Goal: Transaction & Acquisition: Purchase product/service

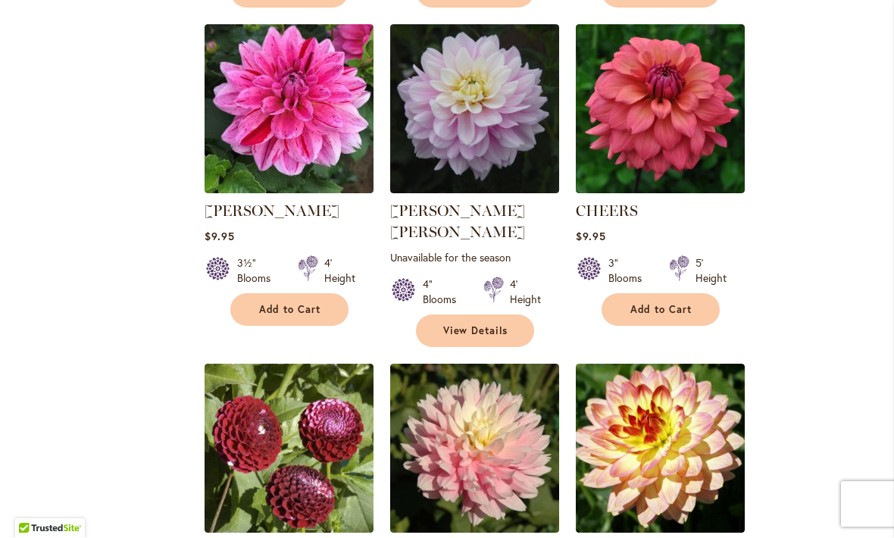
scroll to position [1622, 0]
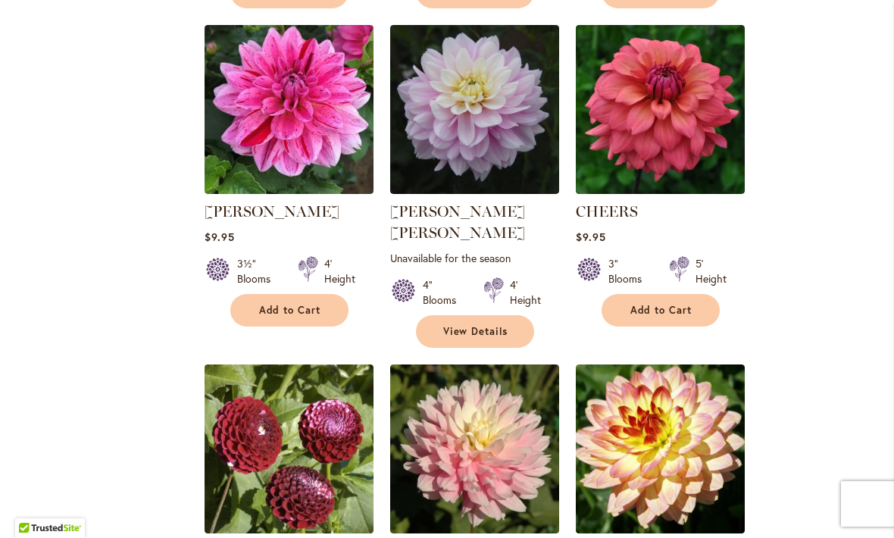
click at [328, 137] on img at bounding box center [289, 110] width 169 height 169
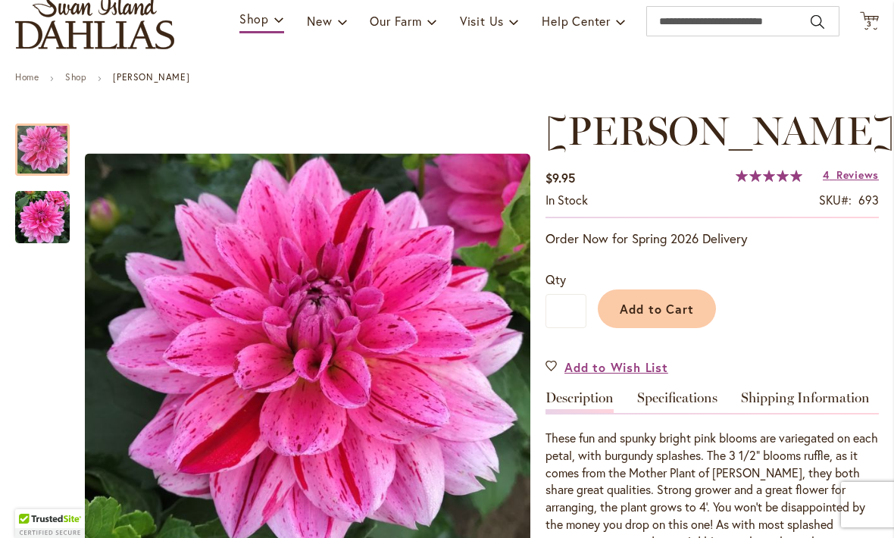
scroll to position [123, 0]
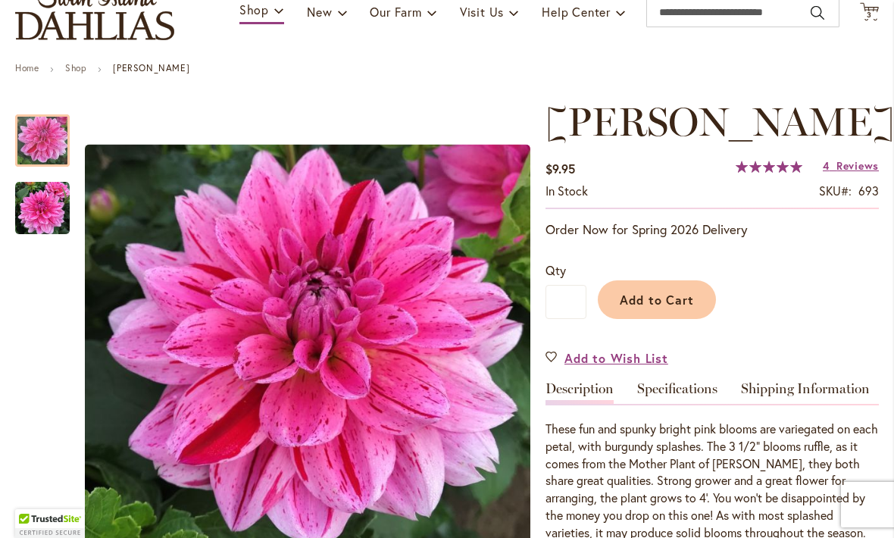
click at [854, 170] on span "Reviews" at bounding box center [858, 165] width 42 height 14
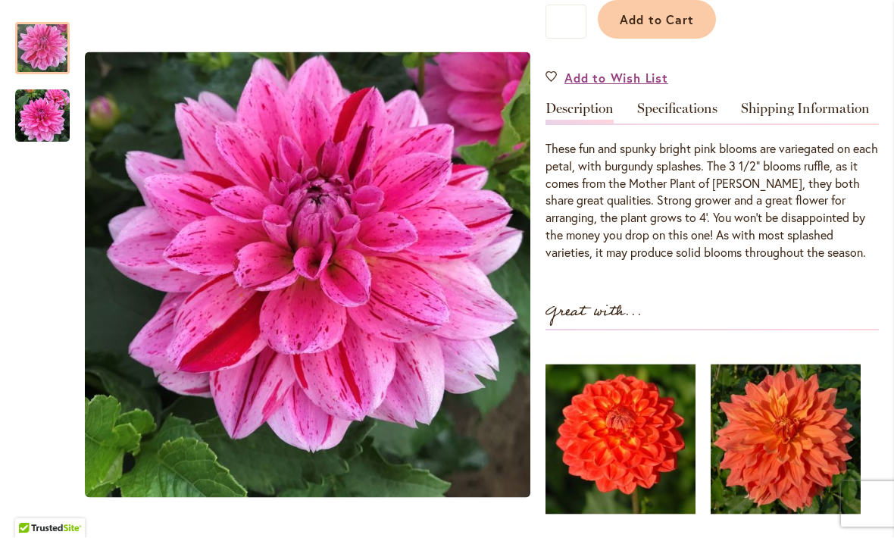
scroll to position [401, 0]
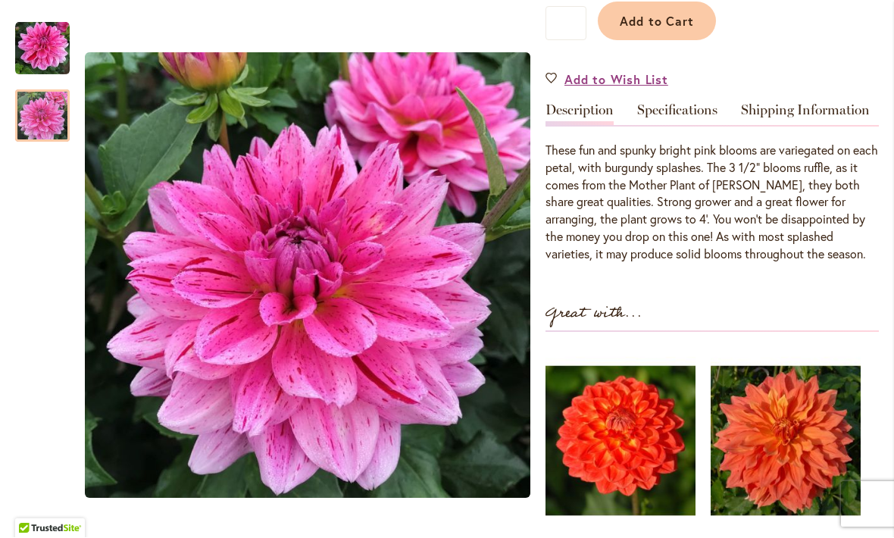
click at [44, 111] on img "CHA CHING" at bounding box center [42, 116] width 55 height 55
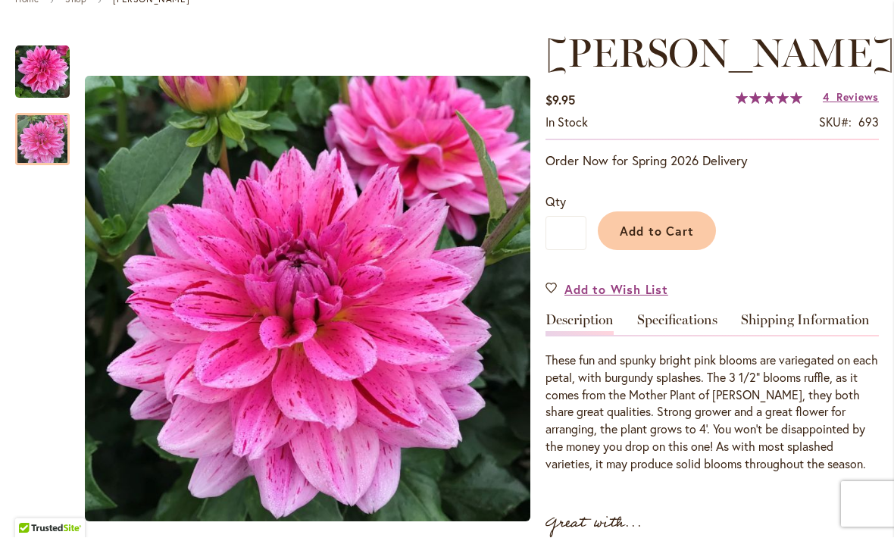
scroll to position [186, 0]
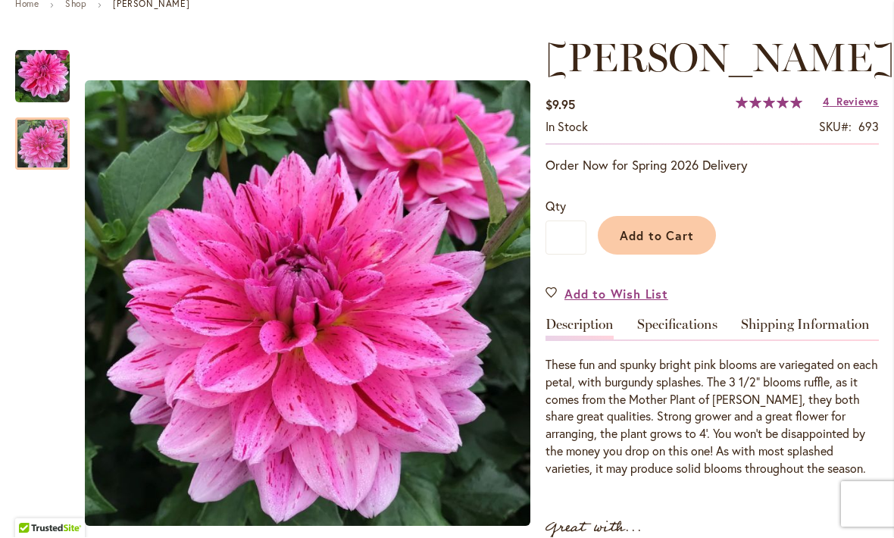
click at [679, 233] on span "Add to Cart" at bounding box center [657, 236] width 75 height 16
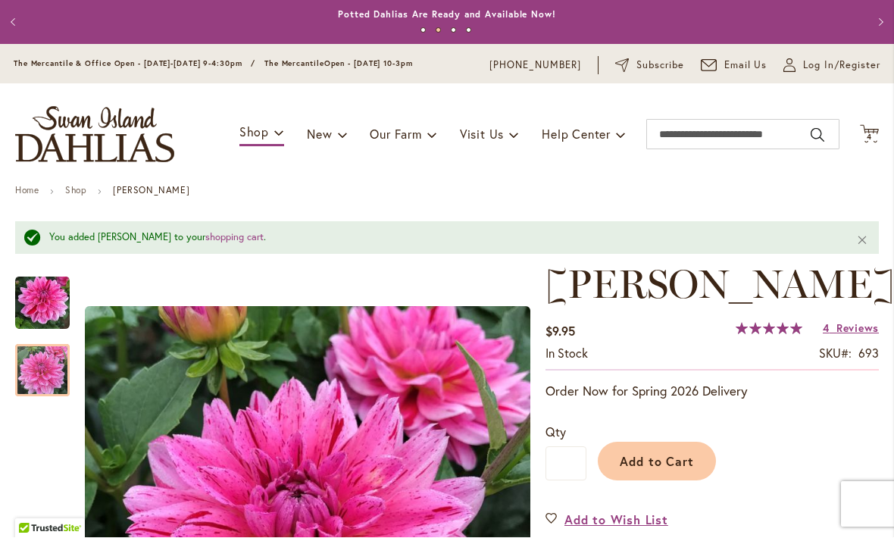
scroll to position [0, 0]
click at [875, 127] on icon "Cart .cls-1 { fill: #231f20; }" at bounding box center [869, 134] width 19 height 19
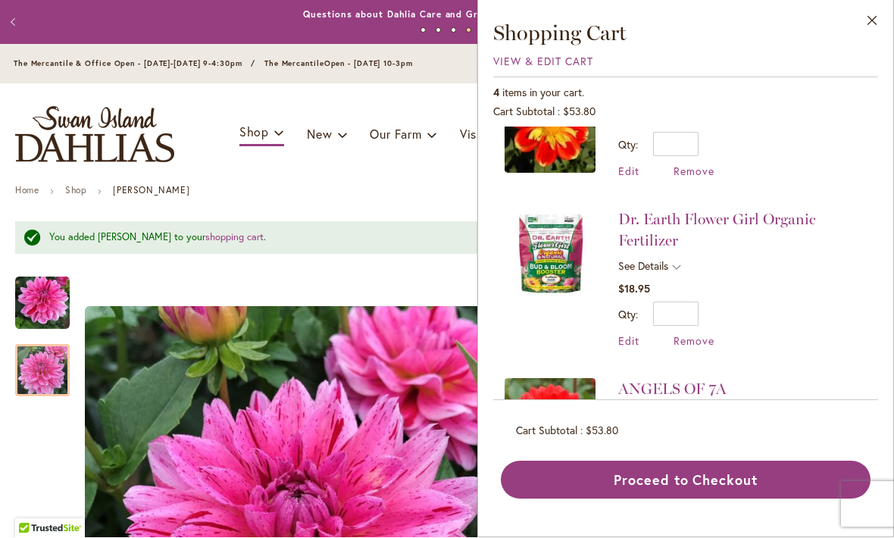
scroll to position [181, 0]
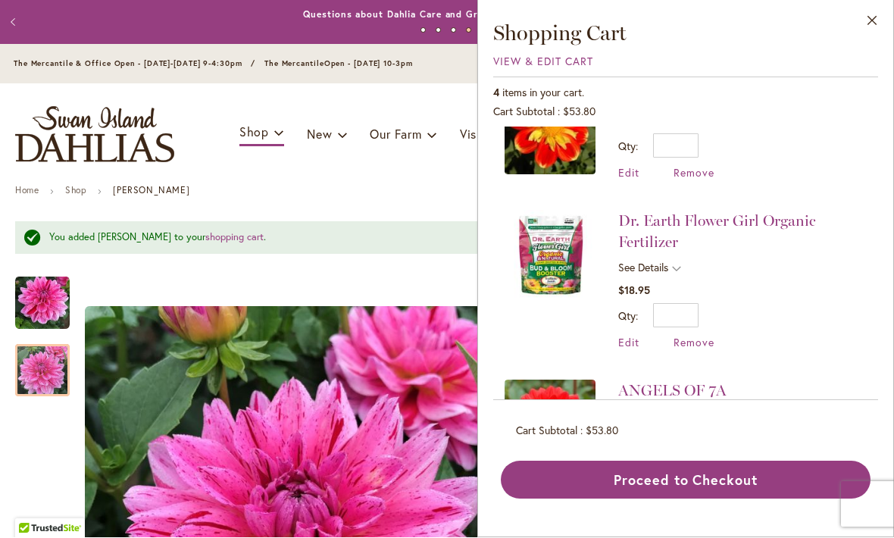
click at [409, 177] on div "Toggle Nav Shop Dahlia Tubers Collections Fresh Cut Dahlias Gardening Supplies …" at bounding box center [447, 135] width 894 height 102
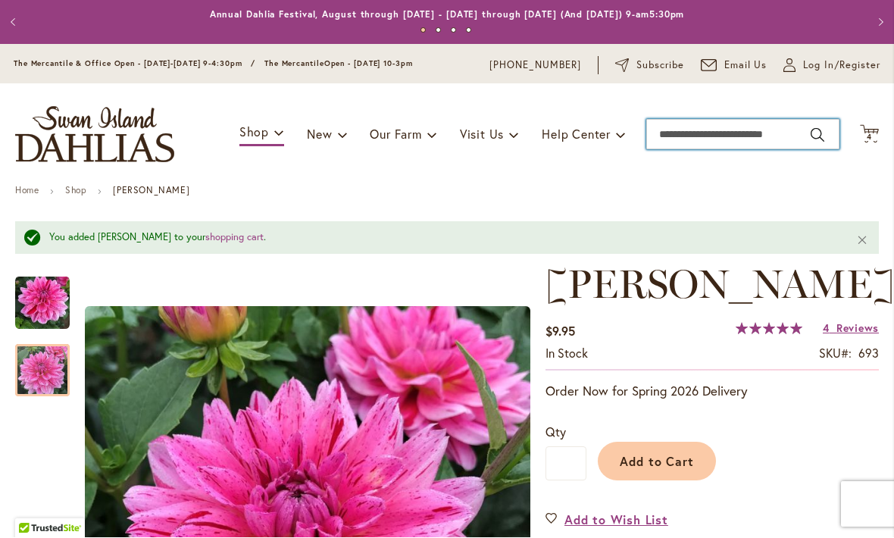
click at [718, 138] on input "Search" at bounding box center [742, 135] width 193 height 30
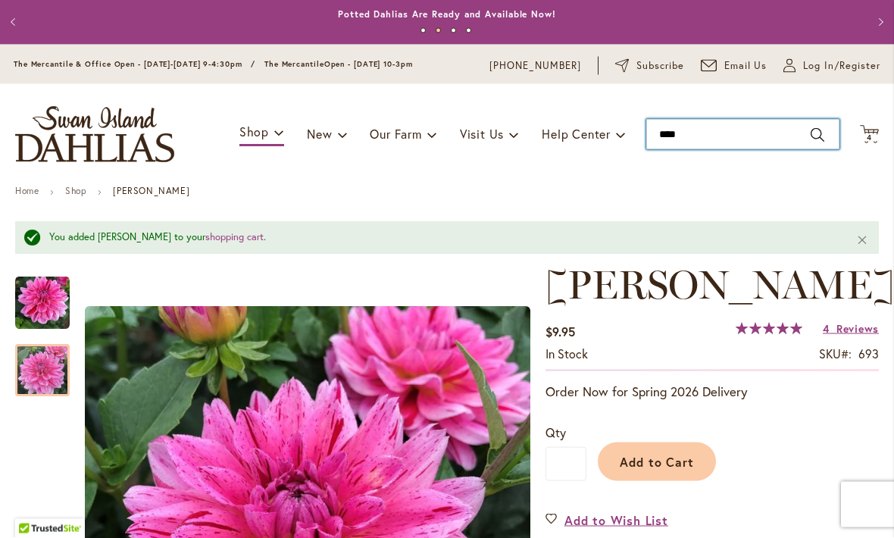
type input "****"
click at [817, 135] on button "Search" at bounding box center [818, 136] width 14 height 24
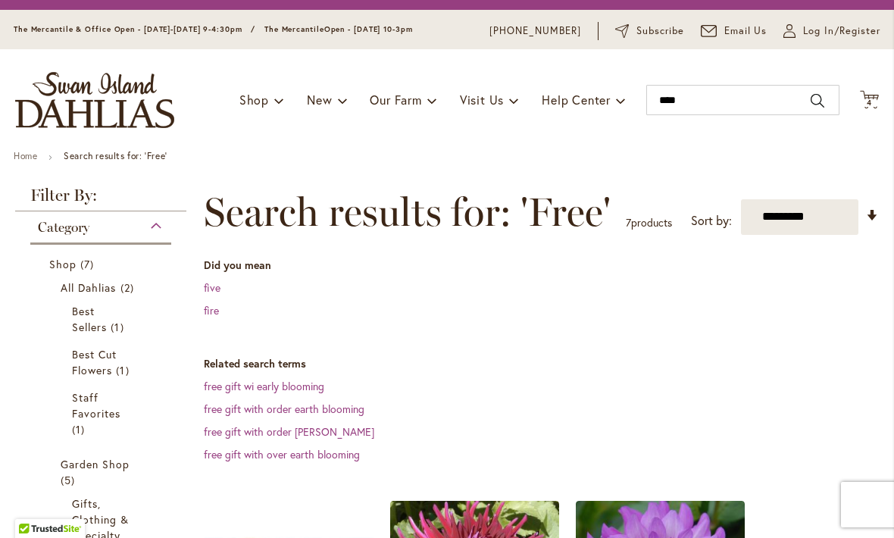
scroll to position [40, 0]
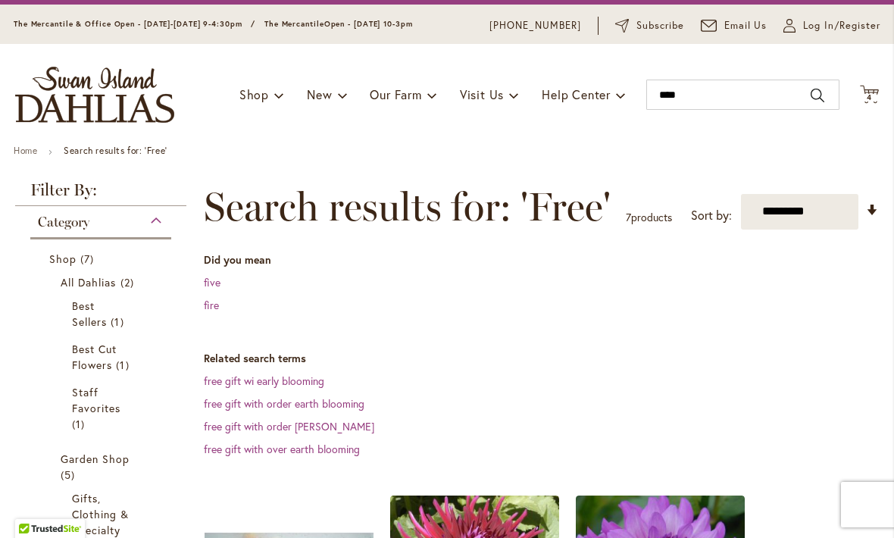
click at [346, 407] on link "free gift with order earth blooming" at bounding box center [284, 403] width 161 height 14
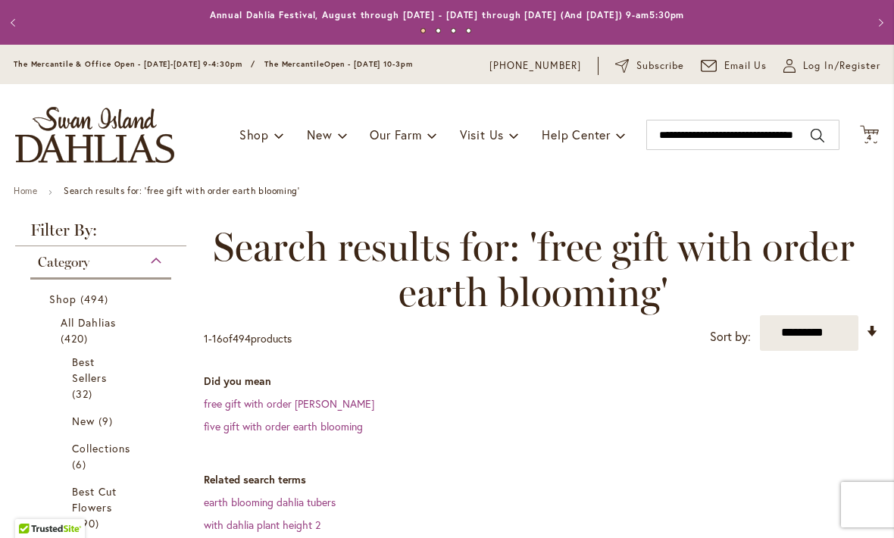
click at [334, 406] on link "free gift with order earli blooming" at bounding box center [289, 403] width 171 height 14
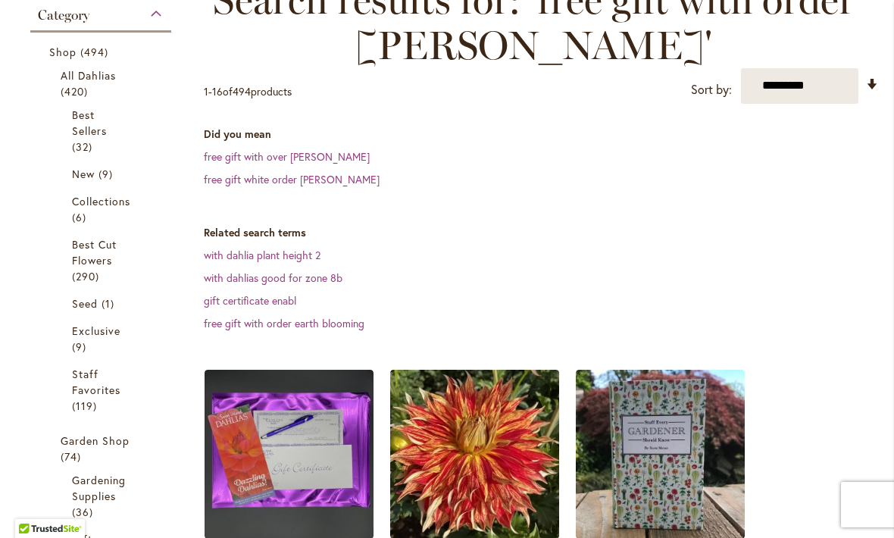
scroll to position [252, 0]
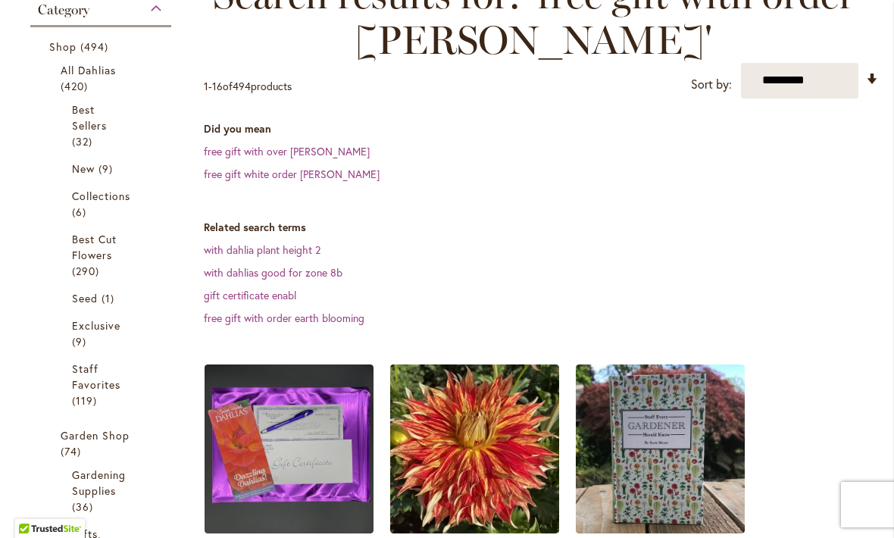
click at [93, 393] on link "Staff Favorites 119 items" at bounding box center [102, 385] width 61 height 48
click at [105, 396] on link "Staff Favorites 119 items" at bounding box center [102, 385] width 61 height 49
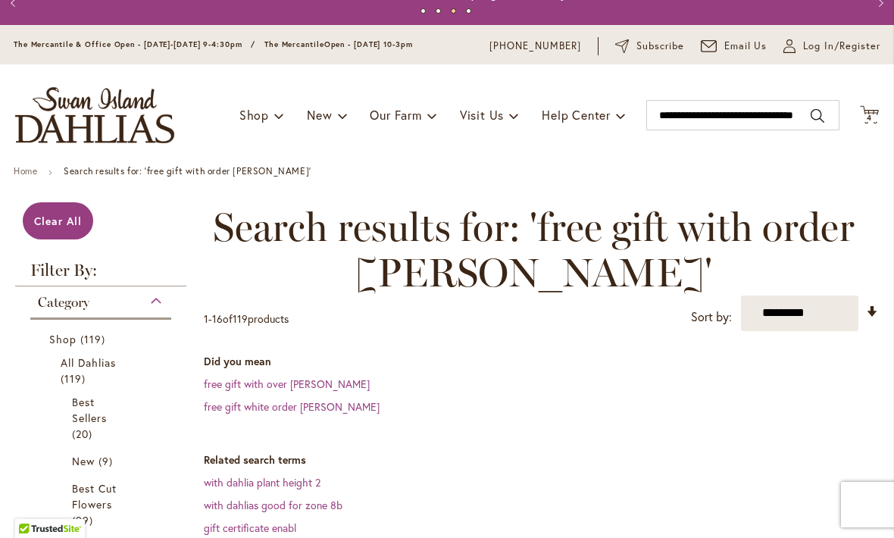
scroll to position [19, 0]
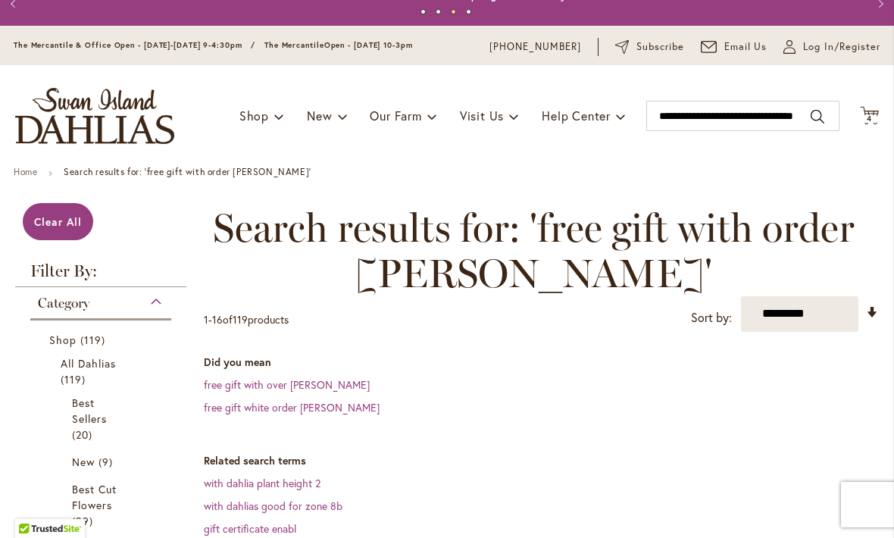
click at [58, 225] on span "Clear All" at bounding box center [58, 221] width 48 height 14
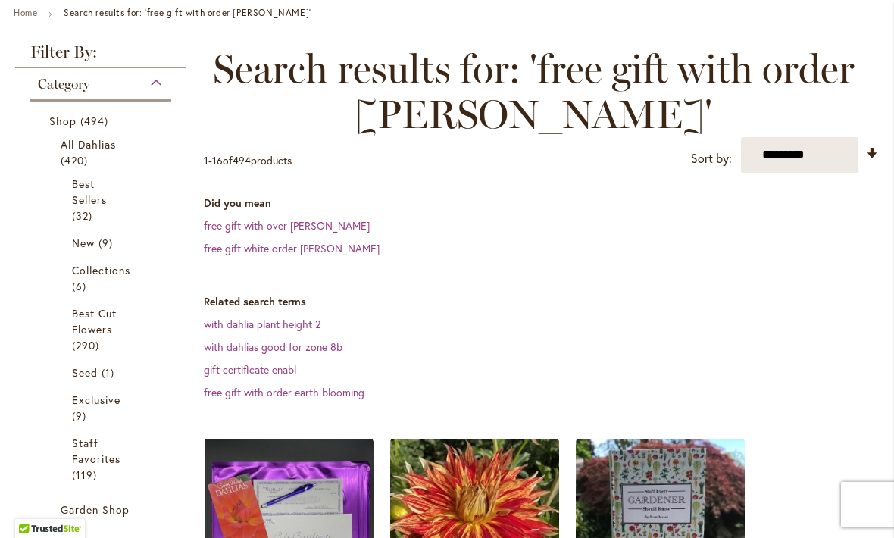
scroll to position [186, 0]
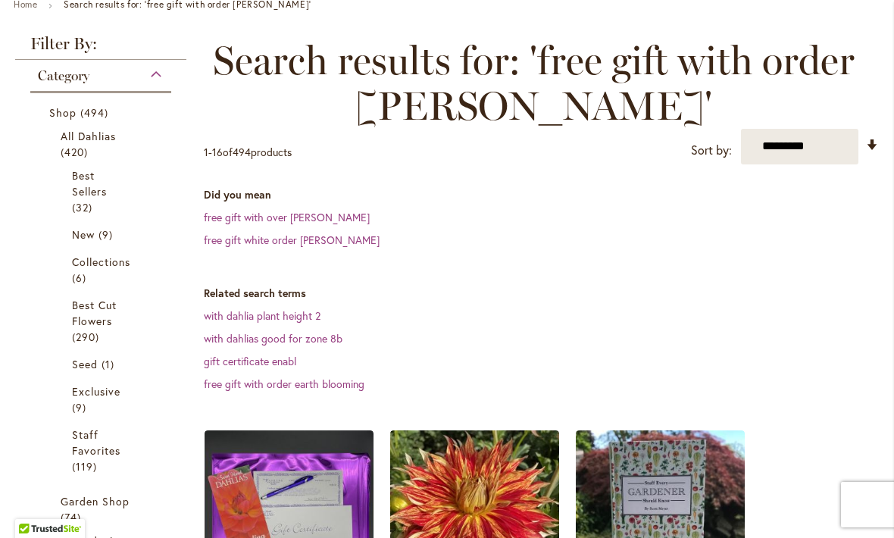
click at [101, 323] on span "Best Cut Flowers" at bounding box center [94, 313] width 45 height 30
click at [103, 319] on span "Best Cut Flowers" at bounding box center [94, 313] width 45 height 30
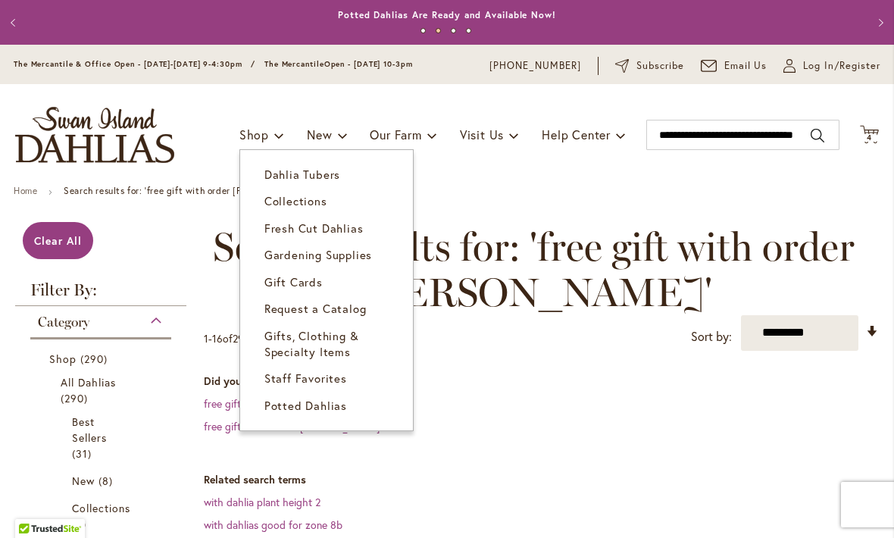
click at [330, 175] on span "Dahlia Tubers" at bounding box center [302, 174] width 76 height 15
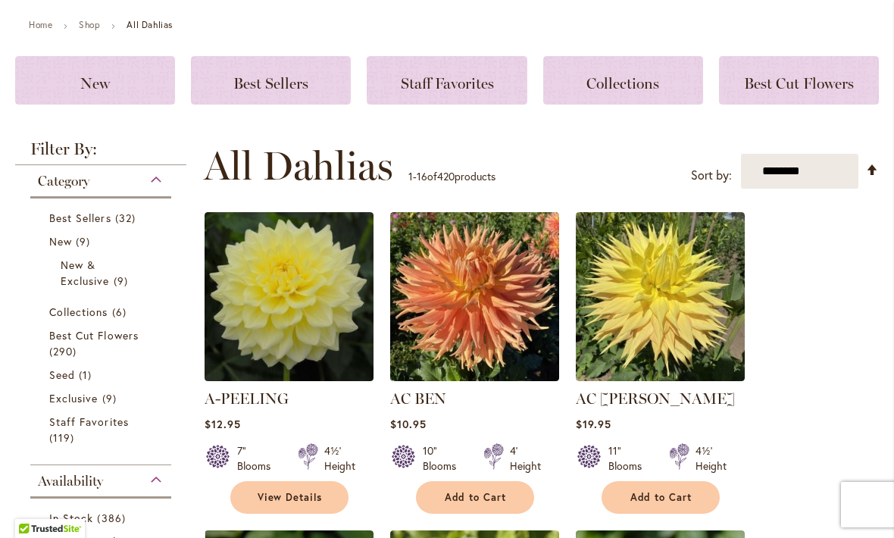
scroll to position [183, 0]
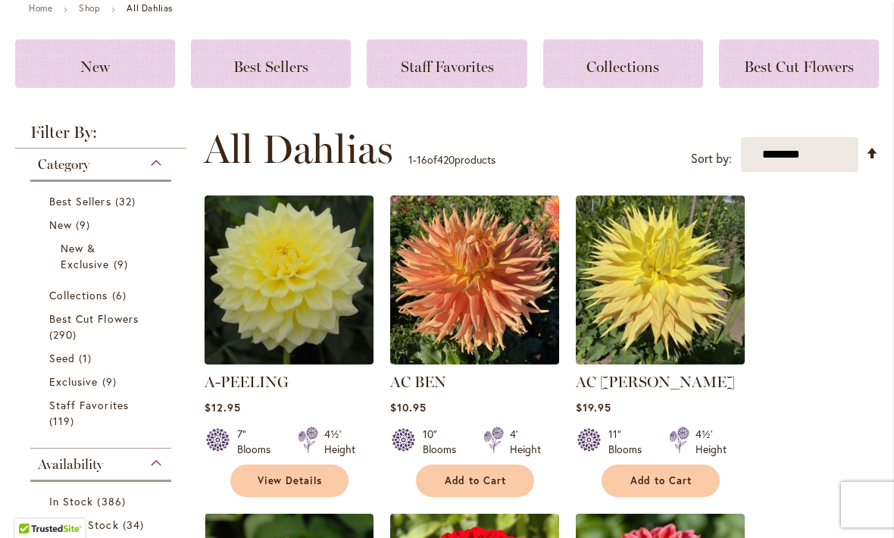
click at [115, 408] on span "Staff Favorites" at bounding box center [89, 405] width 80 height 14
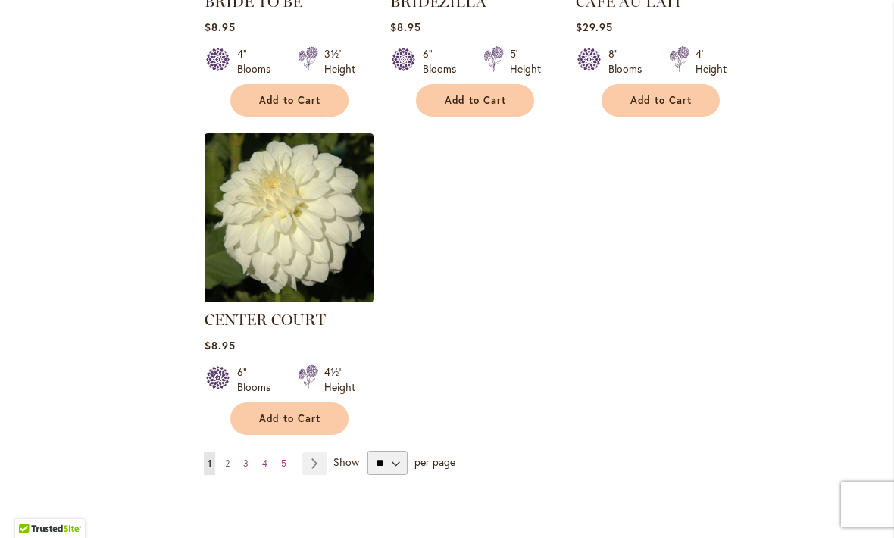
scroll to position [1807, 0]
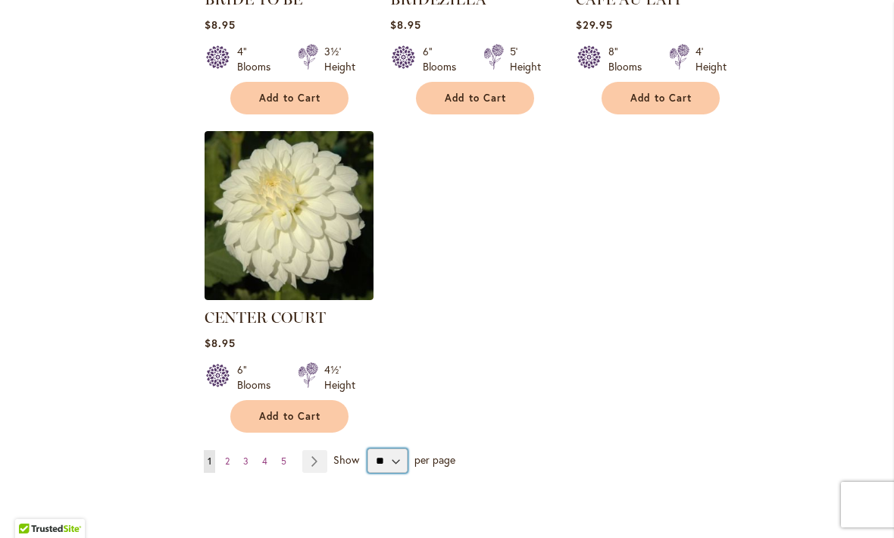
click at [389, 468] on select "** ** ** **" at bounding box center [388, 461] width 40 height 24
select select "**"
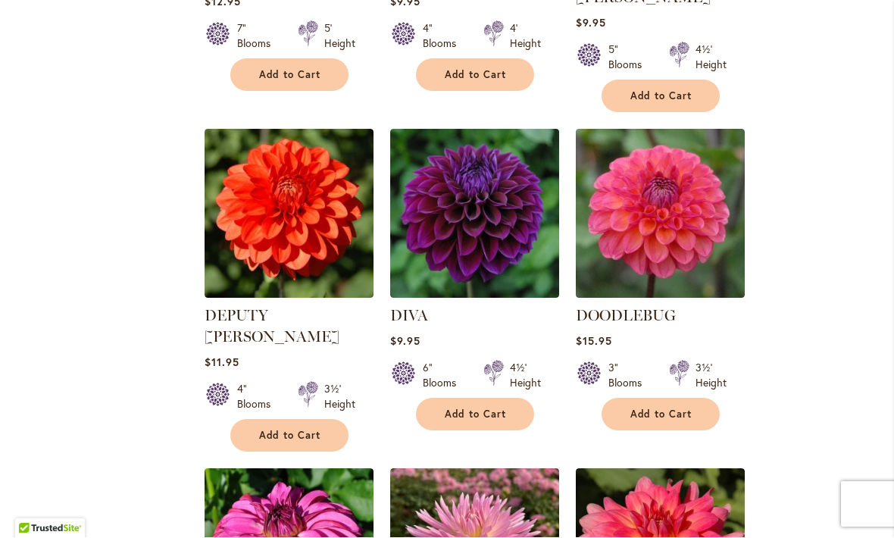
scroll to position [3488, 0]
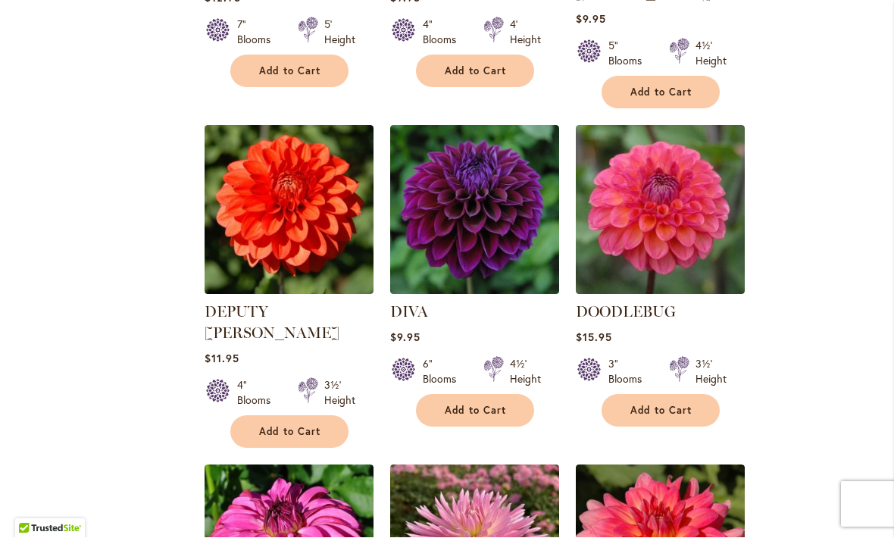
click at [496, 180] on img at bounding box center [474, 210] width 169 height 169
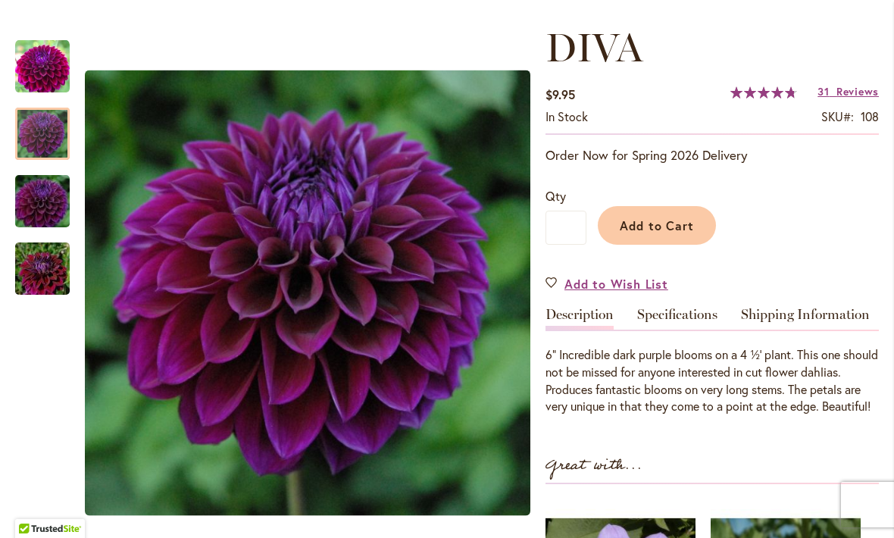
scroll to position [196, 0]
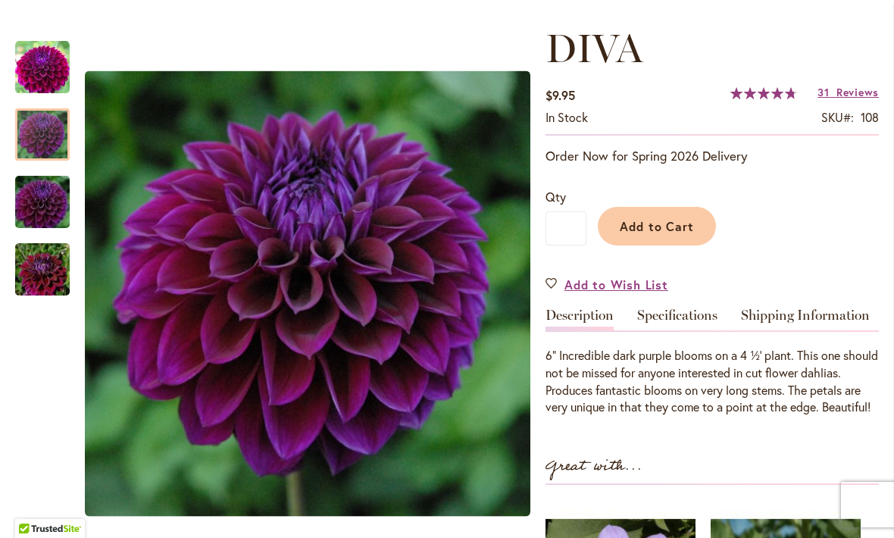
click at [842, 86] on span "Reviews" at bounding box center [858, 92] width 42 height 14
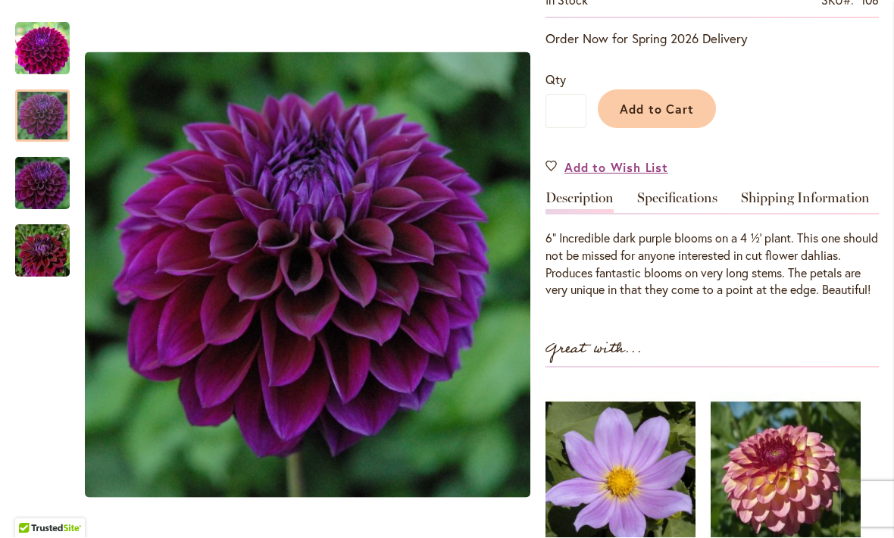
scroll to position [312, 0]
click at [669, 111] on span "Add to Cart" at bounding box center [657, 110] width 75 height 16
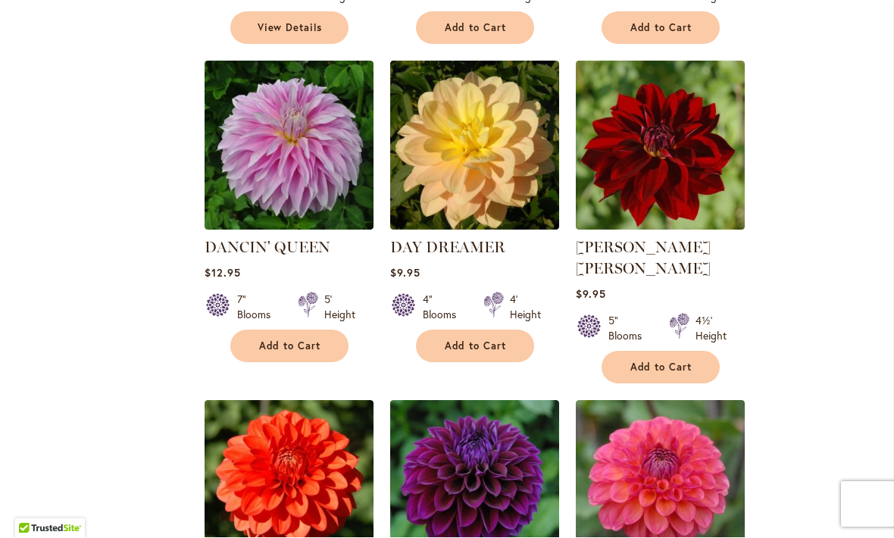
scroll to position [3218, 0]
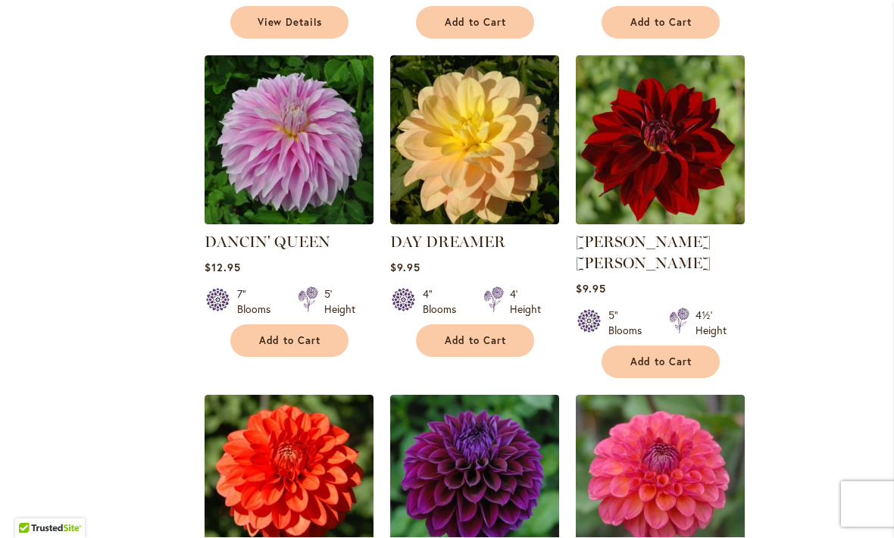
click at [684, 125] on img at bounding box center [660, 140] width 169 height 169
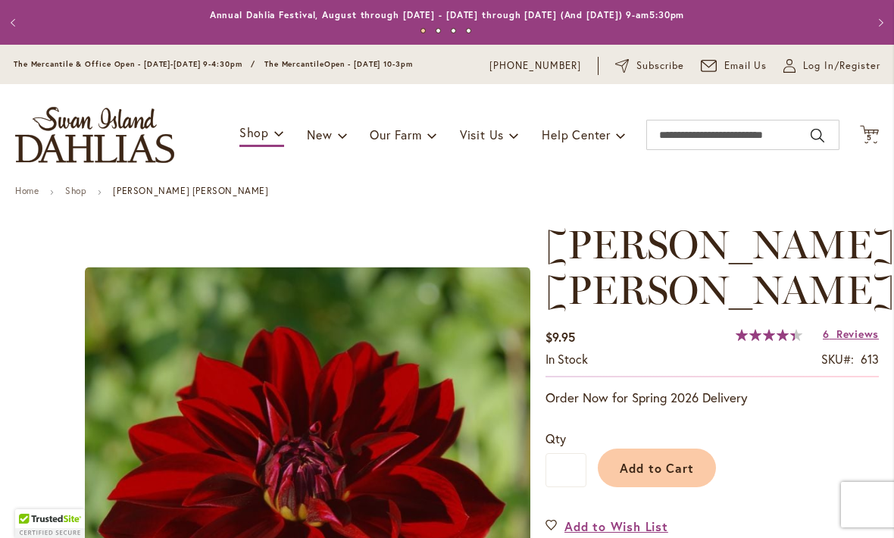
click at [862, 327] on span "Reviews" at bounding box center [858, 334] width 42 height 14
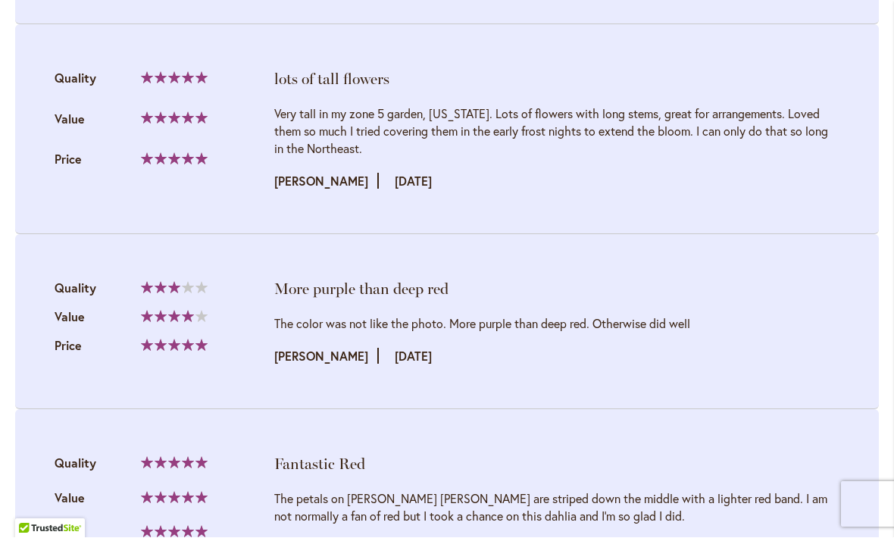
scroll to position [2058, 0]
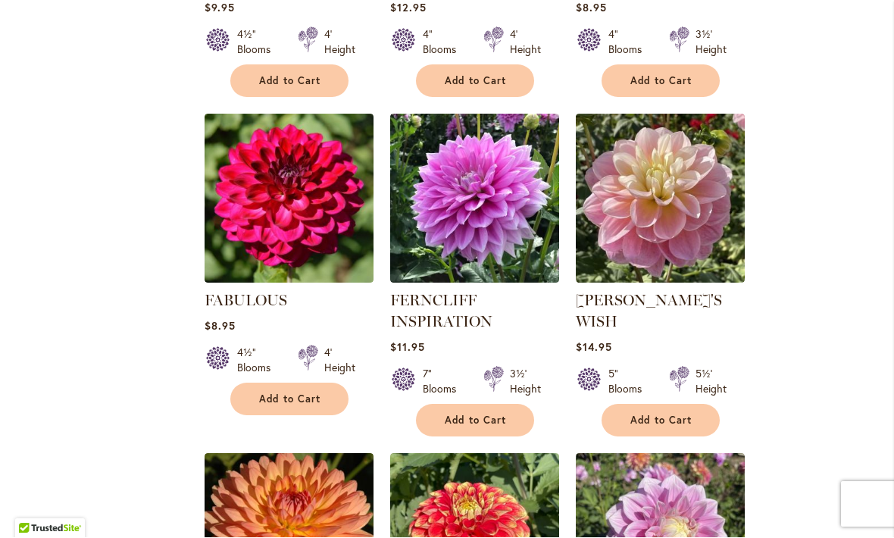
scroll to position [4157, 0]
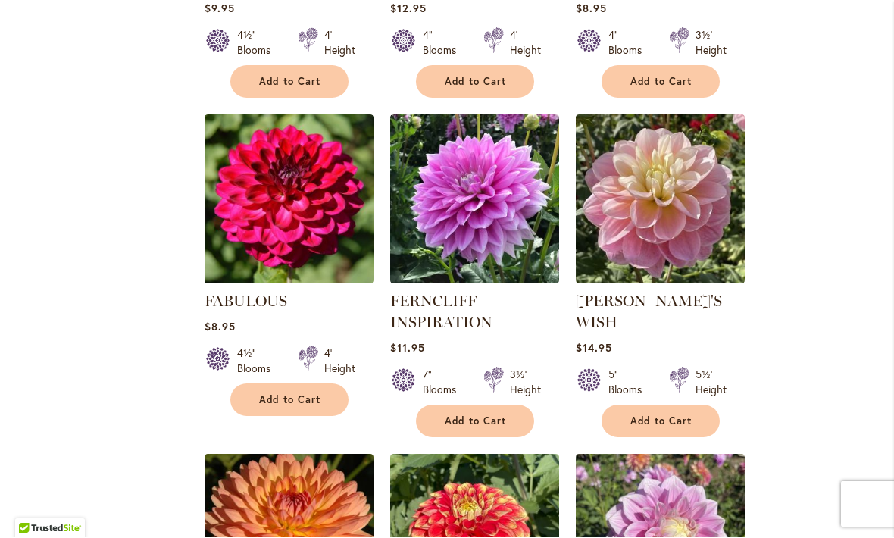
click at [498, 146] on img at bounding box center [474, 199] width 169 height 169
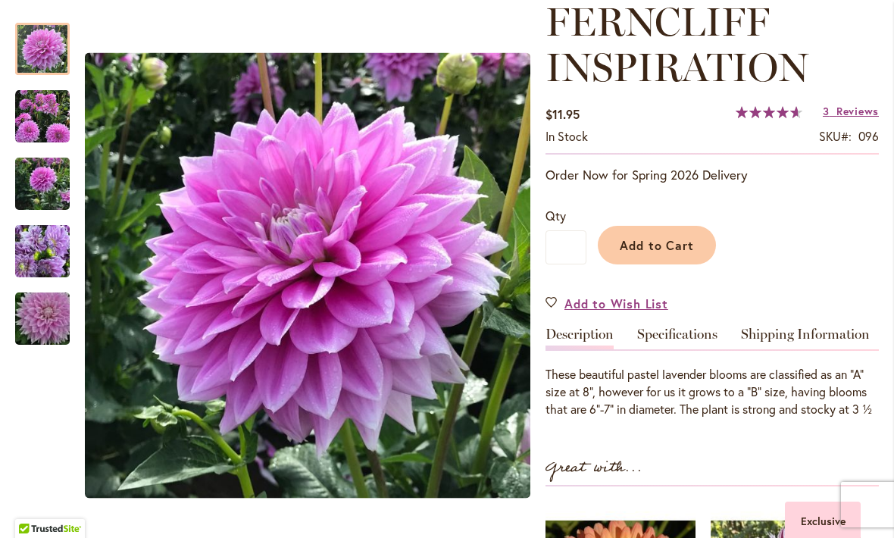
scroll to position [224, 0]
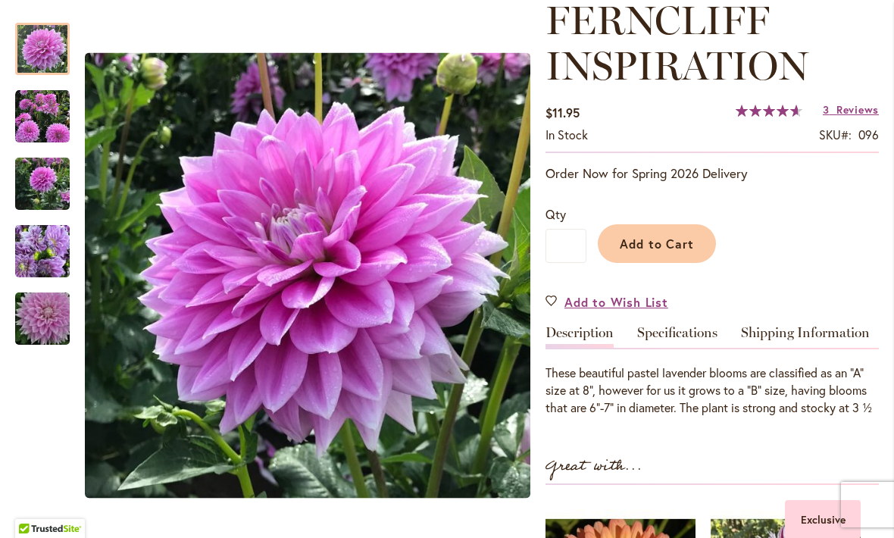
click at [851, 111] on span "Reviews" at bounding box center [858, 109] width 42 height 14
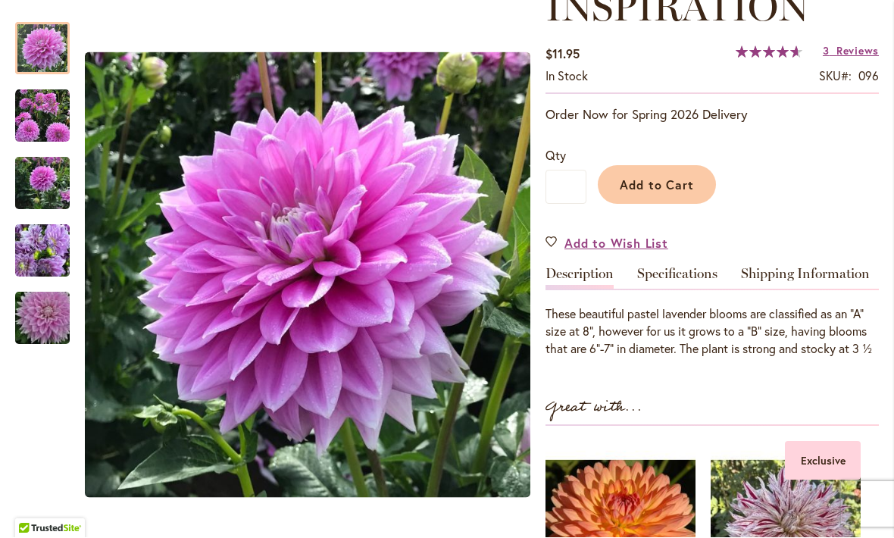
scroll to position [281, 0]
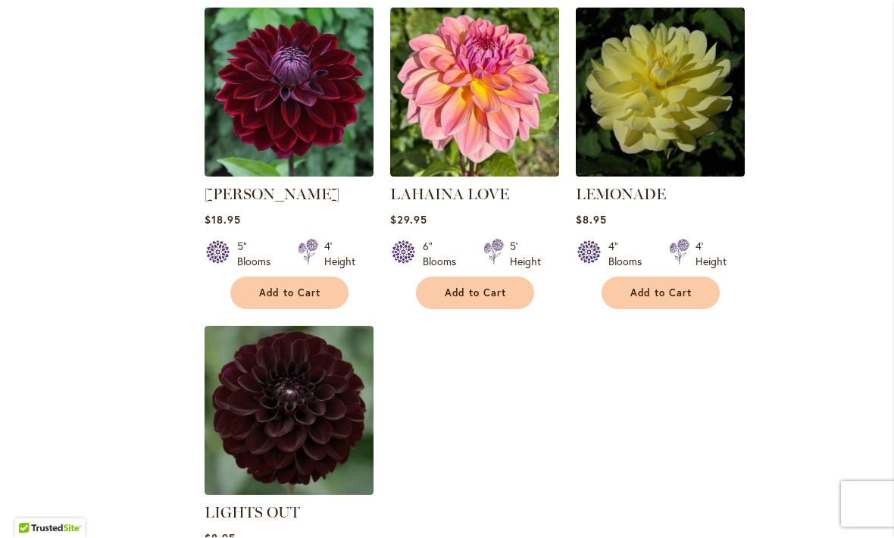
scroll to position [6875, 0]
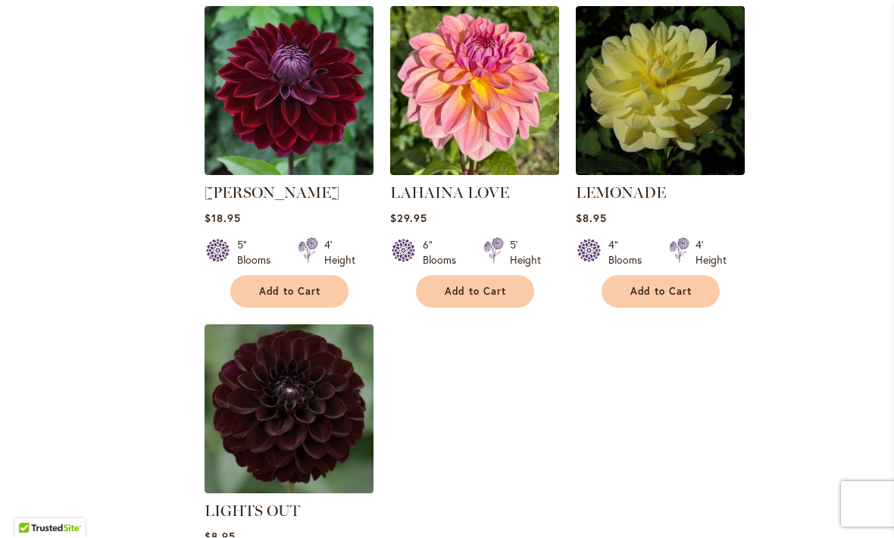
click at [246, 325] on img at bounding box center [289, 409] width 169 height 169
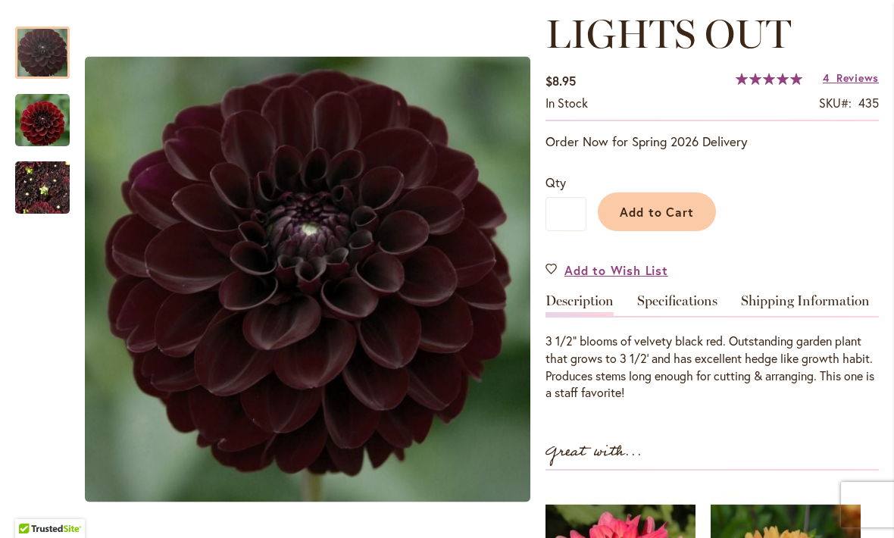
scroll to position [207, 0]
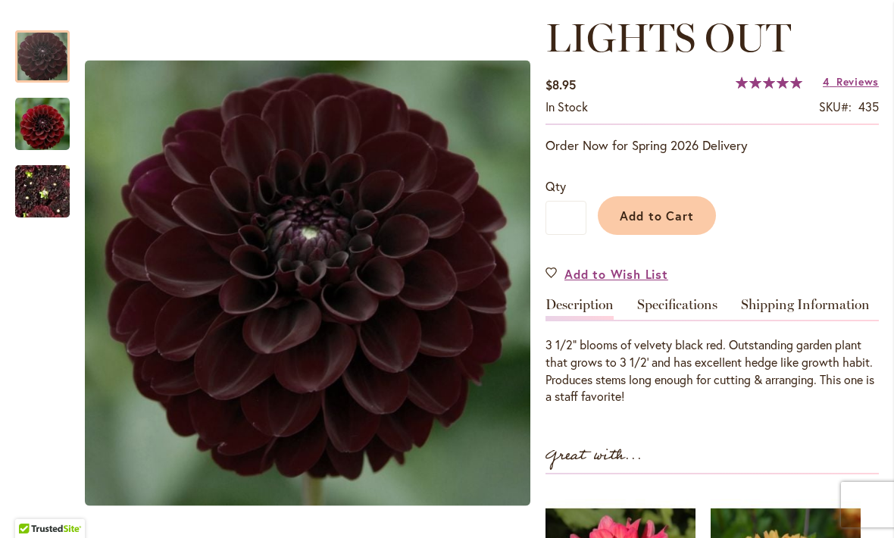
click at [643, 205] on button "Add to Cart" at bounding box center [657, 215] width 118 height 39
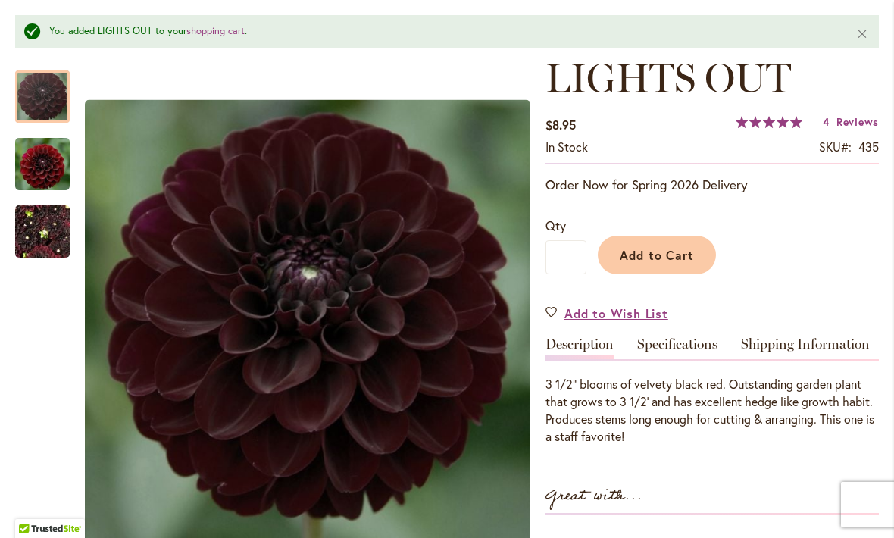
click at [854, 119] on span "Reviews" at bounding box center [858, 121] width 42 height 14
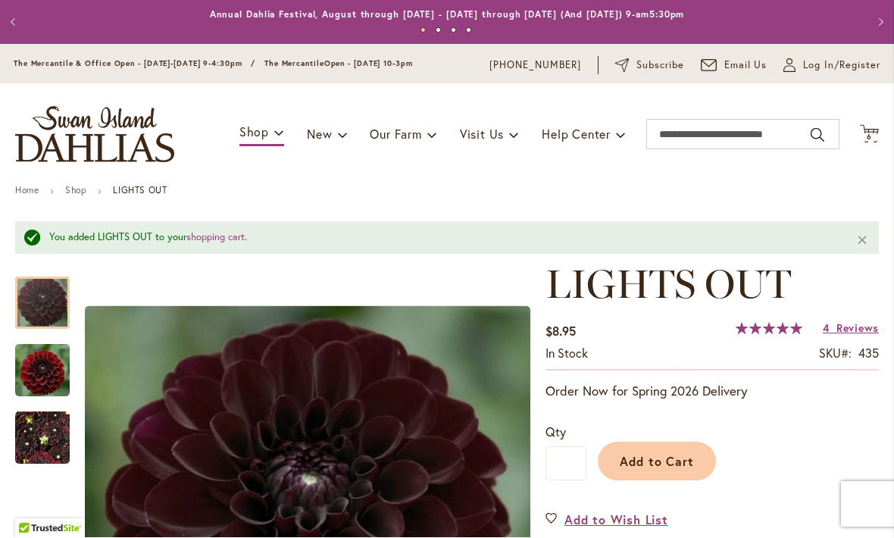
scroll to position [0, 0]
click at [870, 135] on span "6" at bounding box center [869, 138] width 5 height 10
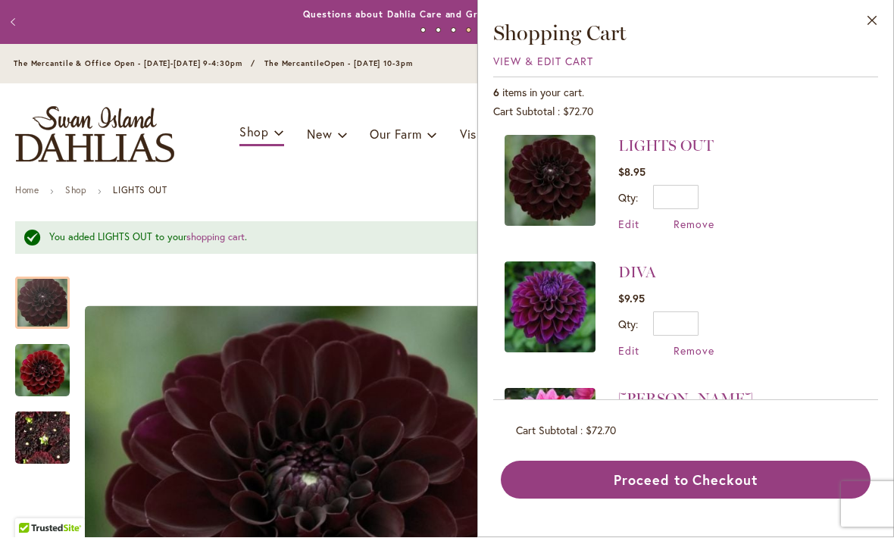
scroll to position [2, 0]
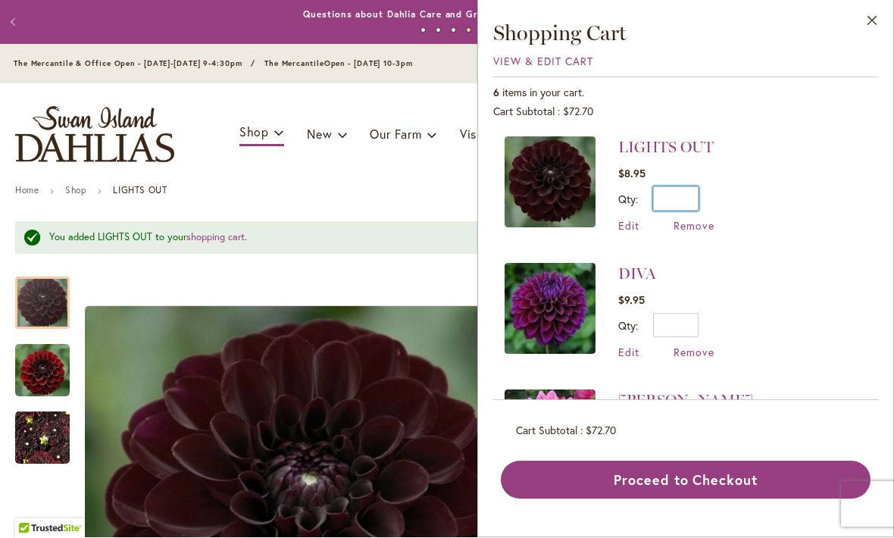
click at [687, 202] on input "*" at bounding box center [675, 199] width 45 height 24
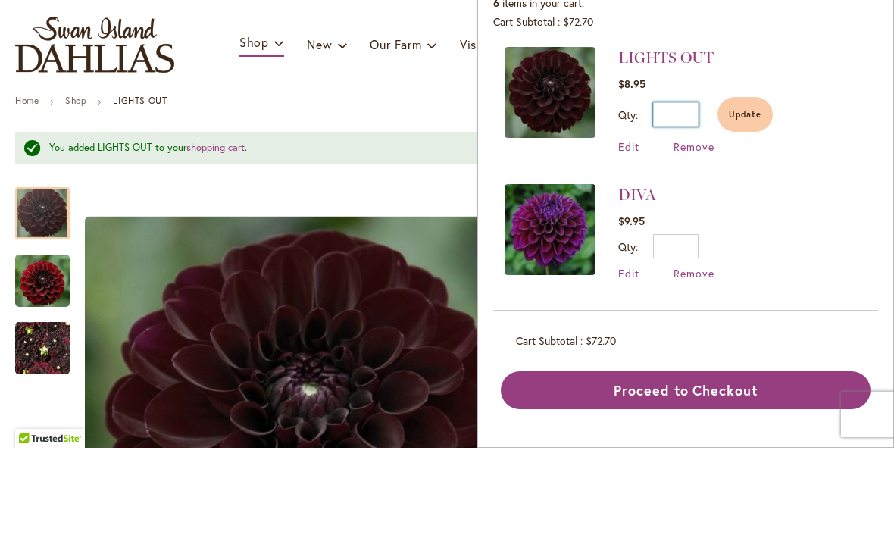
type input "**"
click at [746, 199] on span "Update" at bounding box center [745, 204] width 33 height 11
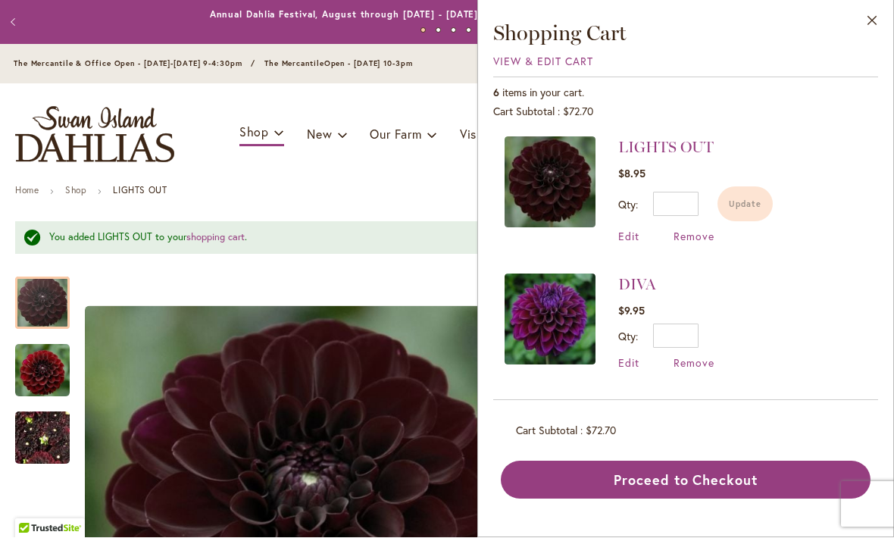
click at [718, 204] on div "Qty ** Update" at bounding box center [695, 204] width 155 height 35
click at [690, 207] on input "**" at bounding box center [675, 204] width 45 height 24
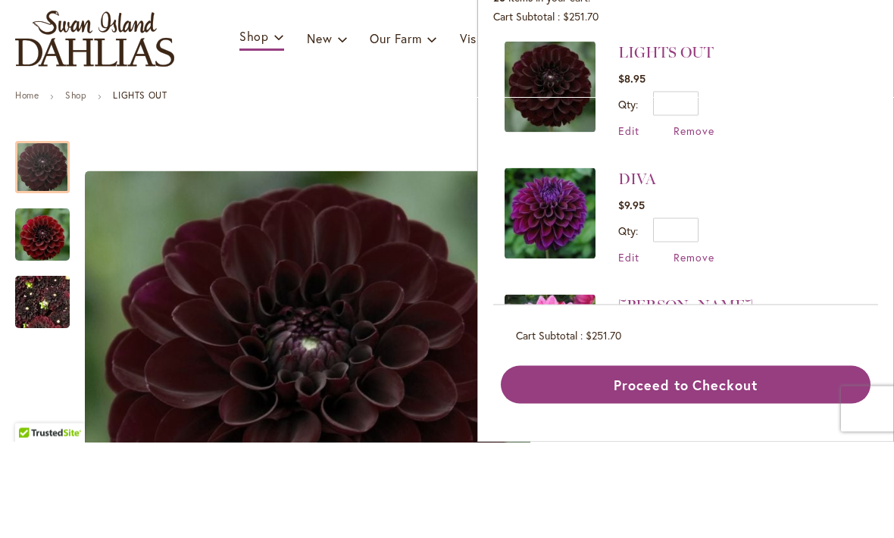
scroll to position [0, 0]
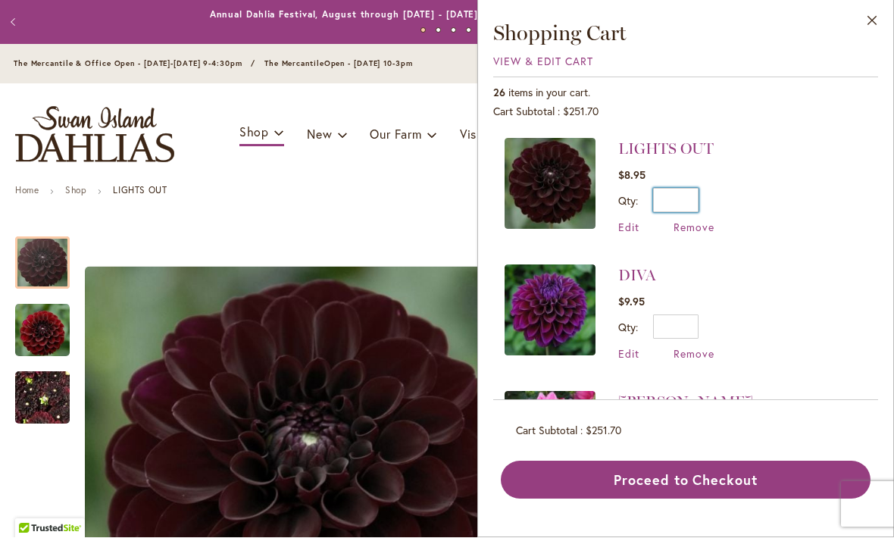
click at [696, 201] on input "**" at bounding box center [675, 201] width 45 height 24
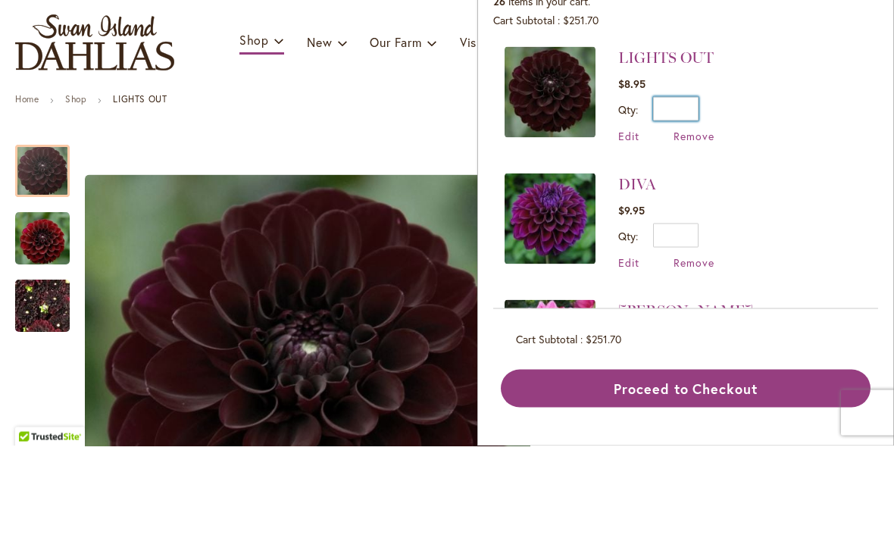
type input "*"
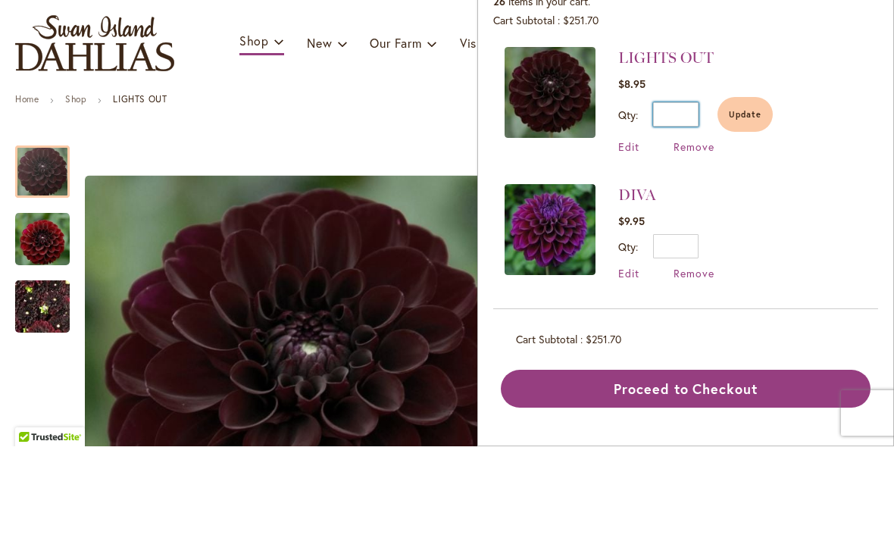
type input "*"
click at [746, 201] on span "Update" at bounding box center [745, 206] width 33 height 11
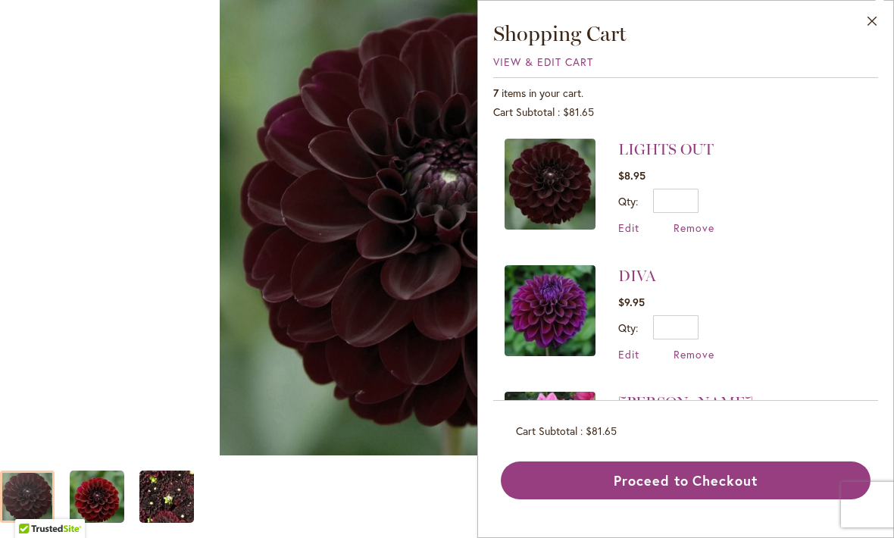
click at [874, 21] on button "Close" at bounding box center [873, 25] width 42 height 48
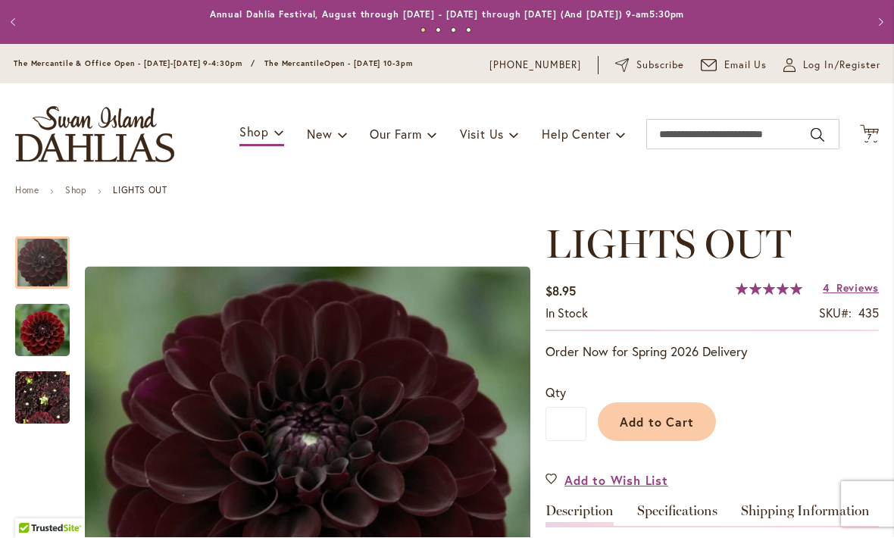
scroll to position [222, 0]
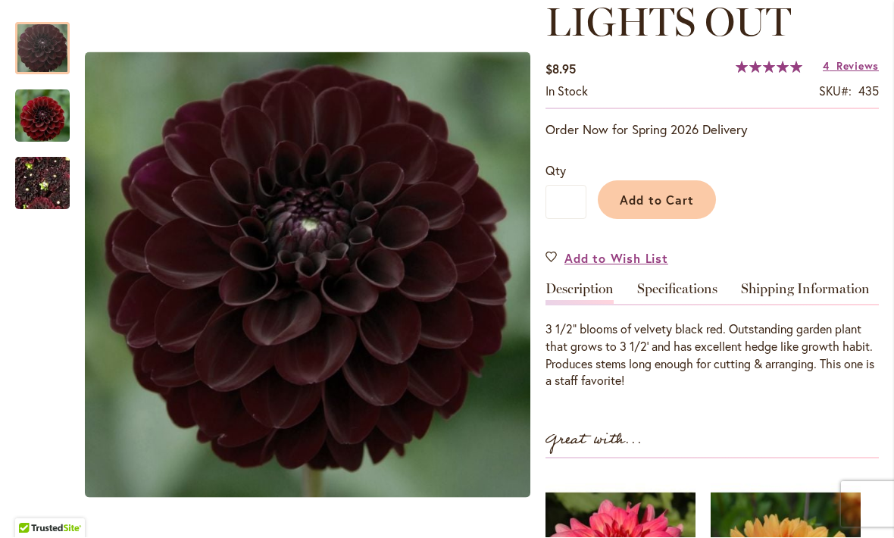
click at [861, 25] on h1 "LIGHTS OUT" at bounding box center [712, 22] width 333 height 45
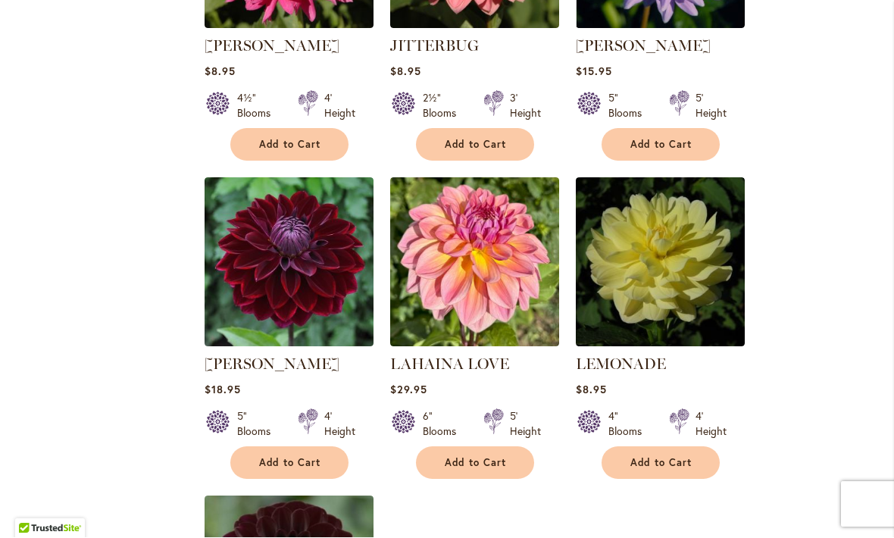
scroll to position [6710, 0]
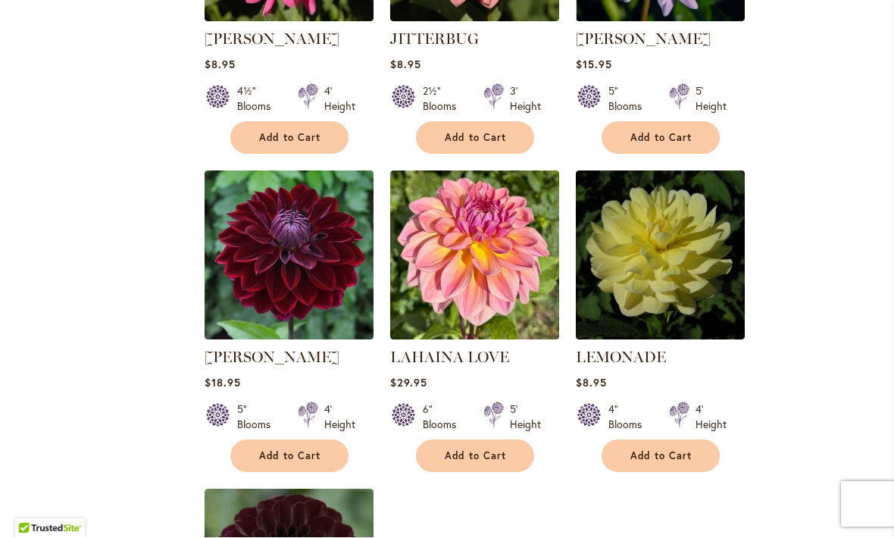
click at [701, 174] on img at bounding box center [660, 255] width 169 height 169
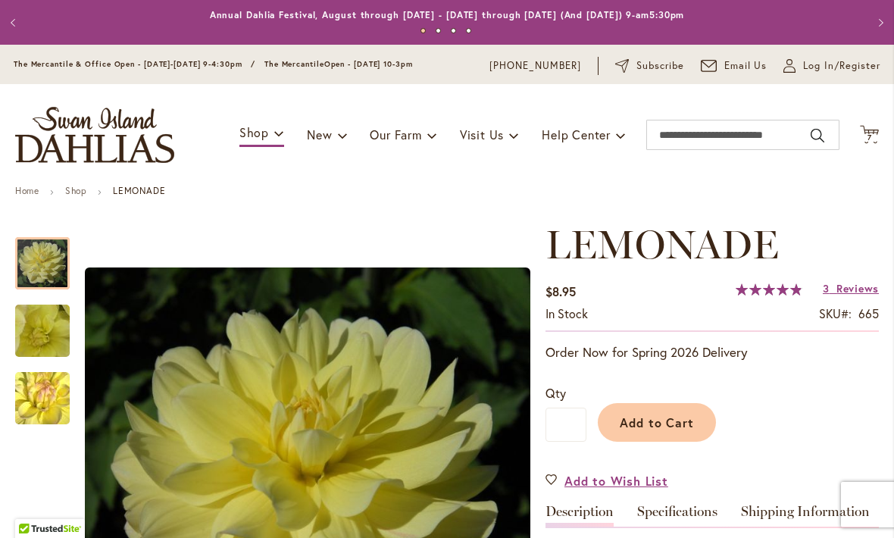
click at [844, 293] on span "Reviews" at bounding box center [858, 288] width 42 height 14
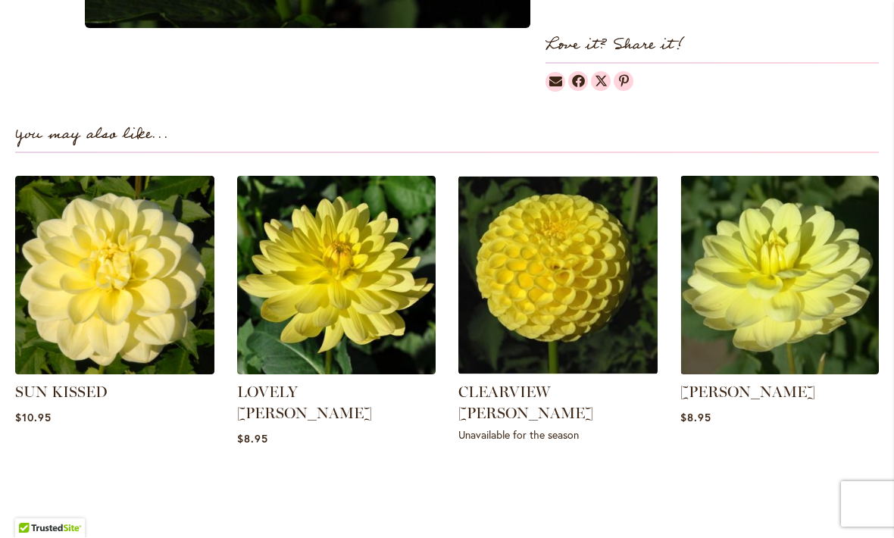
scroll to position [996, 0]
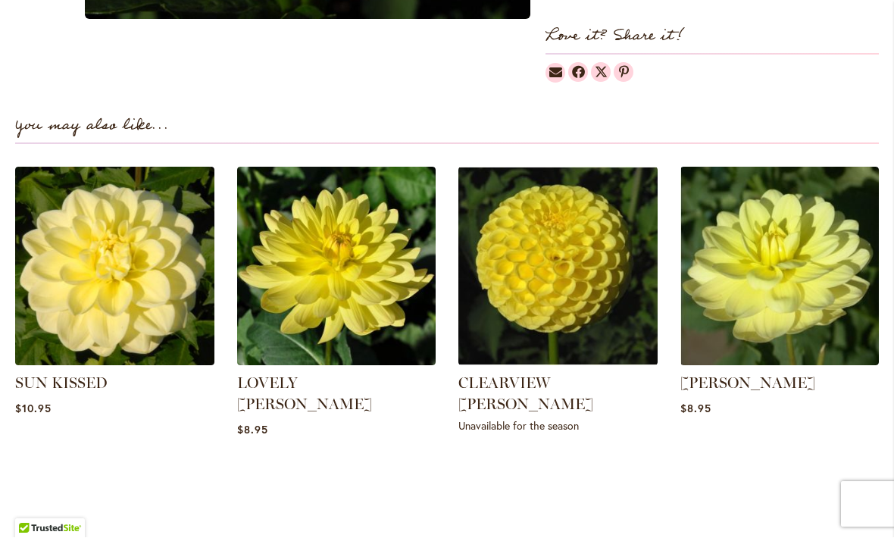
click at [390, 296] on img at bounding box center [336, 266] width 199 height 199
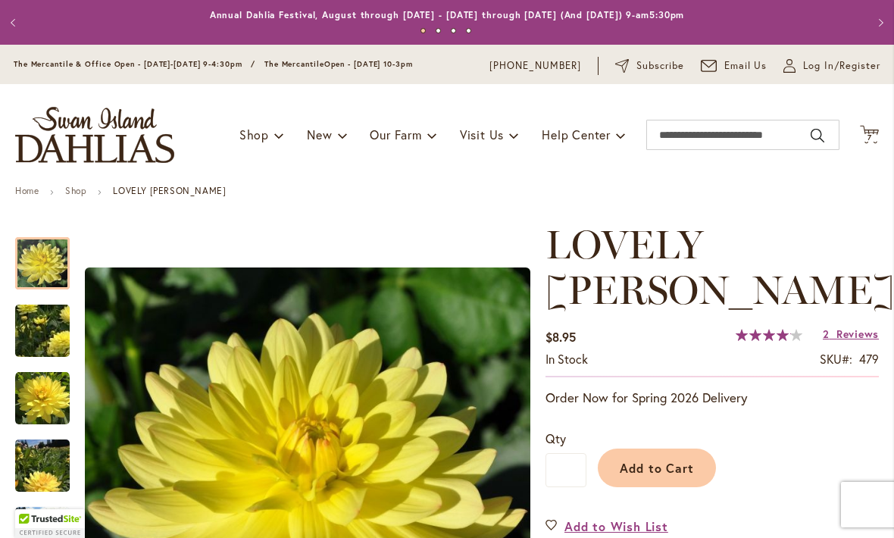
click at [843, 327] on span "Reviews" at bounding box center [858, 334] width 42 height 14
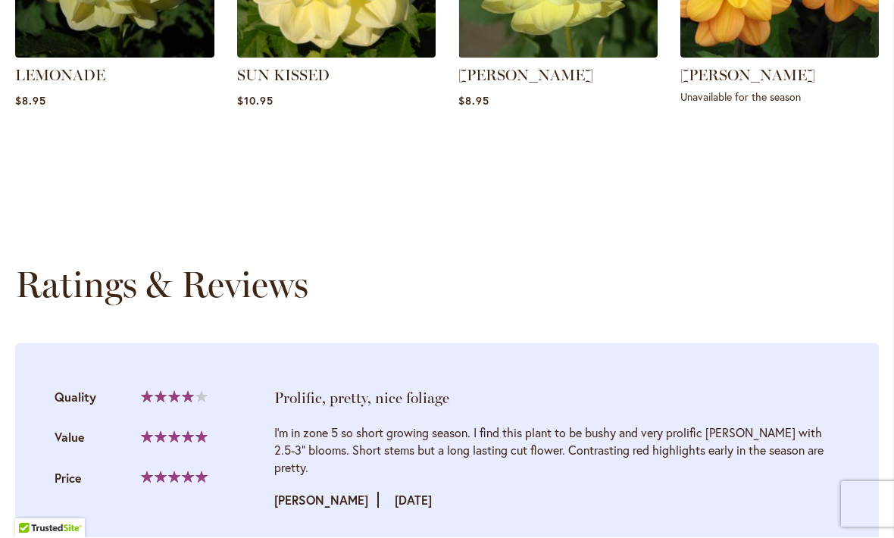
scroll to position [1339, 0]
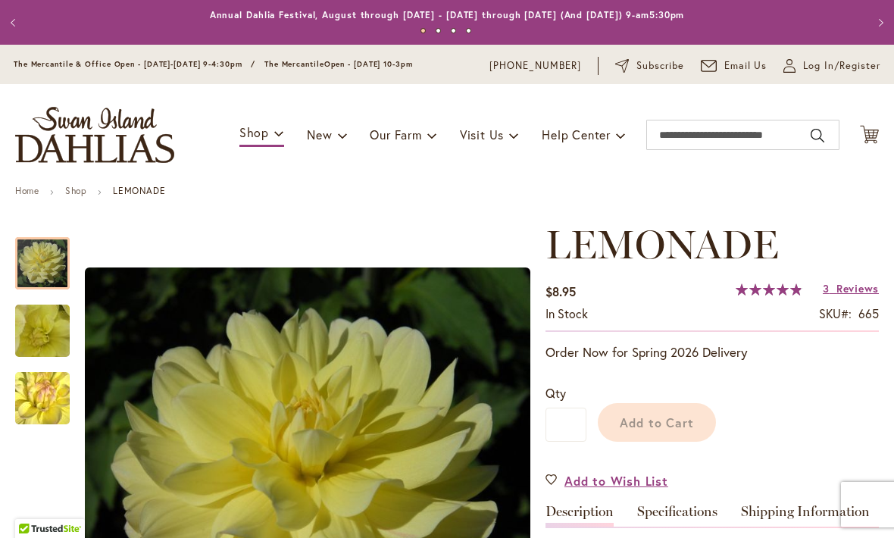
scroll to position [1, 0]
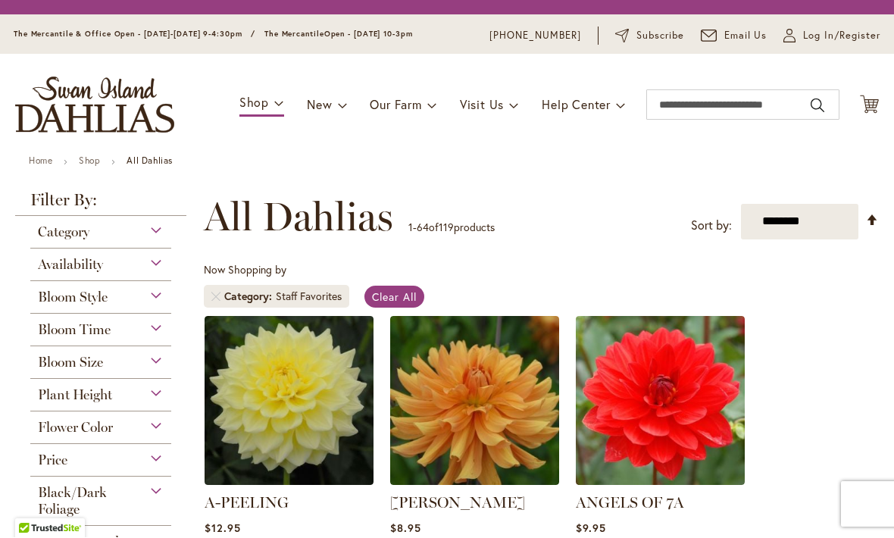
scroll to position [281, 0]
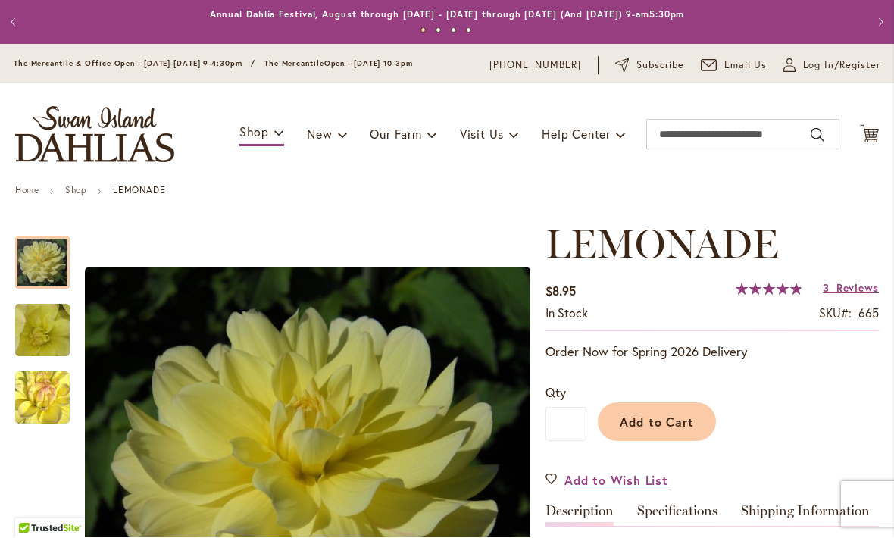
scroll to position [1, 0]
click at [853, 291] on span "Reviews" at bounding box center [858, 288] width 42 height 14
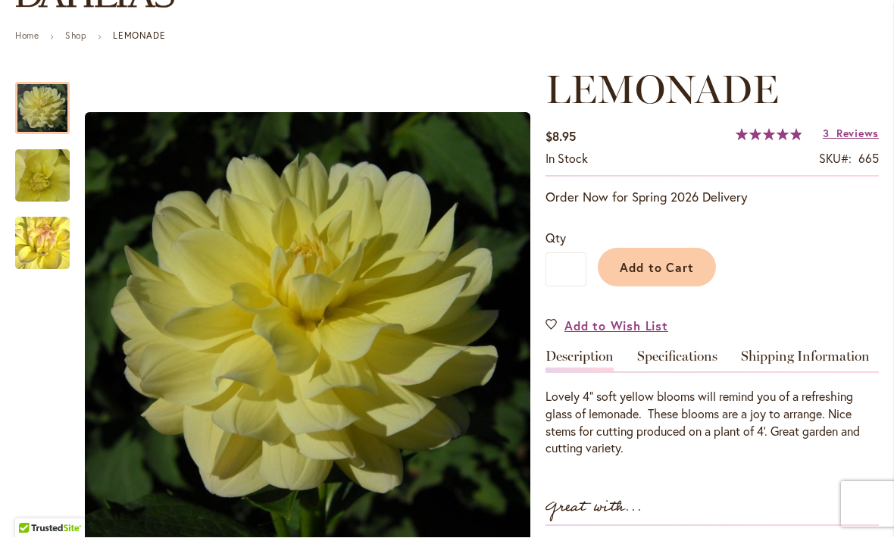
scroll to position [154, 0]
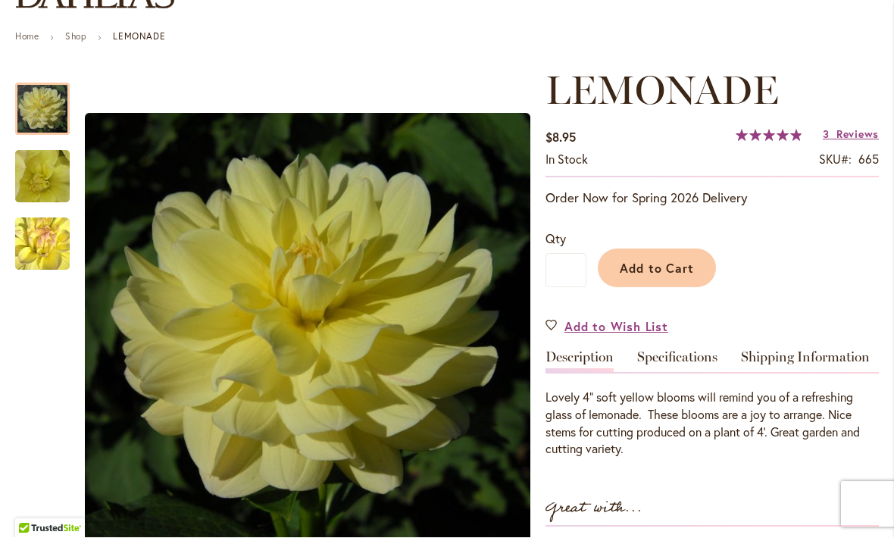
click at [664, 269] on span "Add to Cart" at bounding box center [657, 269] width 75 height 16
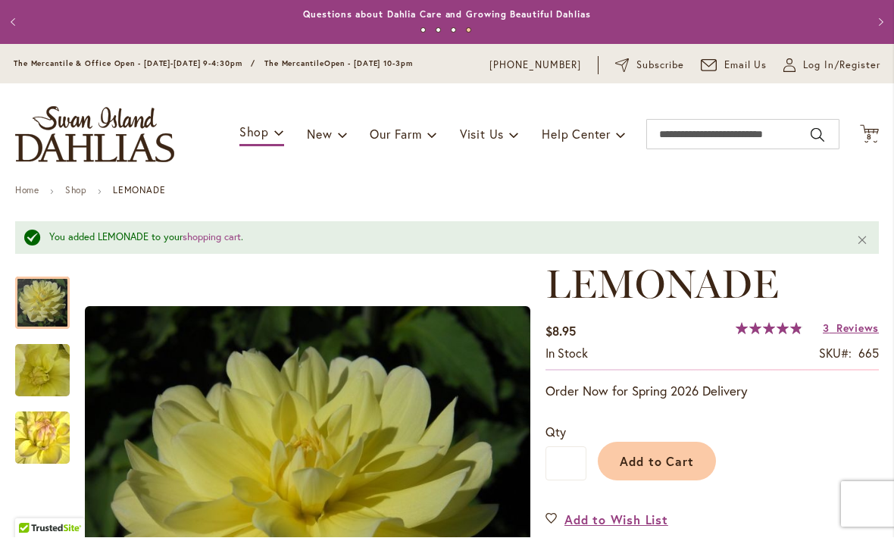
scroll to position [0, 0]
click at [704, 139] on input "Search" at bounding box center [742, 135] width 193 height 30
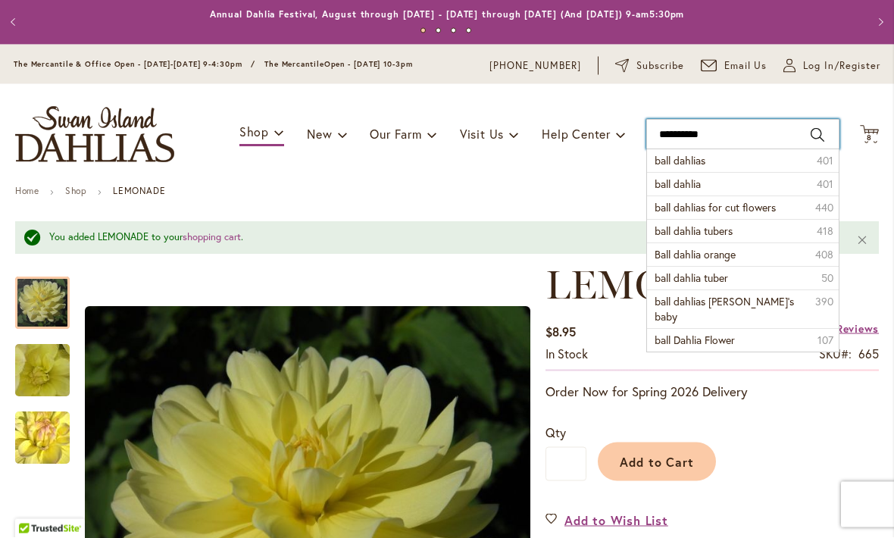
type input "**********"
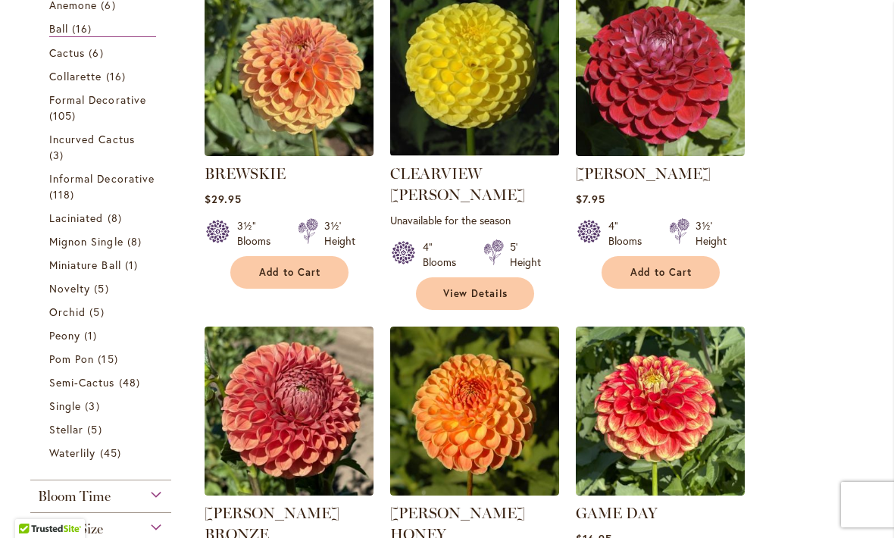
scroll to position [390, 0]
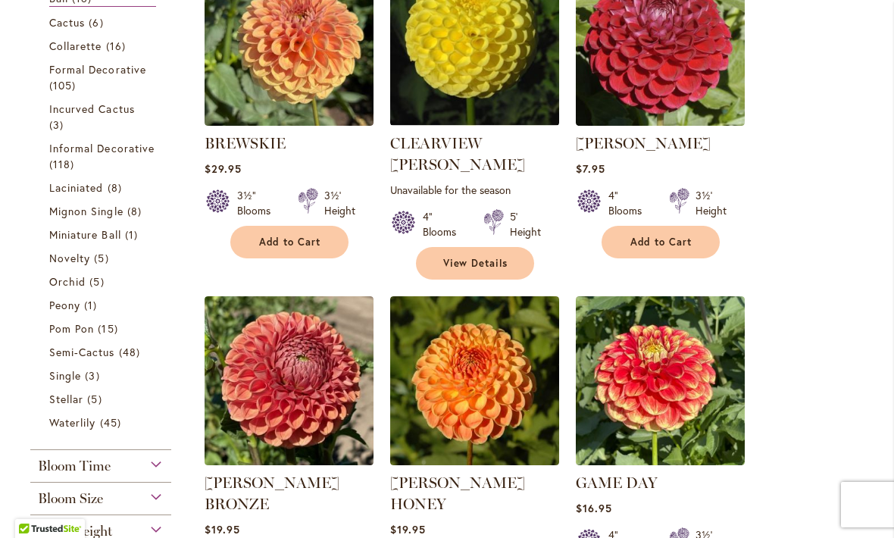
click at [668, 117] on img at bounding box center [660, 41] width 169 height 169
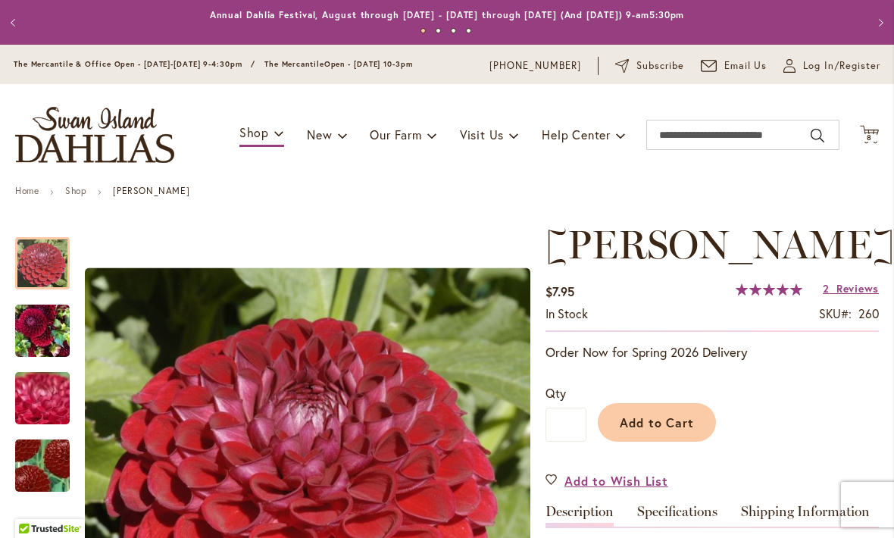
click at [851, 289] on span "Reviews" at bounding box center [858, 288] width 42 height 14
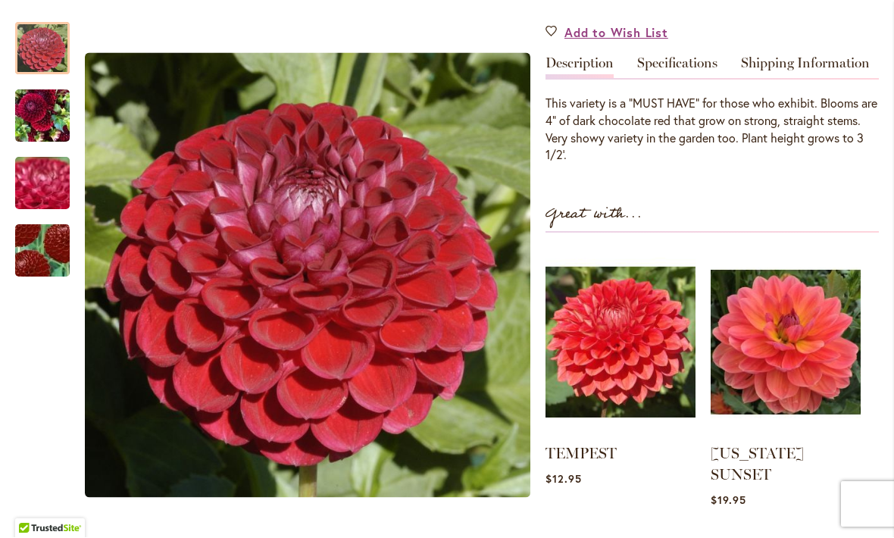
scroll to position [449, 0]
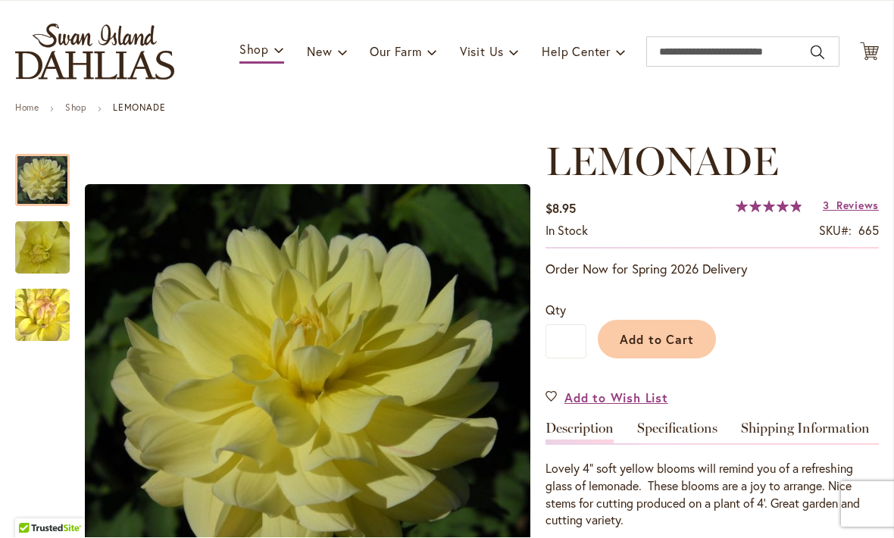
scroll to position [58, 0]
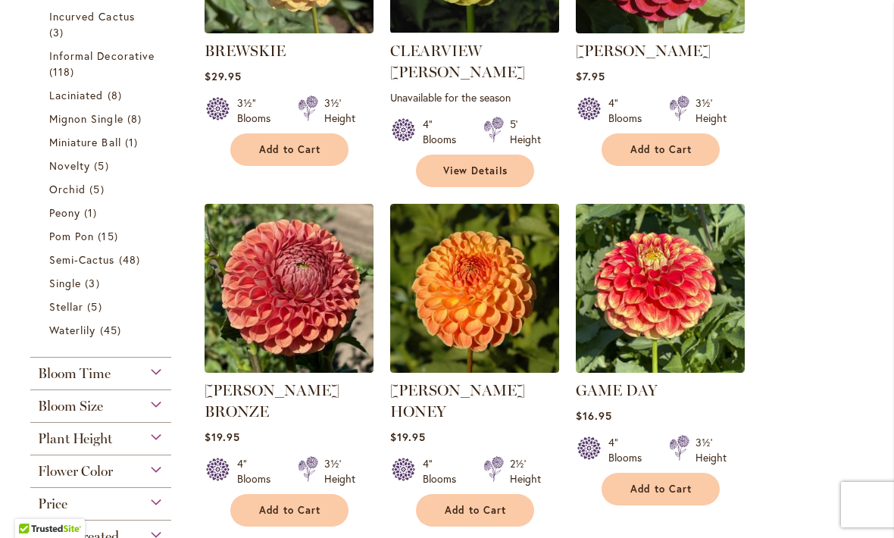
scroll to position [486, 0]
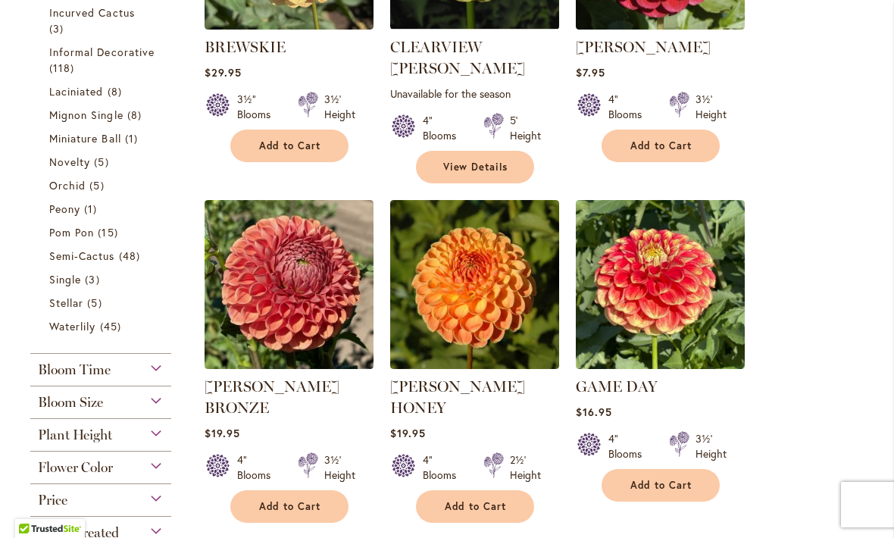
click at [257, 305] on img at bounding box center [289, 284] width 169 height 169
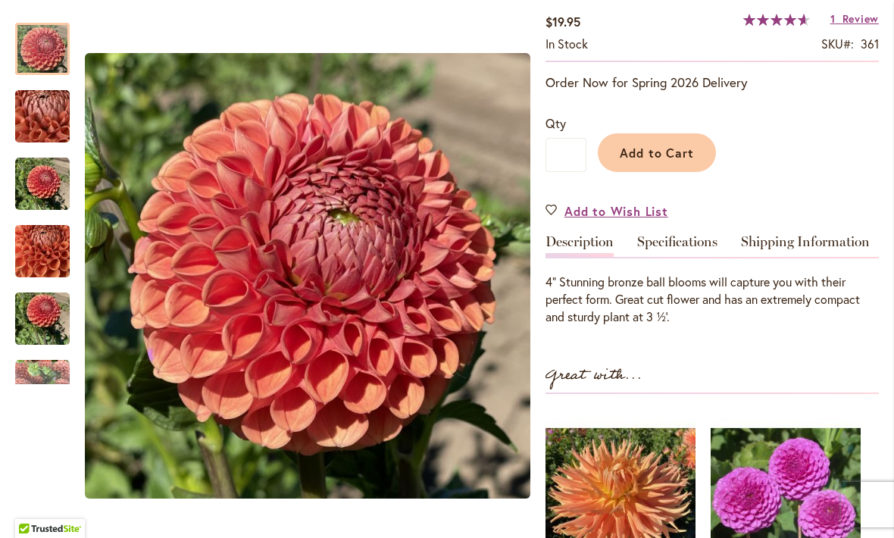
scroll to position [321, 0]
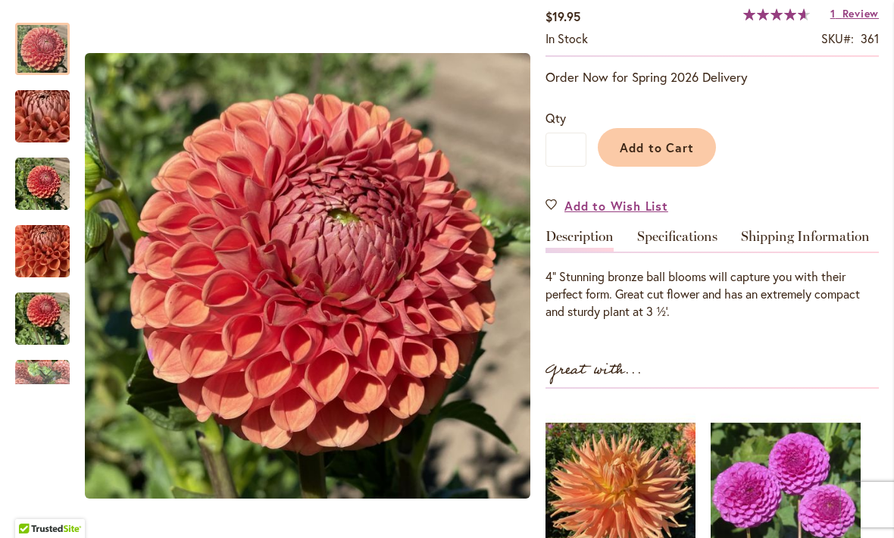
click at [34, 118] on img "CORNEL BRONZE" at bounding box center [42, 117] width 109 height 82
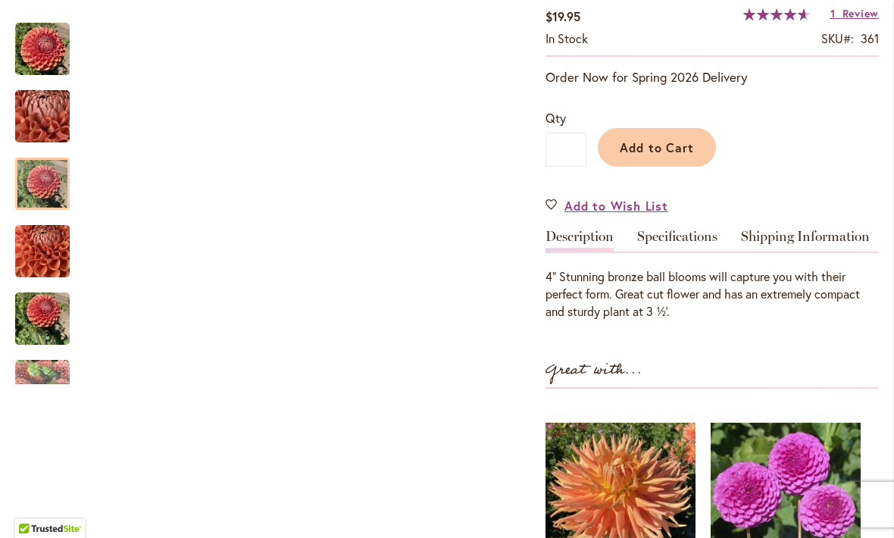
click at [47, 168] on div at bounding box center [42, 184] width 55 height 52
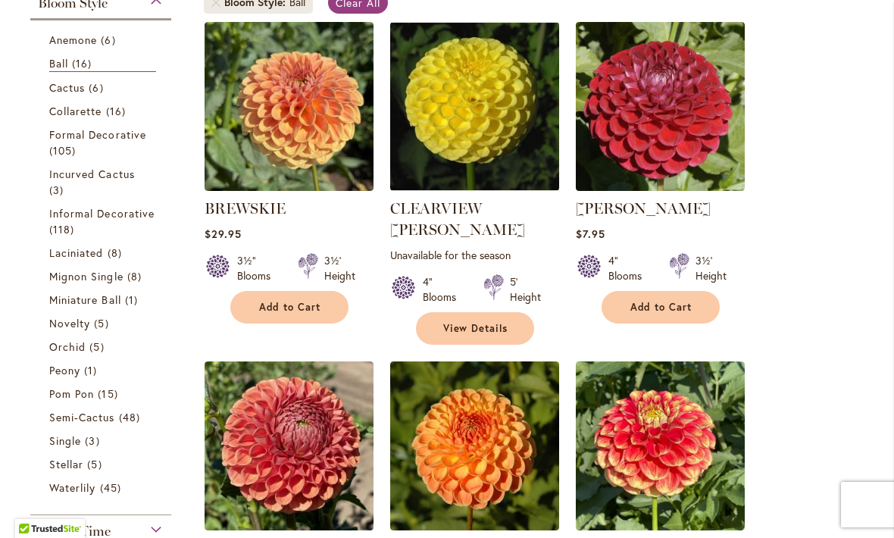
scroll to position [295, 0]
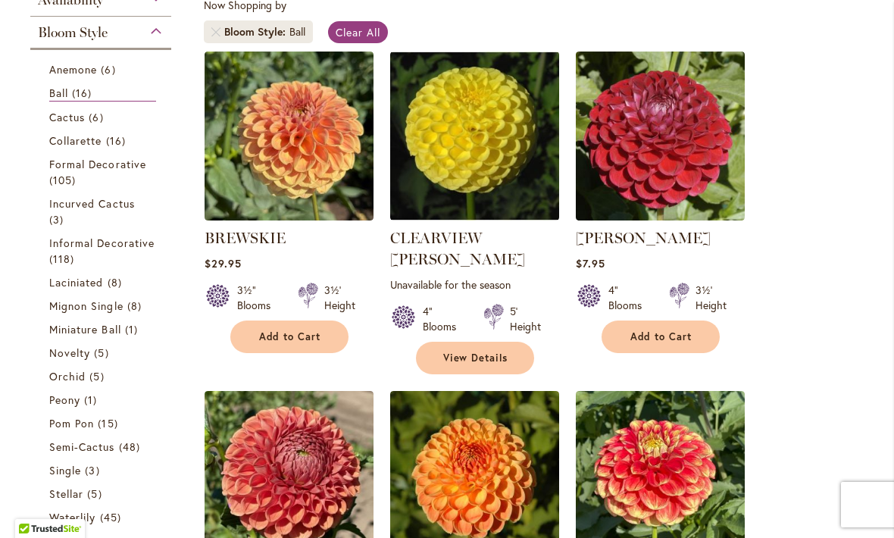
click at [651, 338] on span "Add to Cart" at bounding box center [662, 336] width 62 height 13
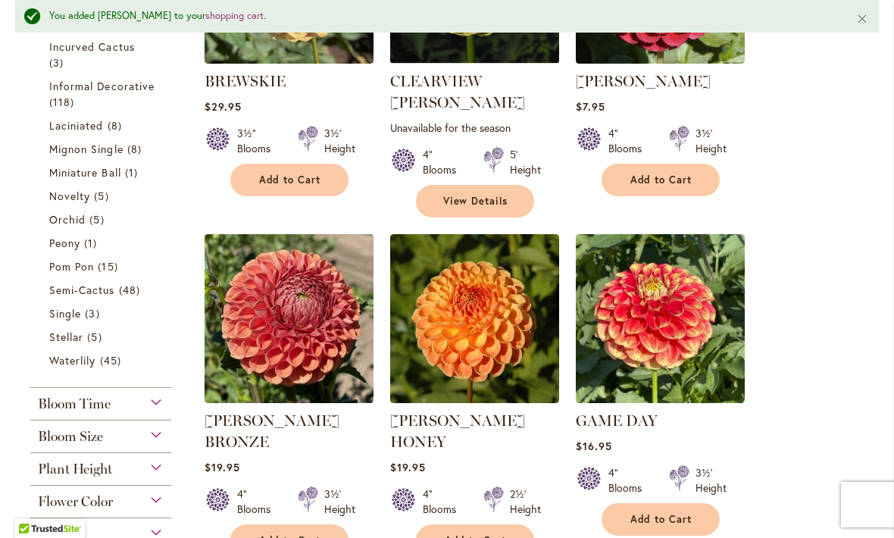
scroll to position [499, 0]
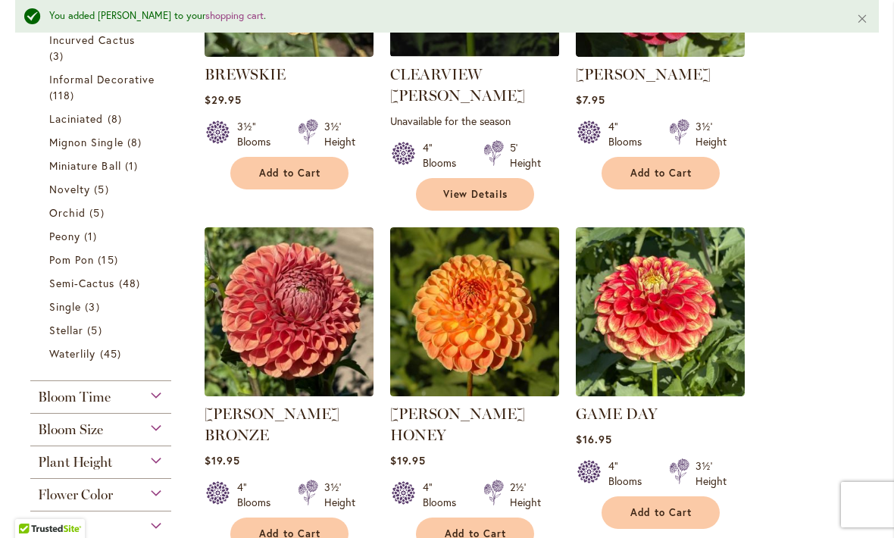
click at [70, 192] on span "Novelty" at bounding box center [69, 189] width 41 height 14
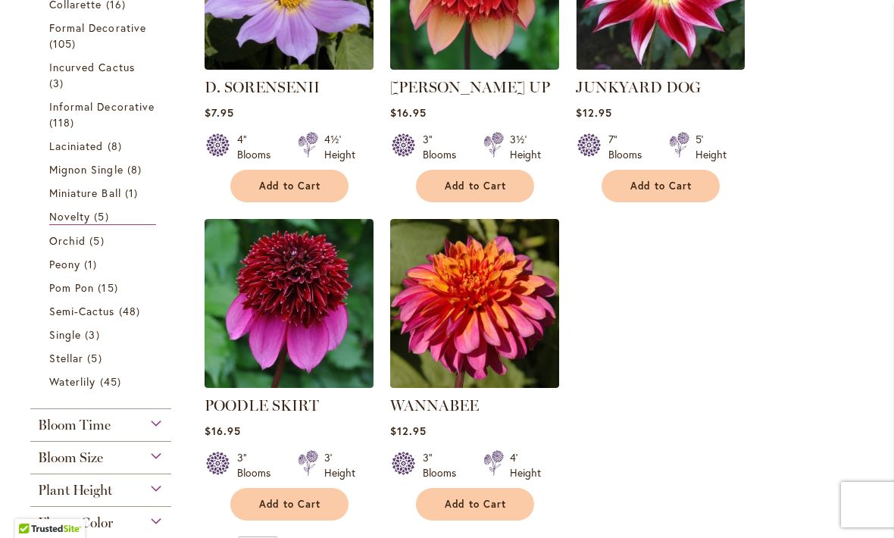
scroll to position [445, 0]
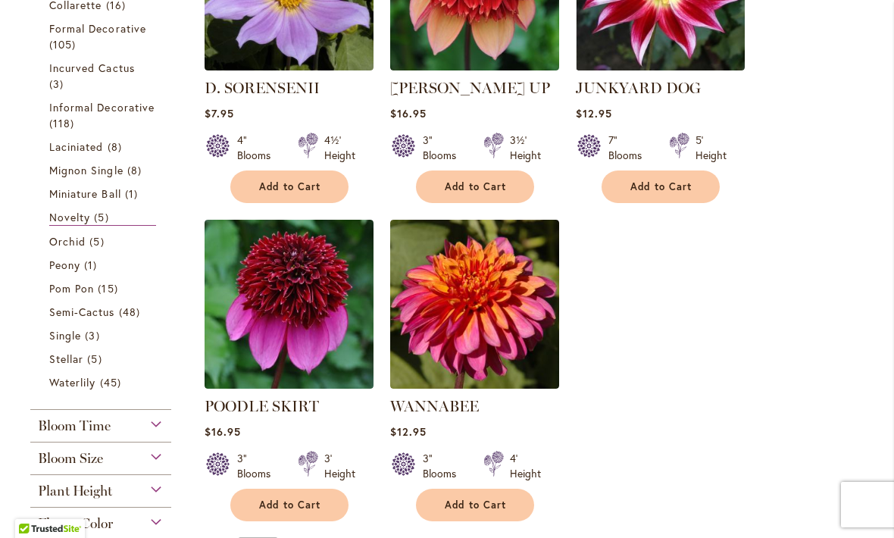
click at [70, 386] on span "Waterlily" at bounding box center [72, 382] width 46 height 14
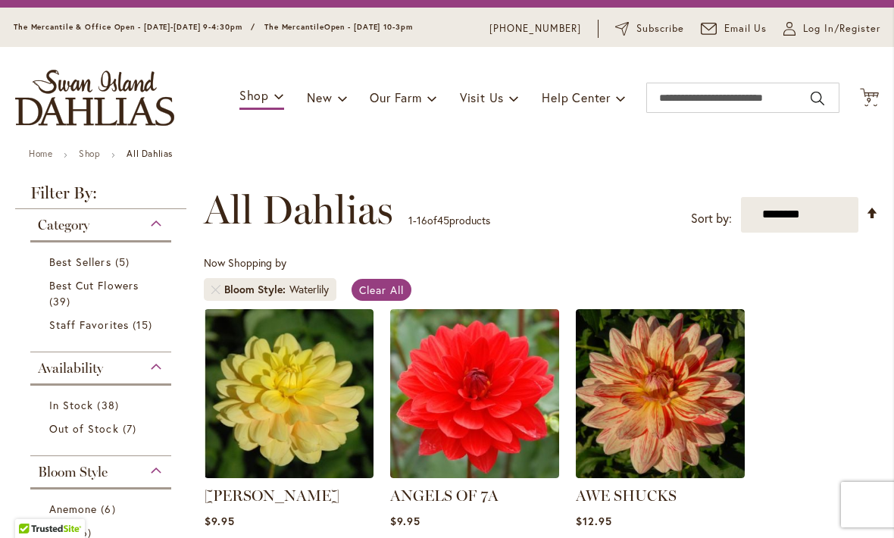
scroll to position [36, 0]
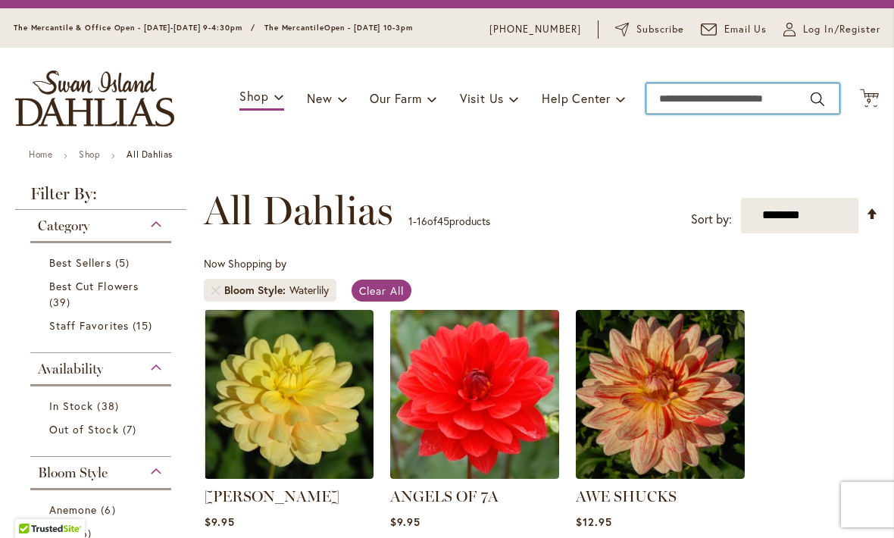
click at [685, 98] on input "Search" at bounding box center [742, 98] width 193 height 30
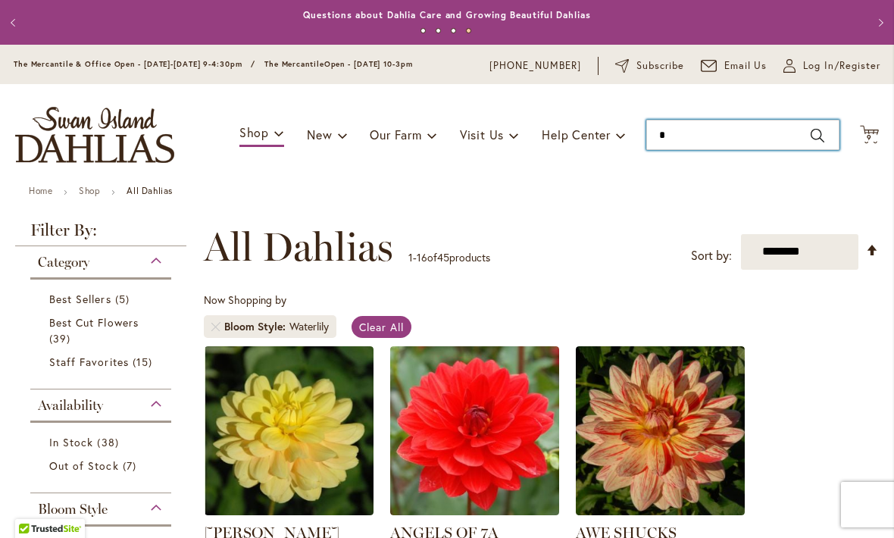
scroll to position [0, 0]
type input "******"
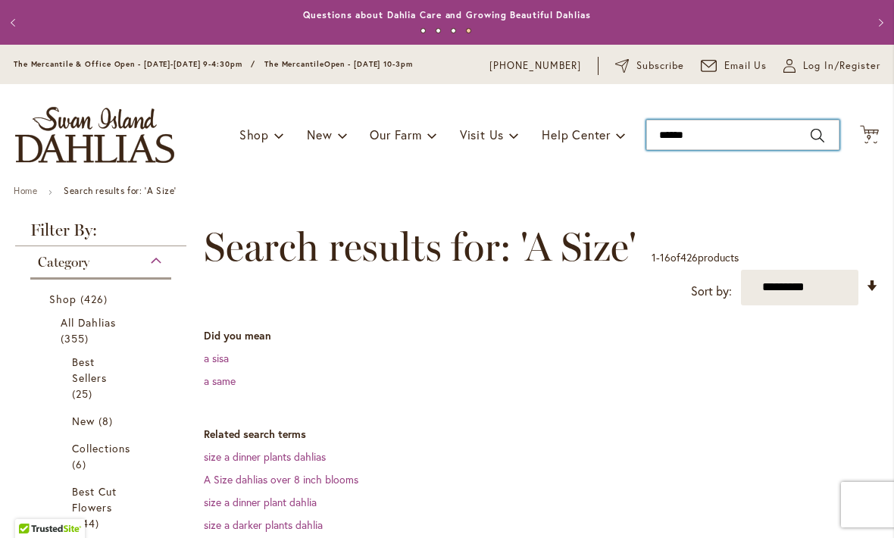
click at [726, 131] on input "******" at bounding box center [742, 135] width 193 height 30
type input "*"
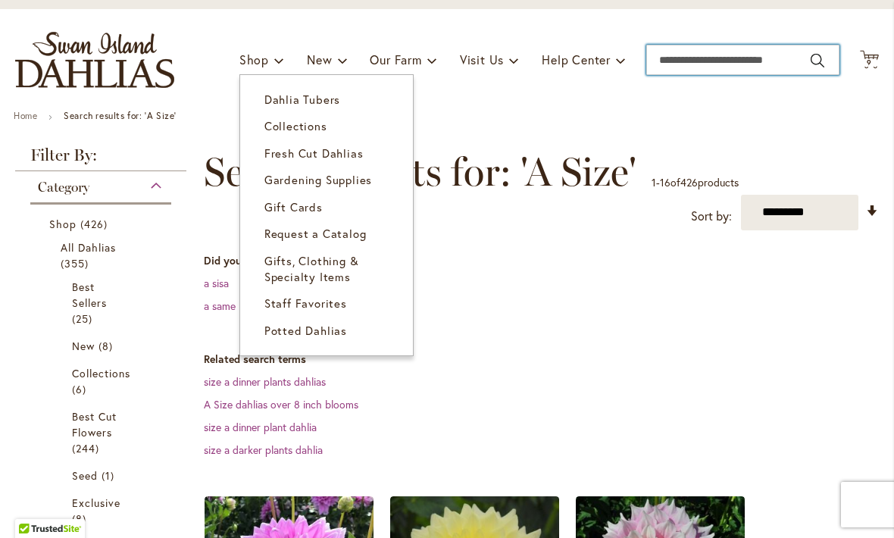
scroll to position [71, 0]
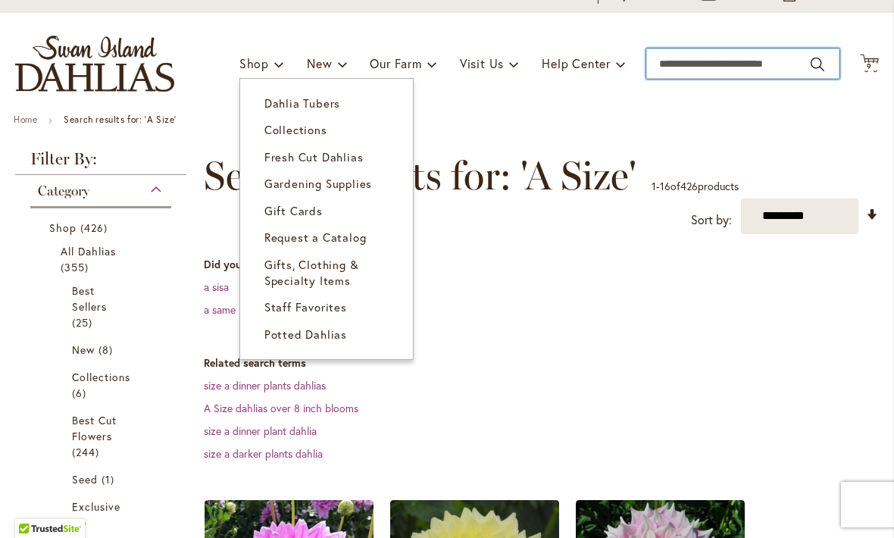
click at [333, 96] on span "Dahlia Tubers" at bounding box center [302, 102] width 76 height 15
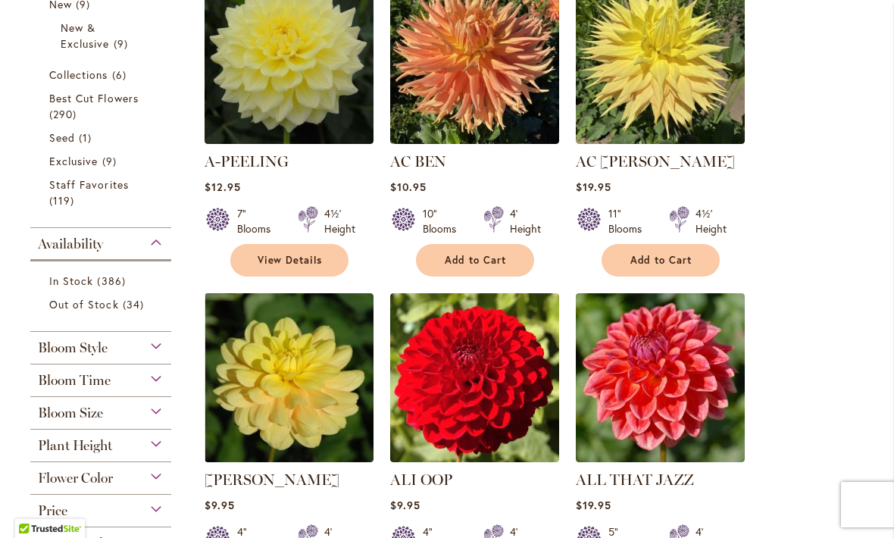
scroll to position [405, 0]
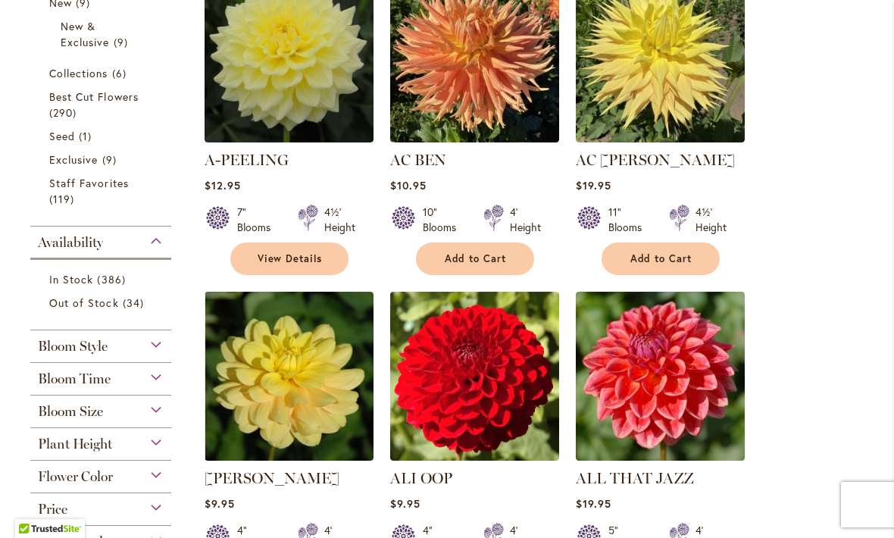
click at [133, 414] on div "Bloom Size" at bounding box center [100, 408] width 141 height 24
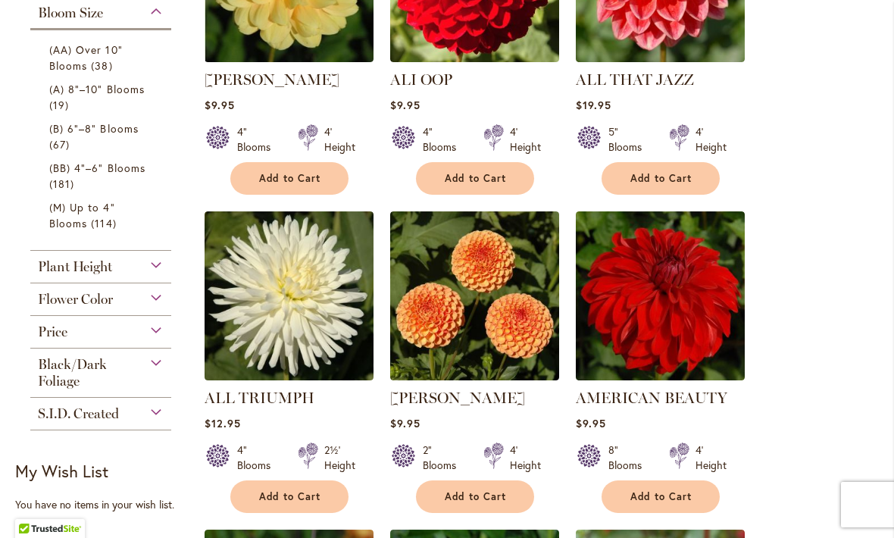
click at [91, 62] on span "38 items" at bounding box center [103, 66] width 25 height 16
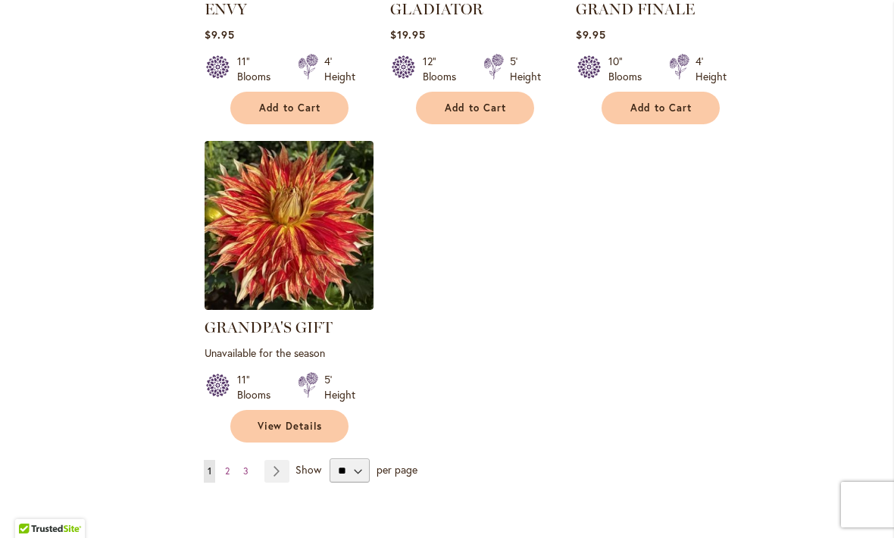
scroll to position [1819, 0]
click at [352, 470] on select "** ** ** **" at bounding box center [350, 470] width 40 height 24
select select "**"
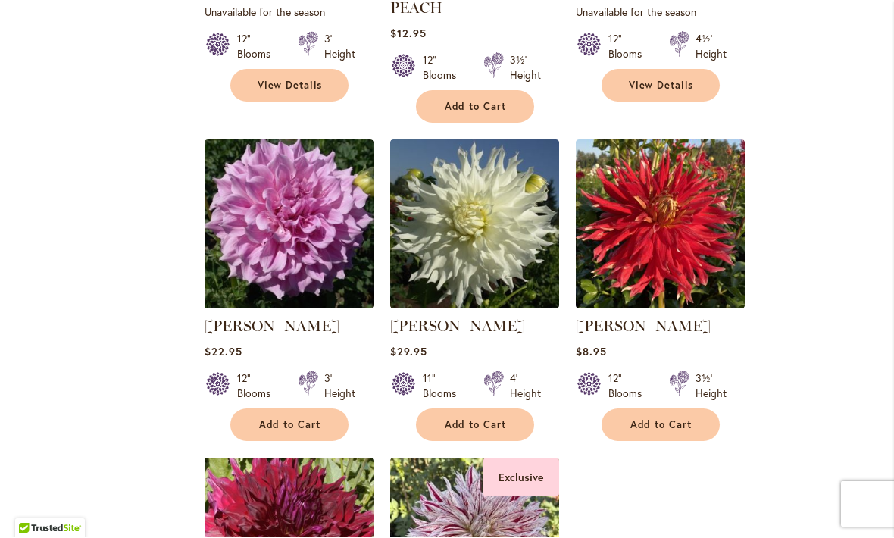
scroll to position [3713, 0]
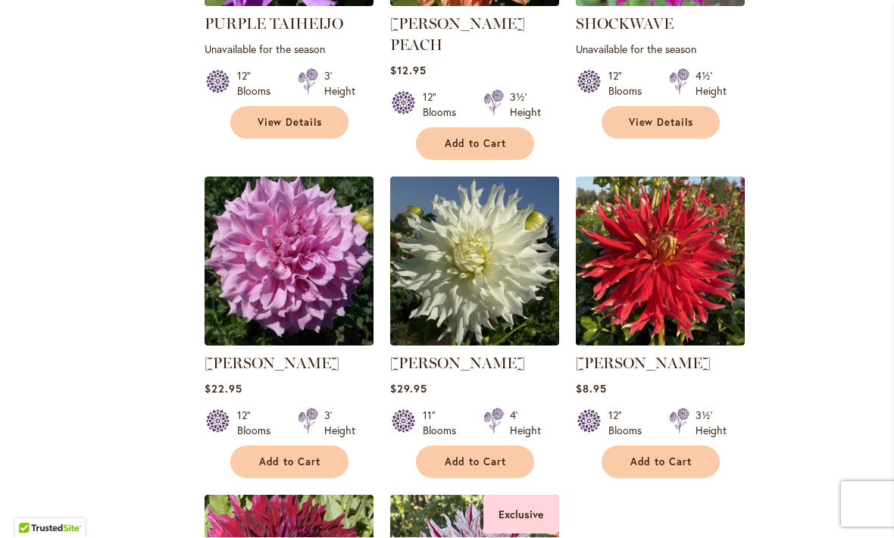
click at [681, 236] on img at bounding box center [660, 261] width 169 height 169
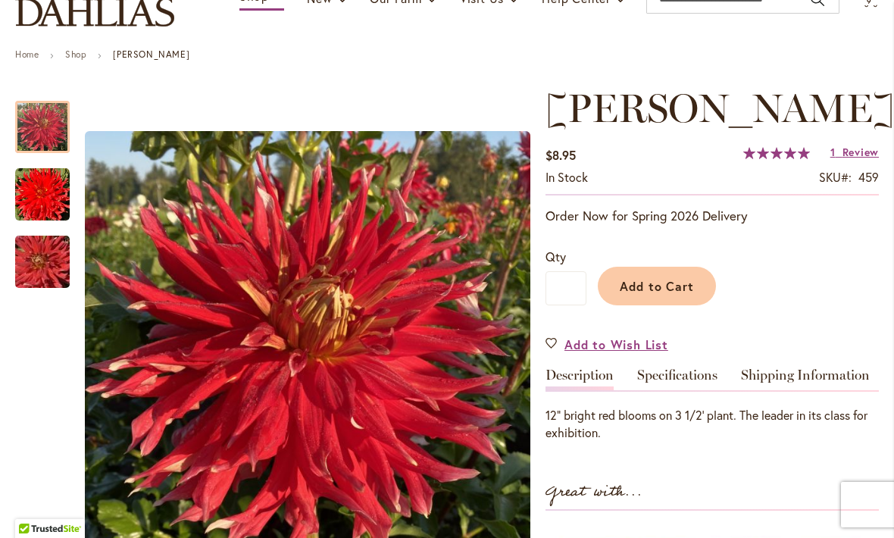
scroll to position [139, 0]
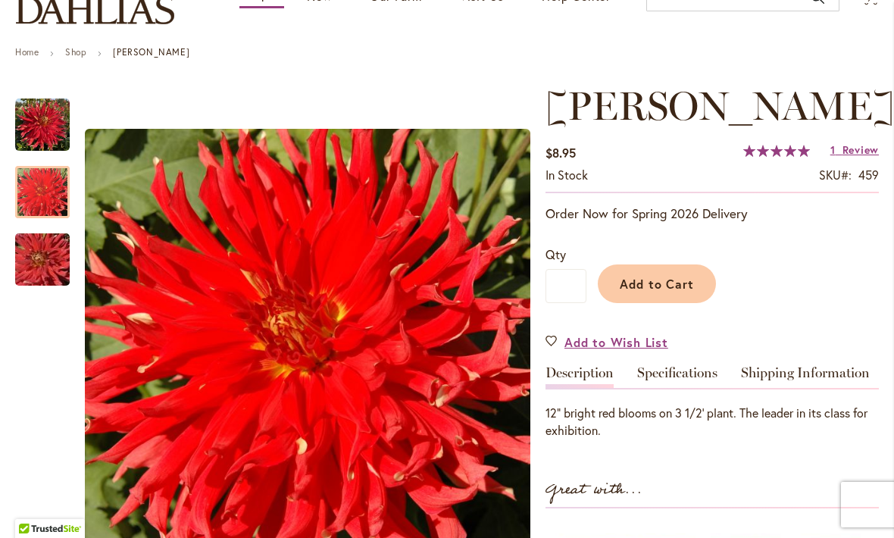
click at [38, 183] on img "Wildman" at bounding box center [42, 192] width 55 height 55
click at [69, 271] on img "Wildman" at bounding box center [42, 260] width 109 height 73
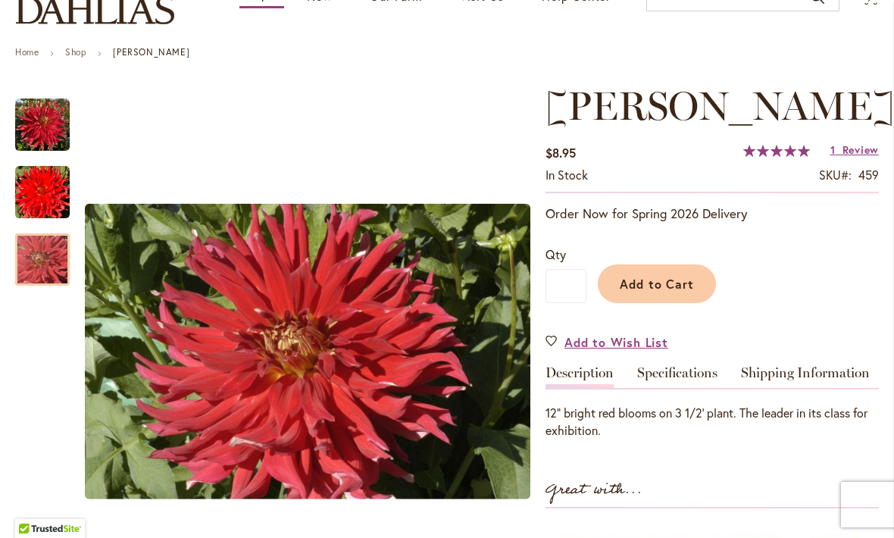
click at [865, 145] on span "Review" at bounding box center [861, 149] width 36 height 14
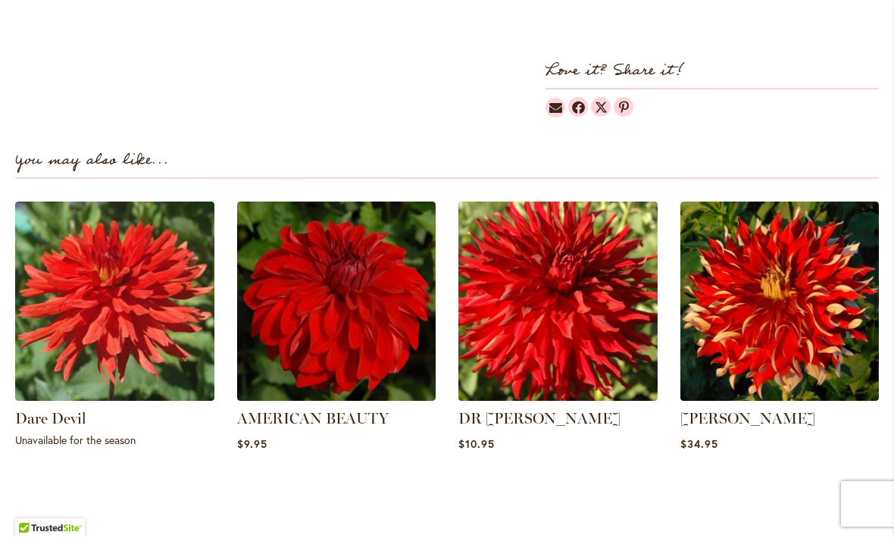
scroll to position [906, 0]
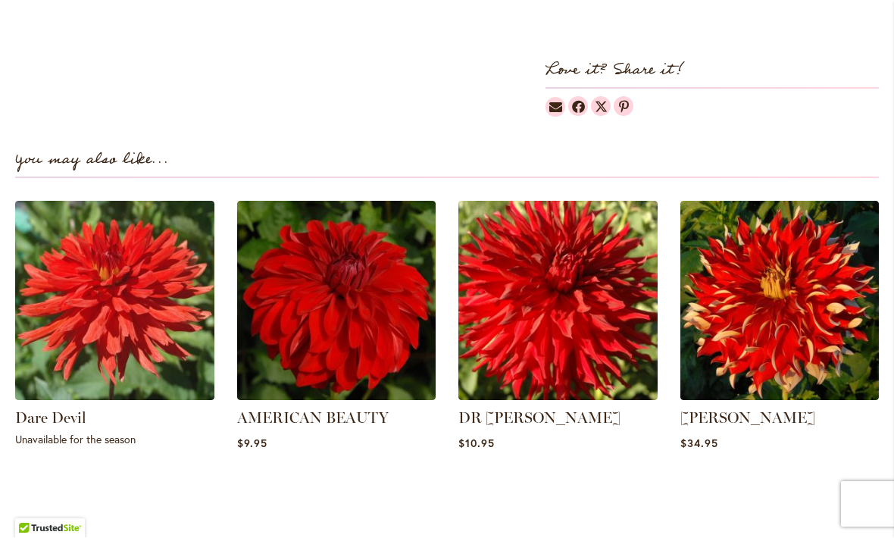
click at [568, 348] on img at bounding box center [557, 301] width 199 height 199
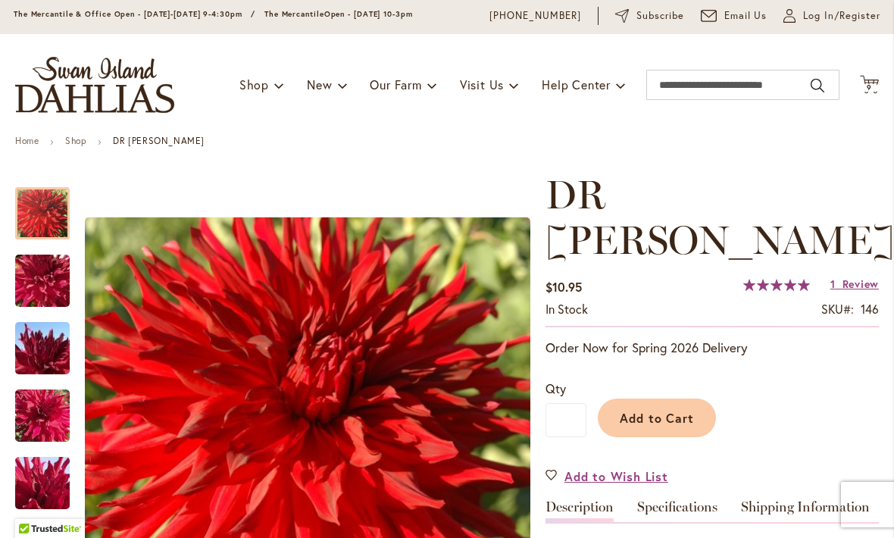
click at [857, 277] on span "Review" at bounding box center [861, 284] width 36 height 14
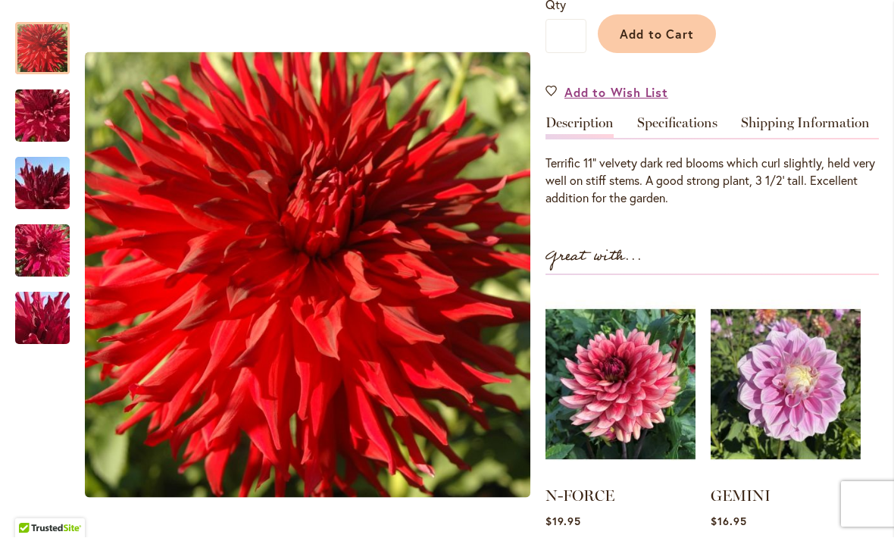
scroll to position [425, 0]
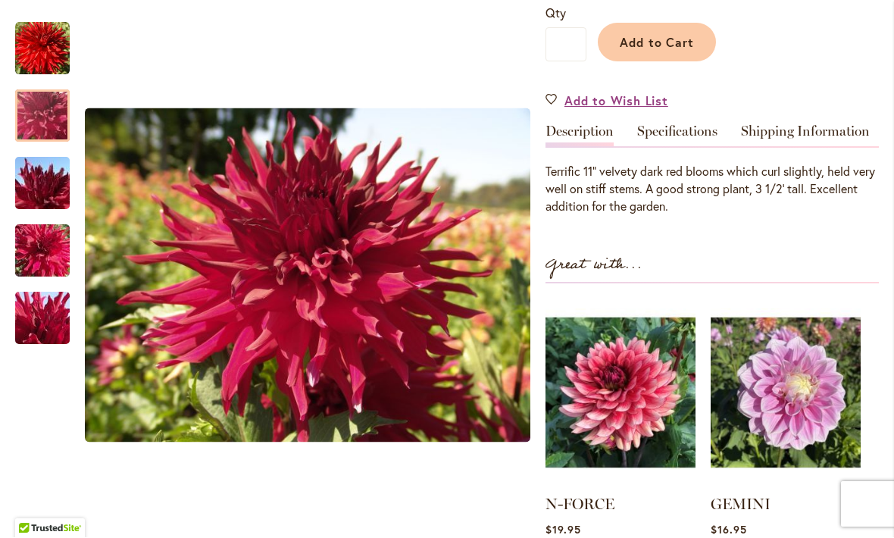
click at [42, 114] on img "DR LES" at bounding box center [42, 117] width 109 height 82
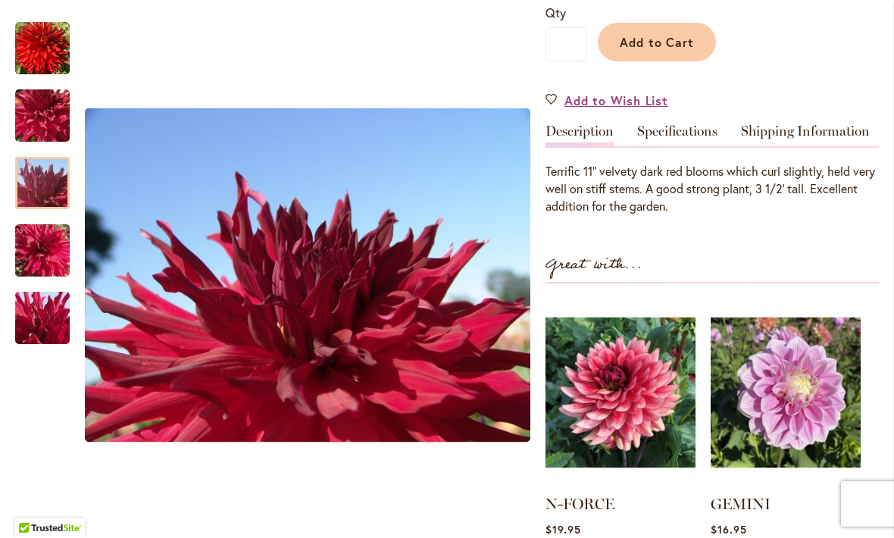
click at [60, 195] on img "DR LES" at bounding box center [42, 184] width 109 height 82
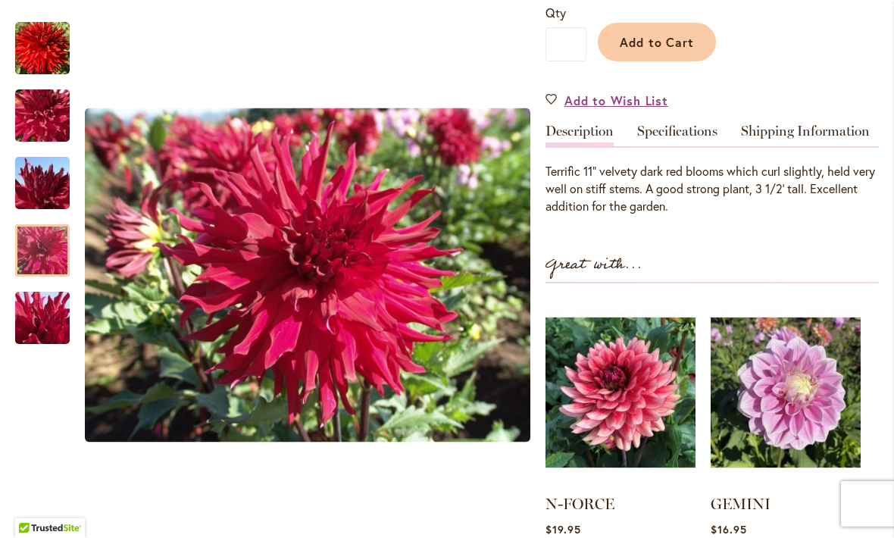
click at [55, 247] on img "DR LES" at bounding box center [42, 252] width 109 height 82
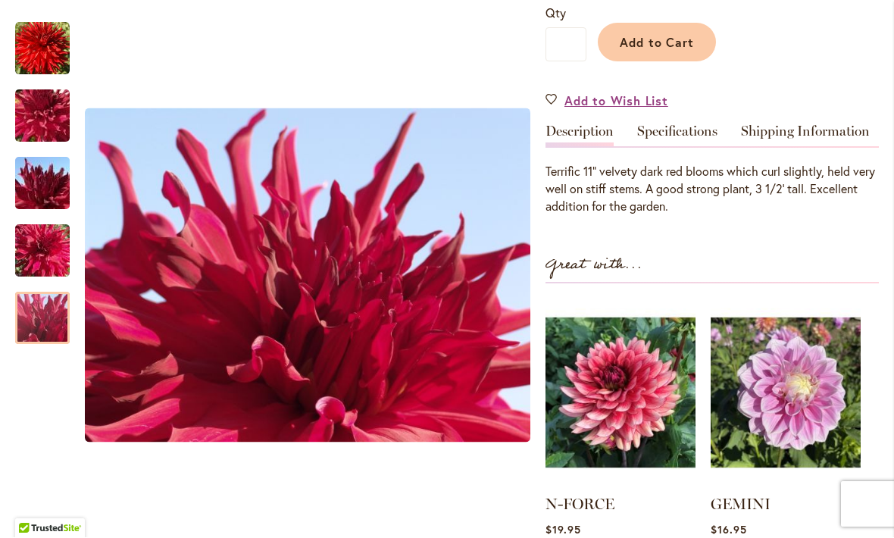
click at [44, 341] on img "DR LES" at bounding box center [42, 319] width 109 height 82
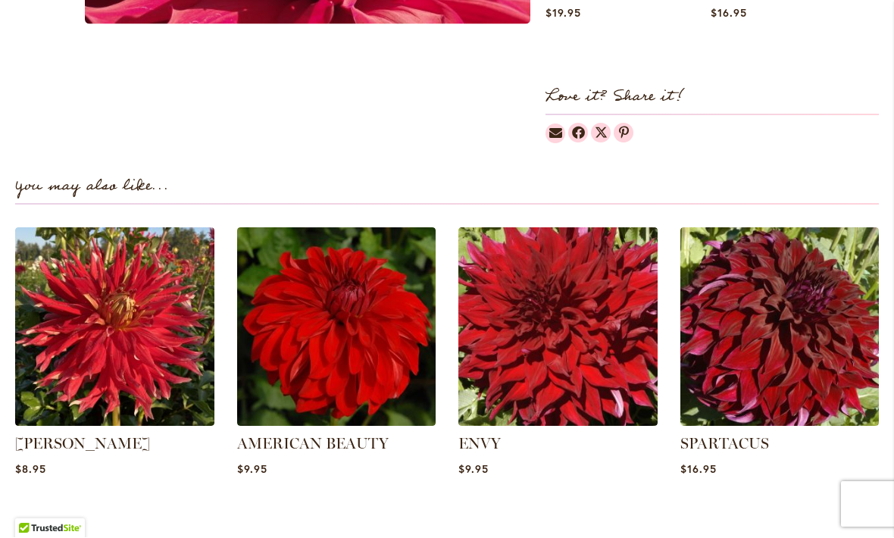
scroll to position [962, 0]
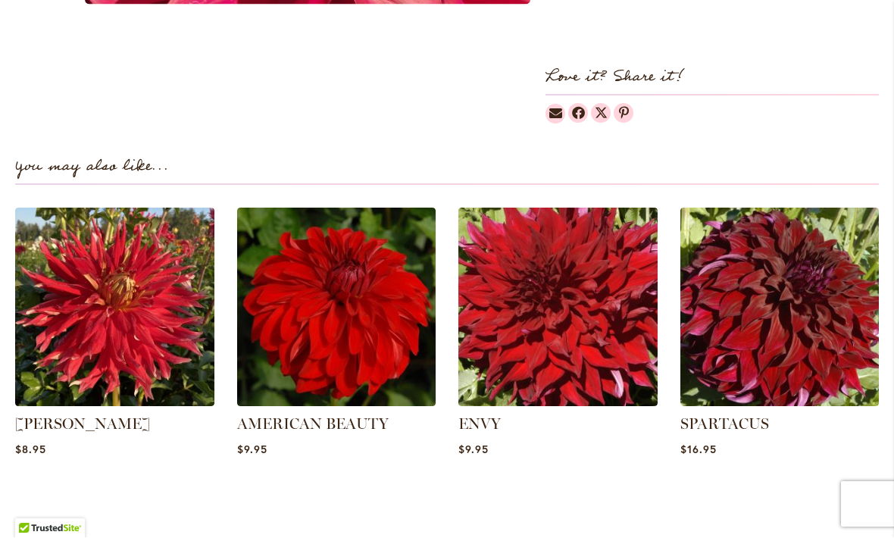
click at [565, 287] on img at bounding box center [557, 307] width 199 height 199
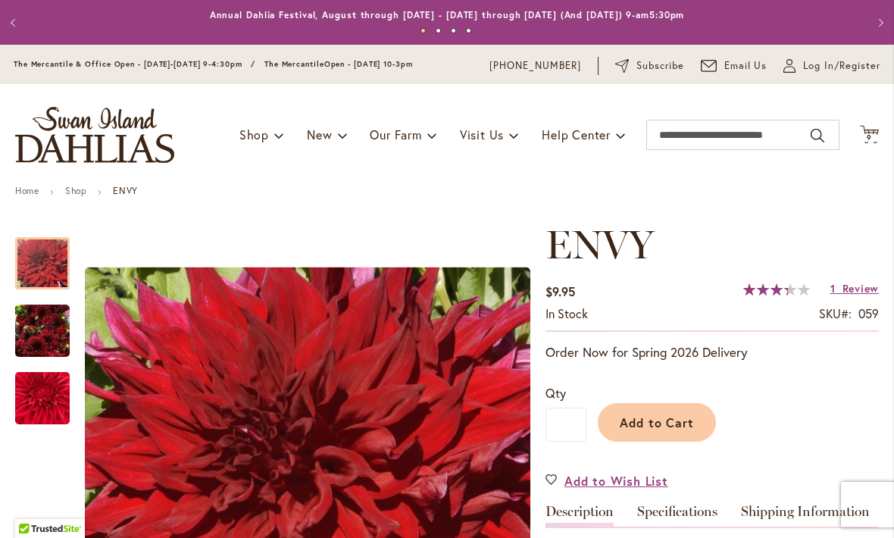
click at [850, 286] on span "Review" at bounding box center [861, 288] width 36 height 14
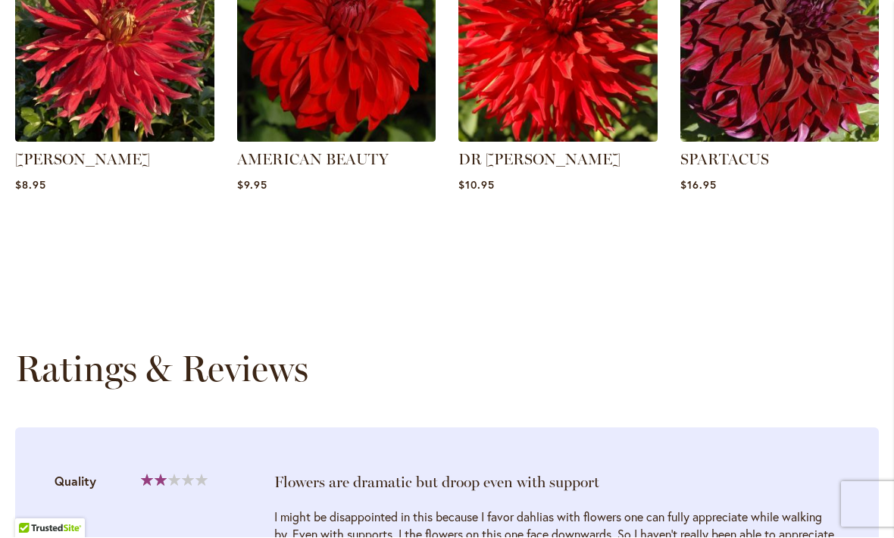
scroll to position [1152, 0]
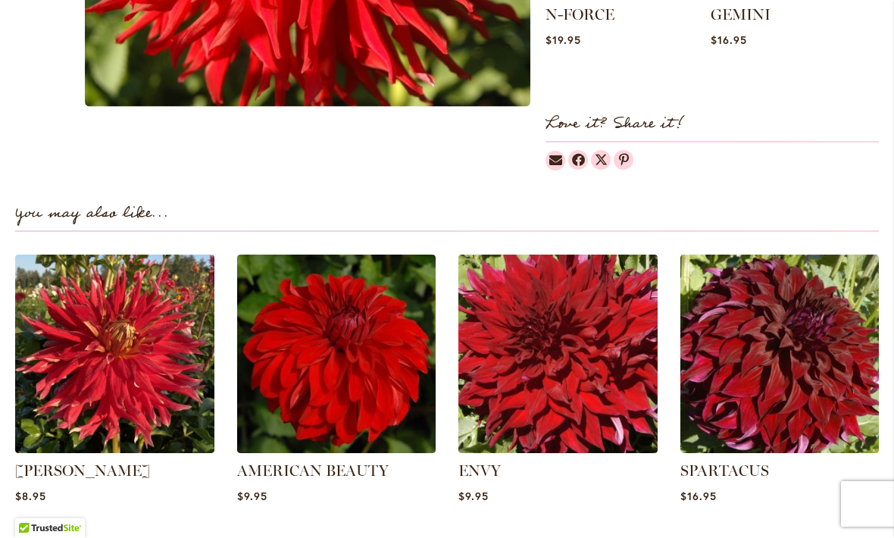
scroll to position [917, 0]
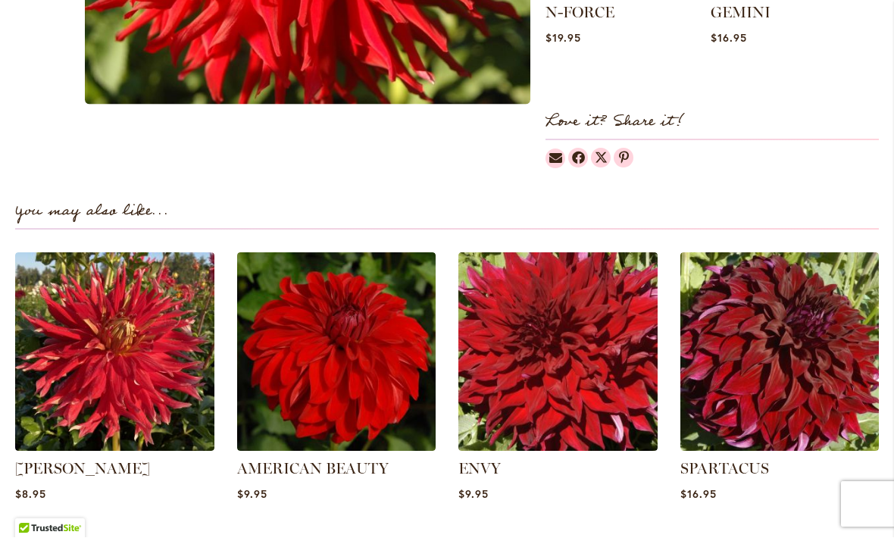
click at [332, 333] on img at bounding box center [336, 352] width 199 height 199
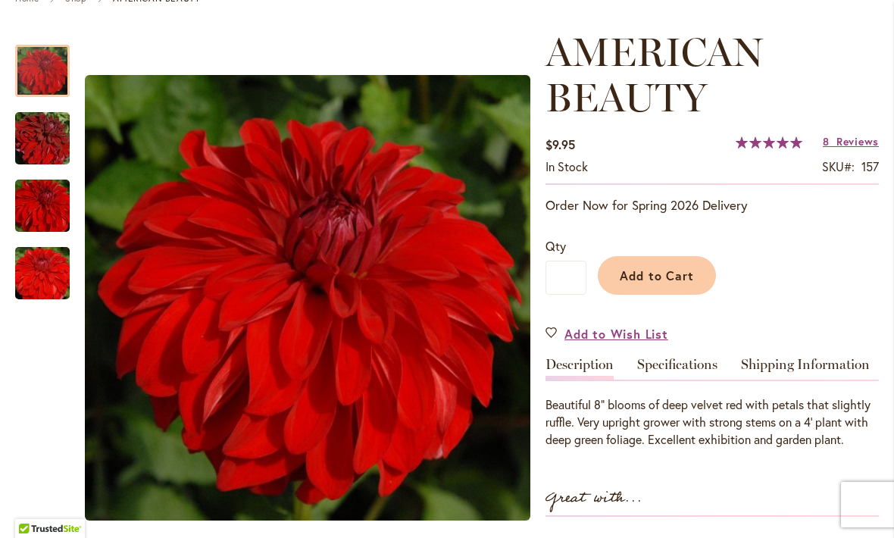
scroll to position [179, 0]
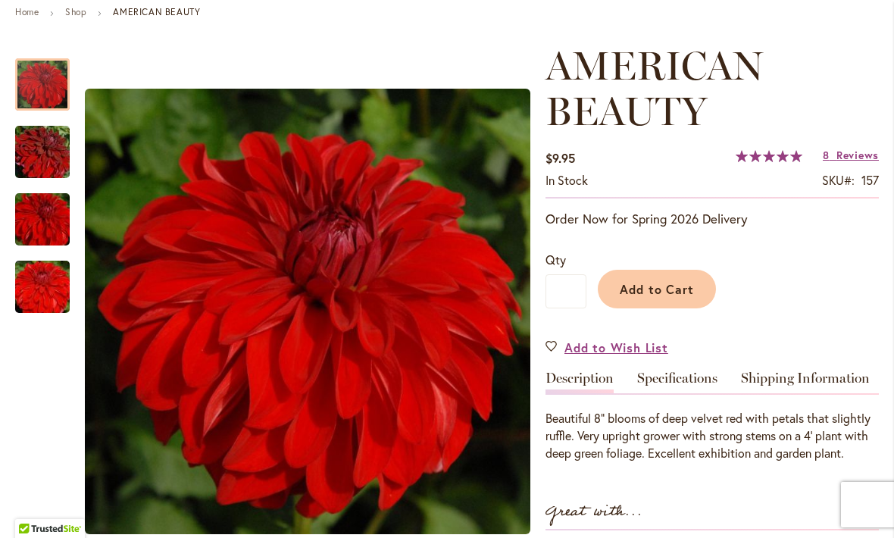
click at [840, 152] on span "Reviews" at bounding box center [858, 155] width 42 height 14
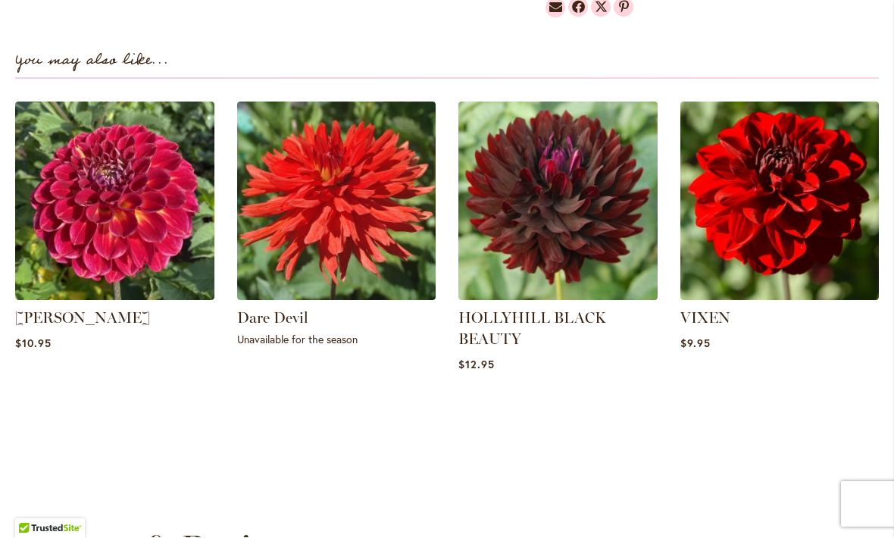
scroll to position [1101, 0]
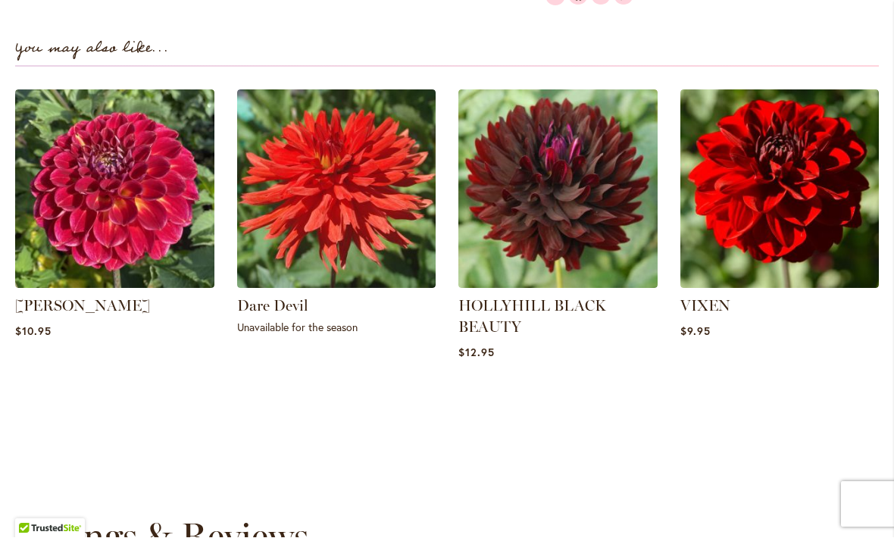
click at [732, 211] on img at bounding box center [780, 189] width 199 height 199
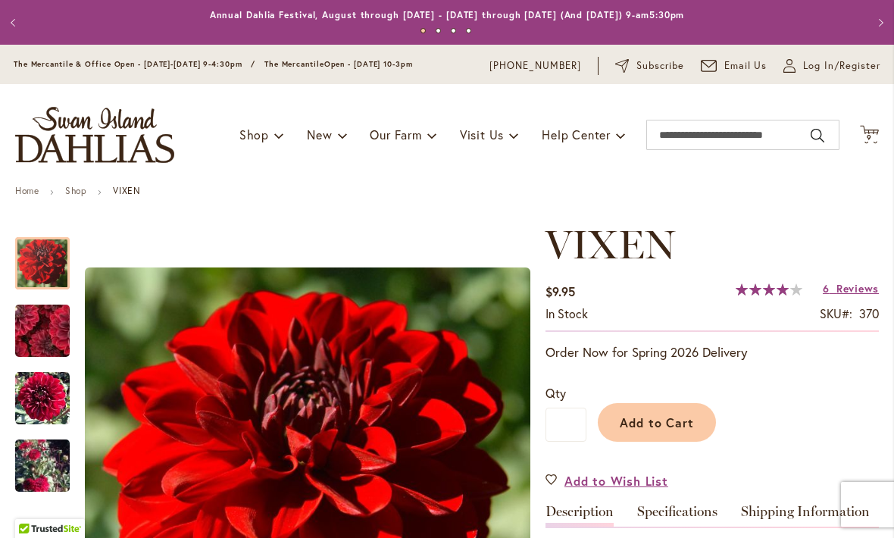
click at [845, 281] on span "Reviews" at bounding box center [858, 288] width 42 height 14
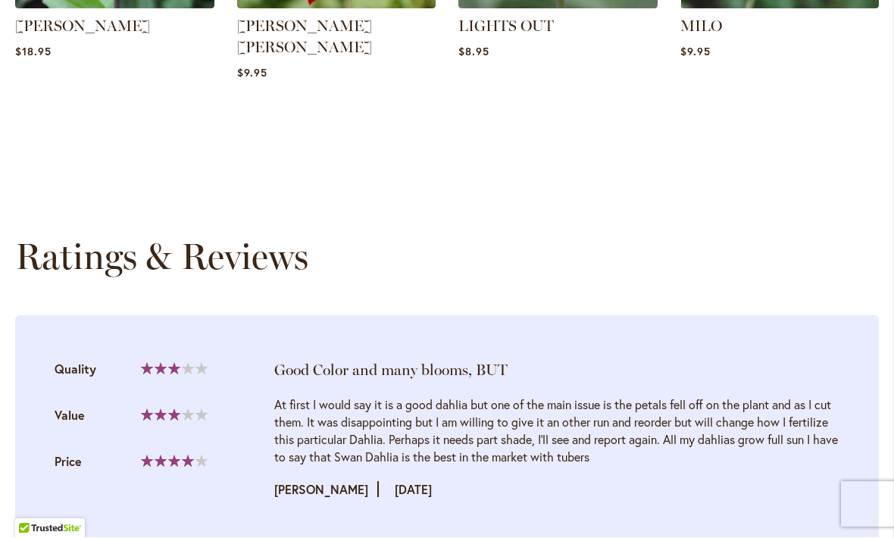
scroll to position [1326, 0]
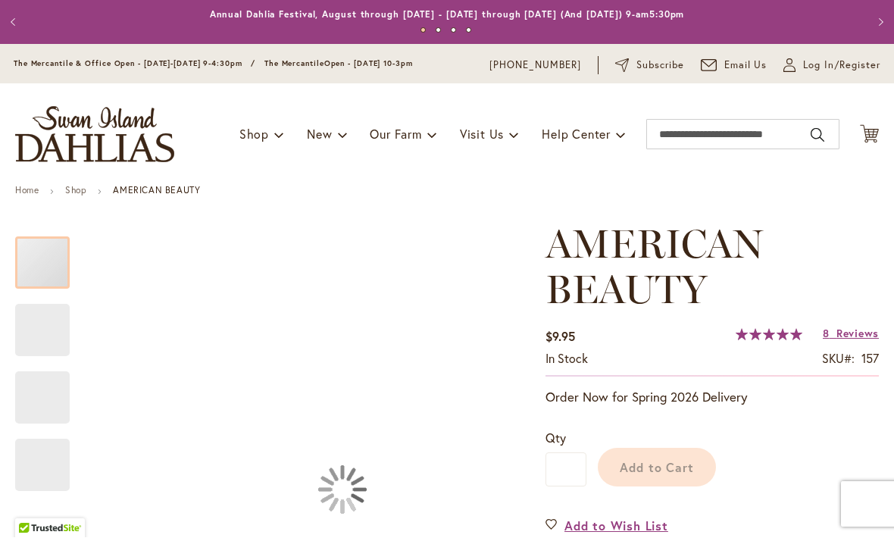
scroll to position [1, 0]
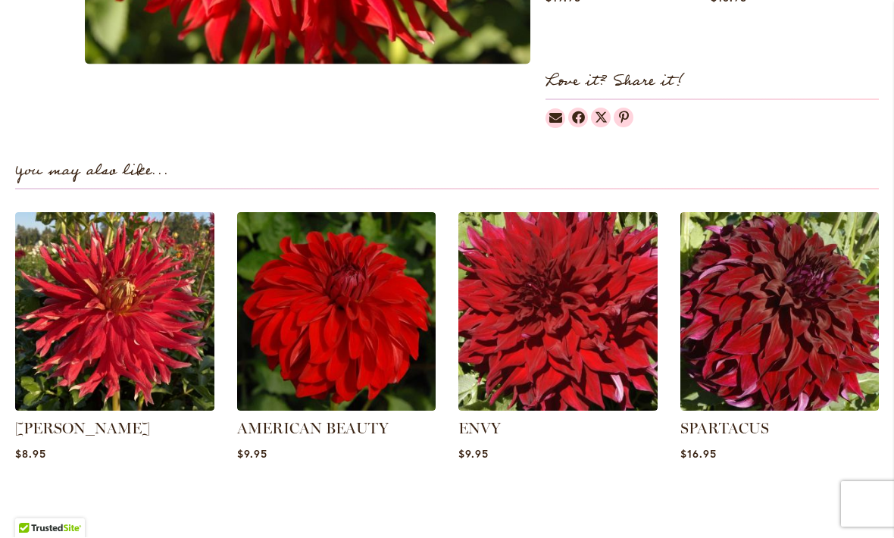
scroll to position [959, 0]
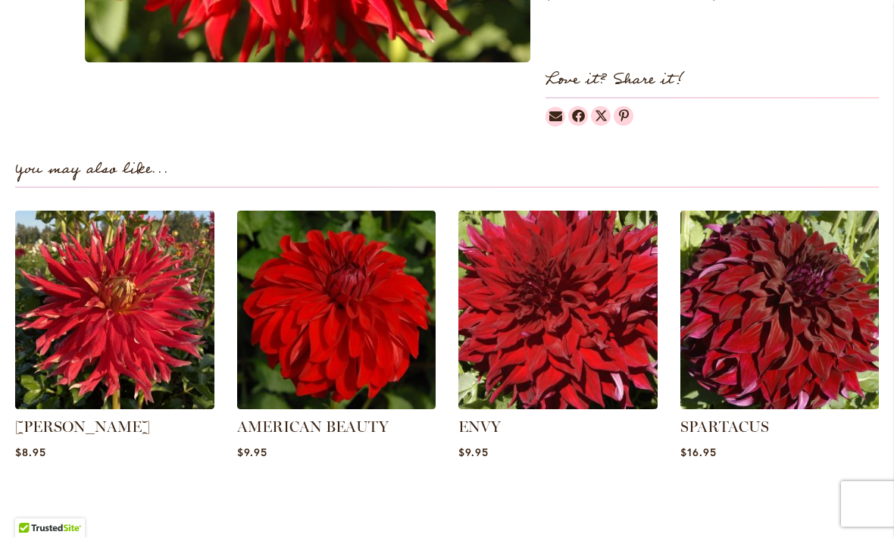
click at [806, 287] on img at bounding box center [780, 310] width 199 height 199
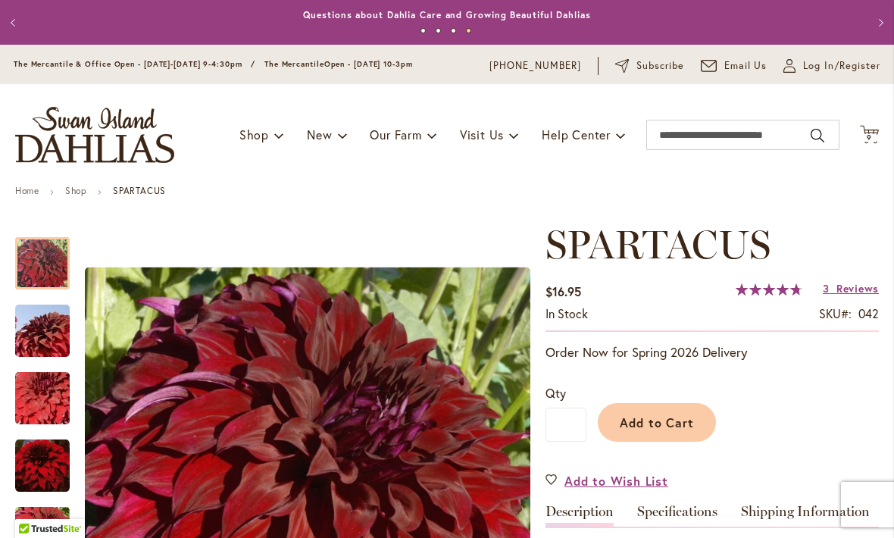
click at [848, 294] on span "Reviews" at bounding box center [858, 288] width 42 height 14
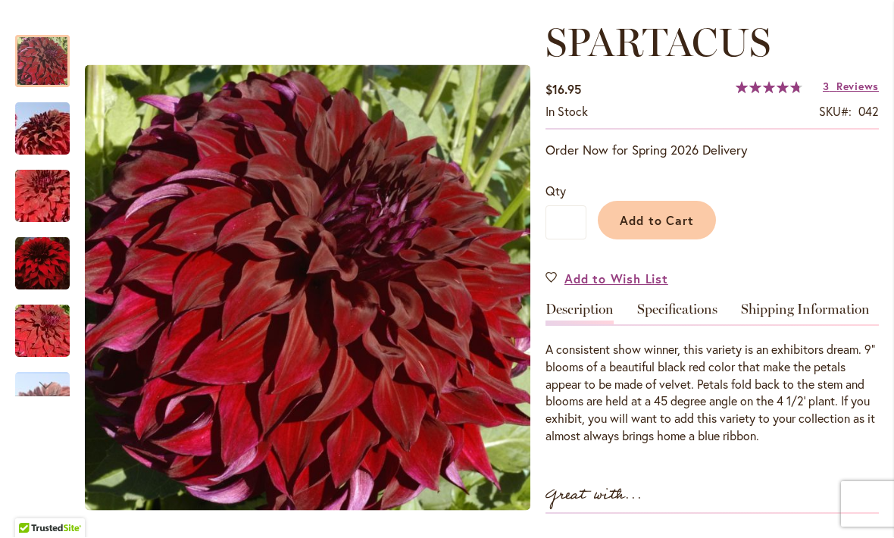
scroll to position [201, 0]
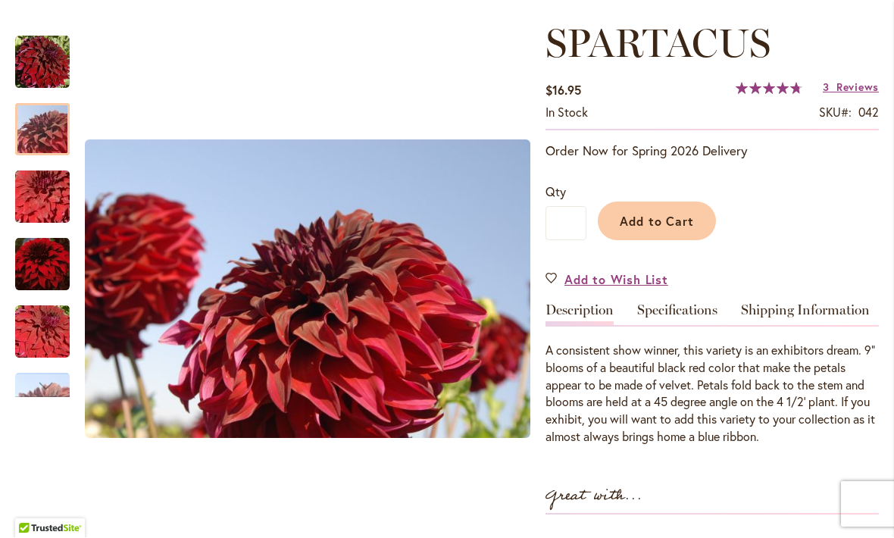
click at [31, 127] on img "Spartacus" at bounding box center [42, 130] width 109 height 73
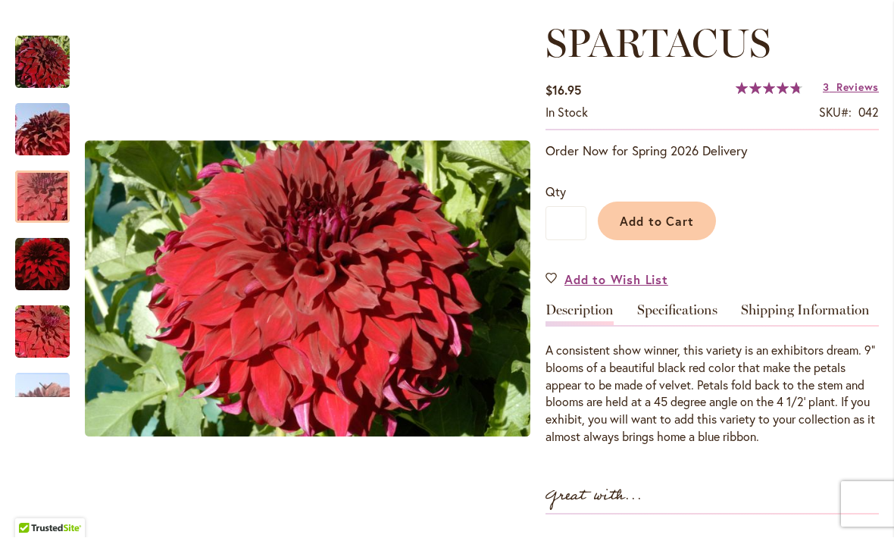
click at [47, 200] on img "Spartacus" at bounding box center [42, 197] width 109 height 73
click at [52, 266] on img "Spartacus" at bounding box center [42, 264] width 55 height 55
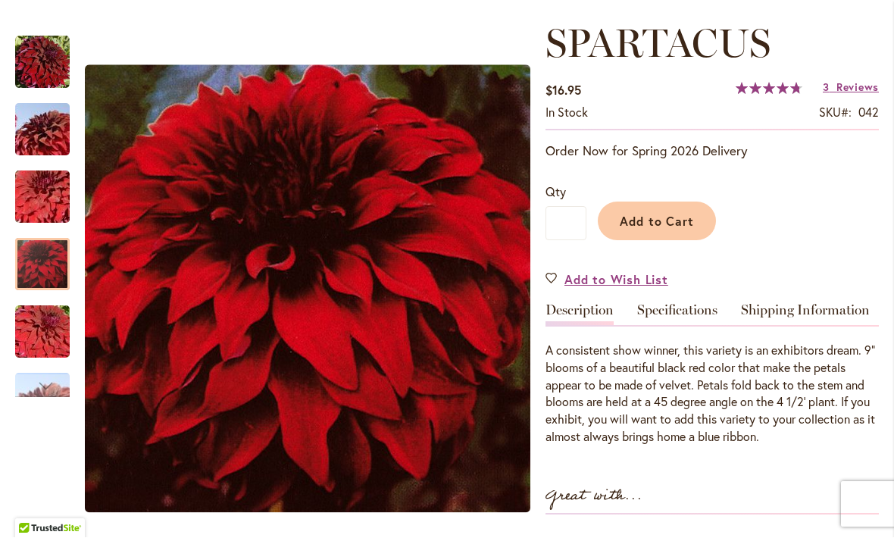
click at [50, 339] on img "Spartacus" at bounding box center [42, 332] width 109 height 73
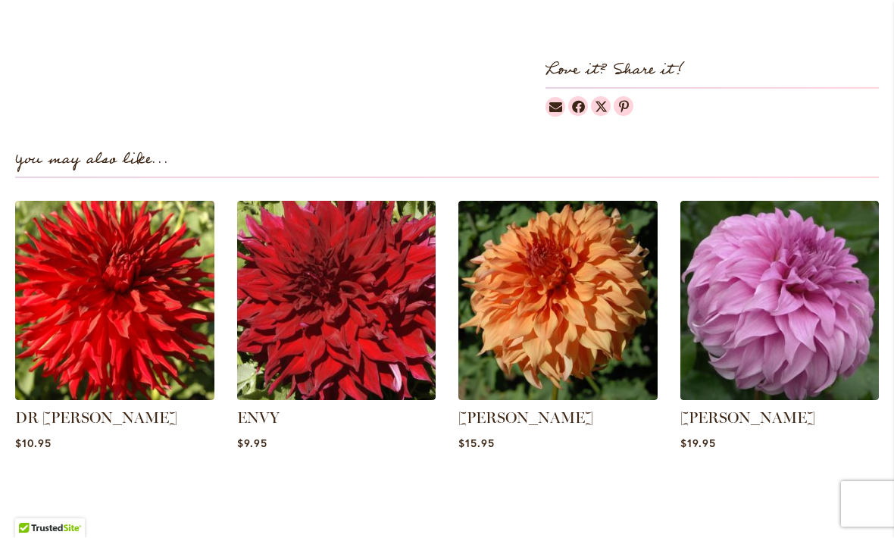
scroll to position [975, 0]
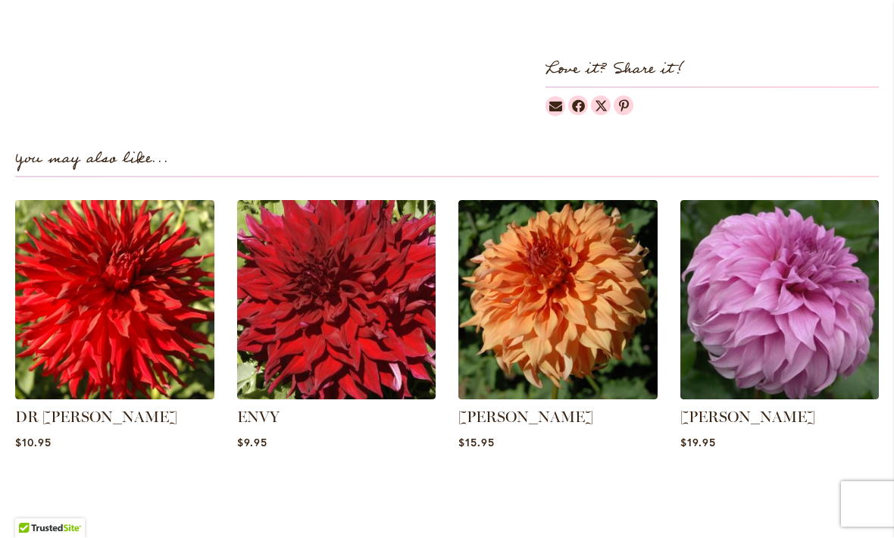
click at [62, 308] on img at bounding box center [114, 300] width 199 height 199
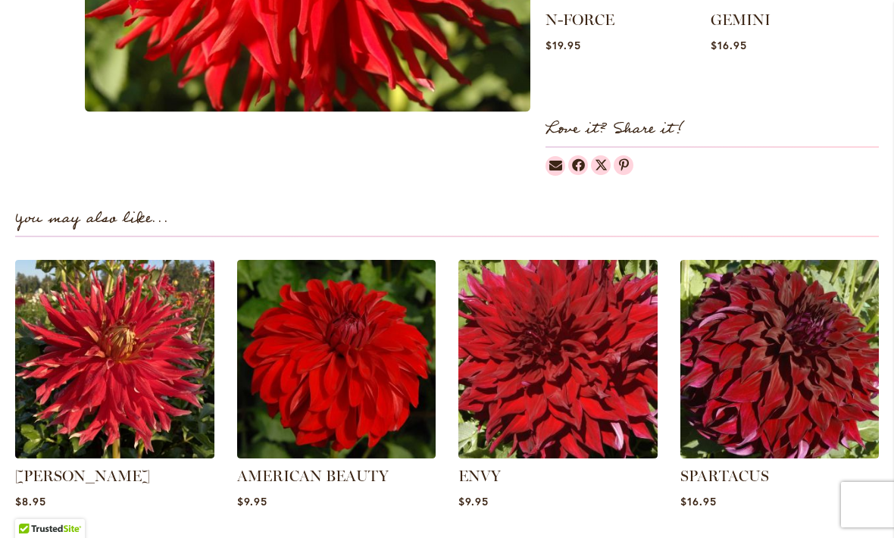
scroll to position [911, 0]
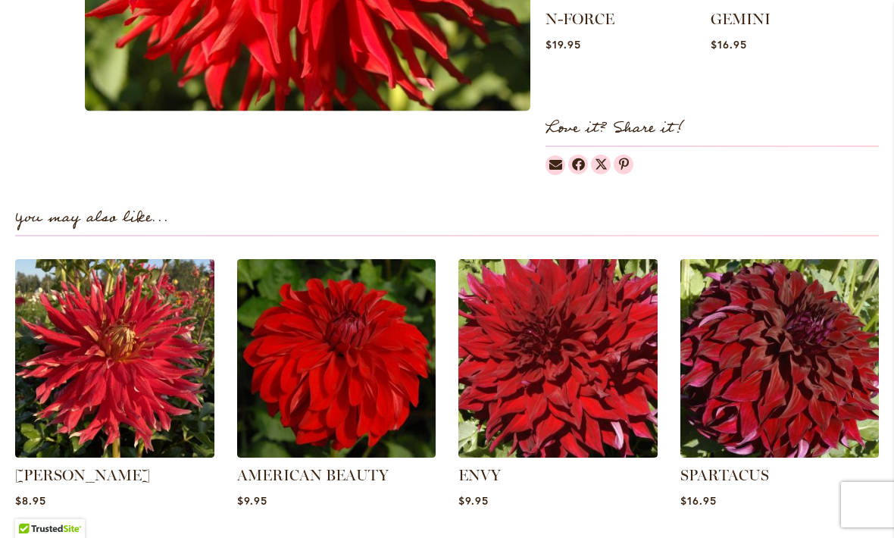
click at [287, 340] on img at bounding box center [336, 358] width 199 height 199
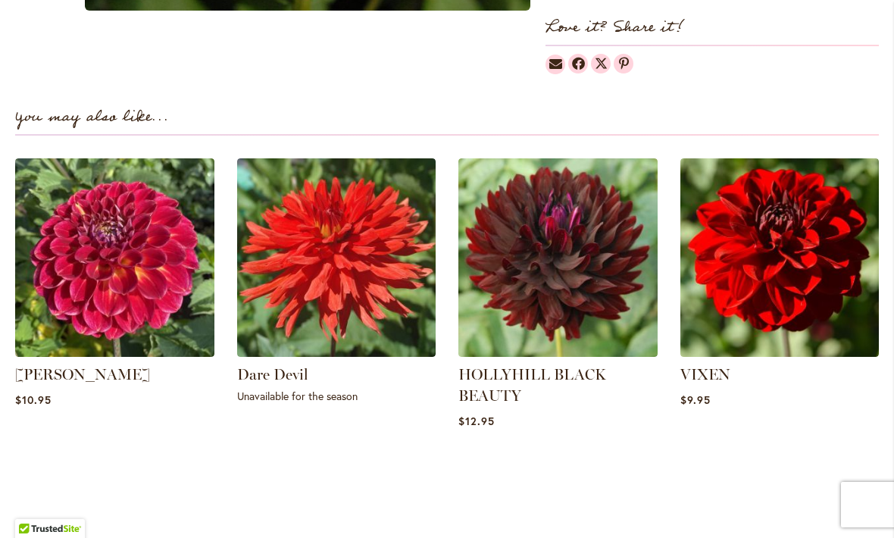
scroll to position [1032, 0]
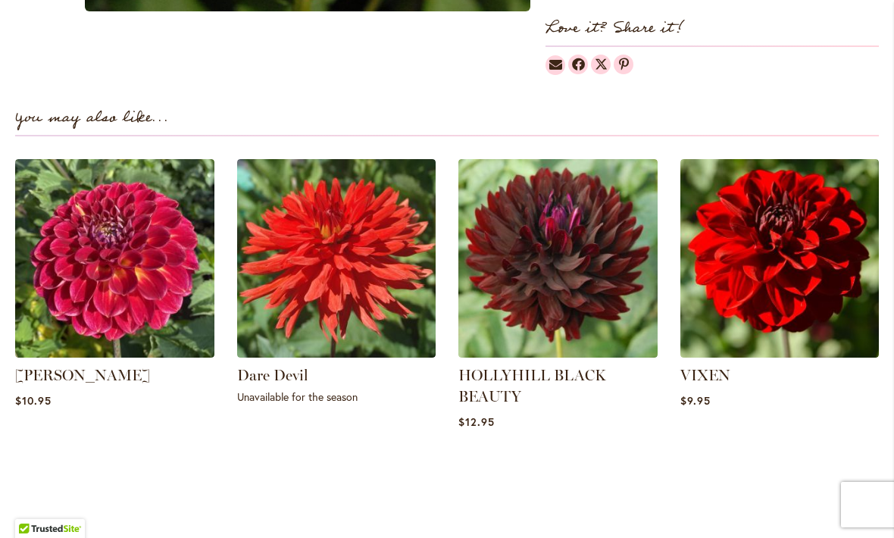
click at [513, 265] on img at bounding box center [557, 258] width 199 height 199
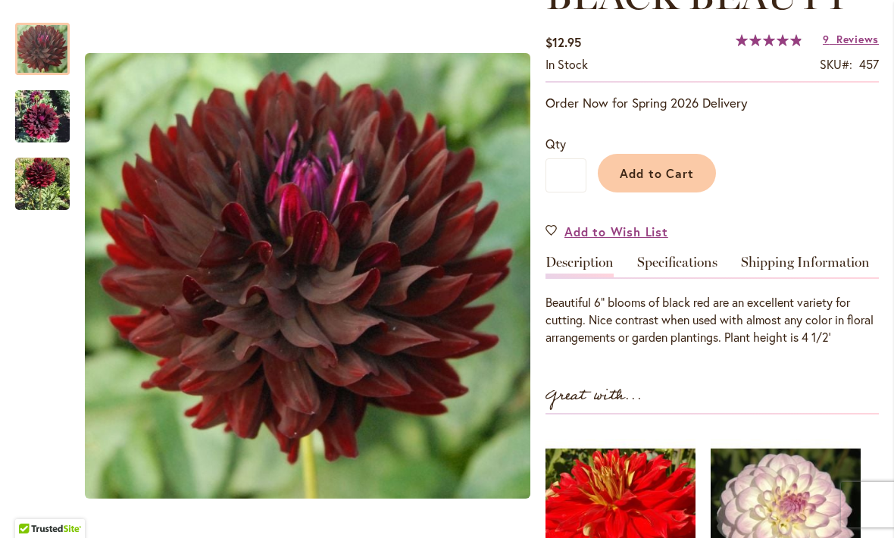
scroll to position [282, 0]
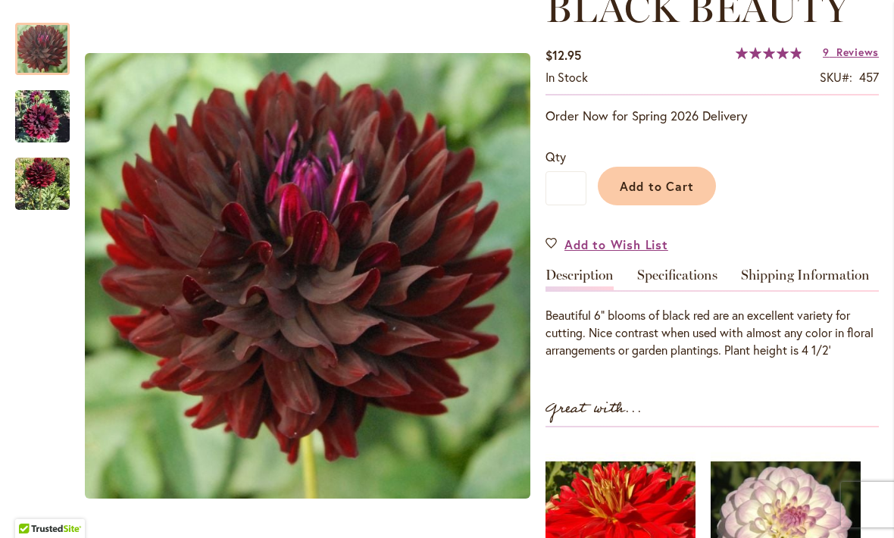
click at [640, 176] on button "Add to Cart" at bounding box center [657, 186] width 118 height 39
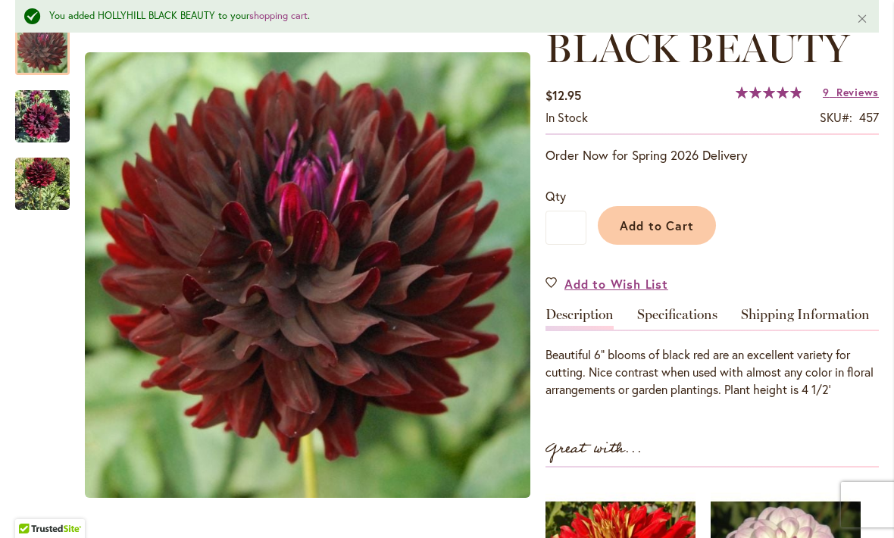
click at [852, 79] on div "HOLLYHILL BLACK BEAUTY $12.95 In stock SKU 457 Rating: 98 % of 100 9 Reviews Ad…" at bounding box center [712, 412] width 333 height 864
click at [833, 88] on link "9 Reviews" at bounding box center [851, 92] width 56 height 14
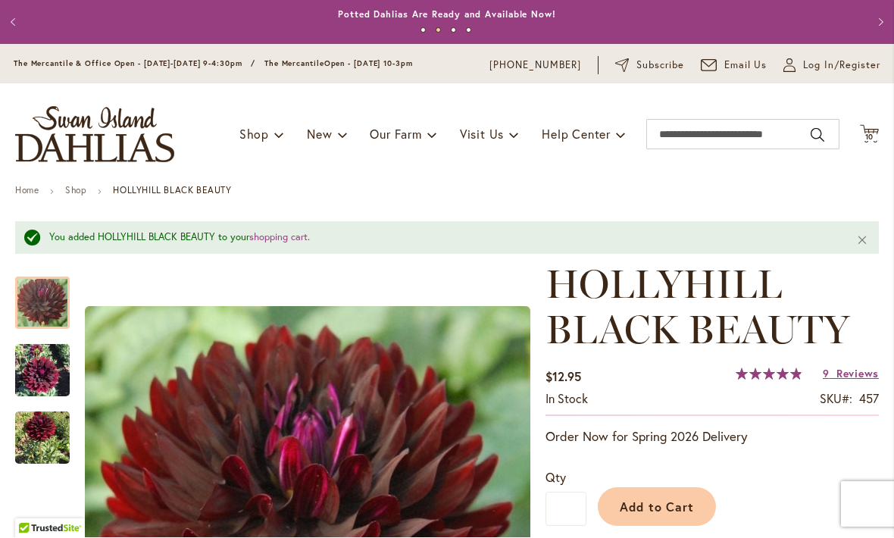
scroll to position [0, 0]
click at [674, 130] on input "Search" at bounding box center [742, 135] width 193 height 30
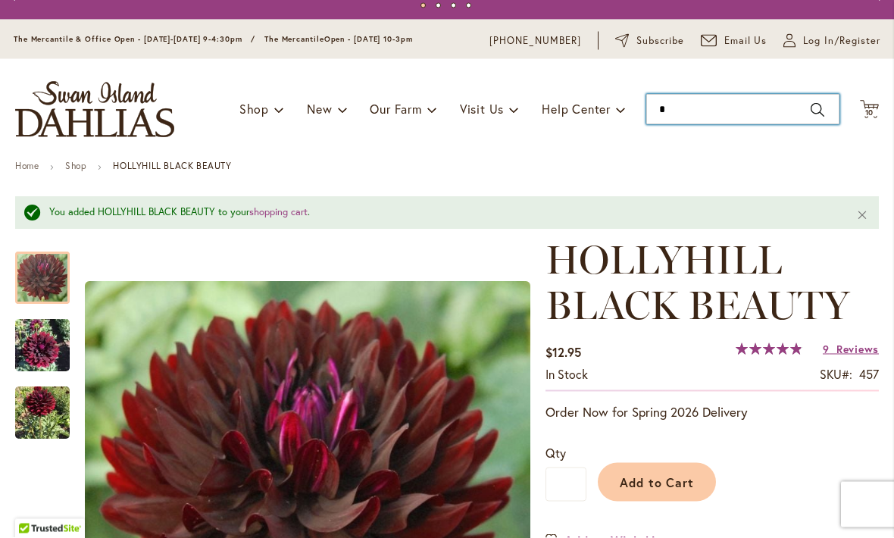
scroll to position [6, 0]
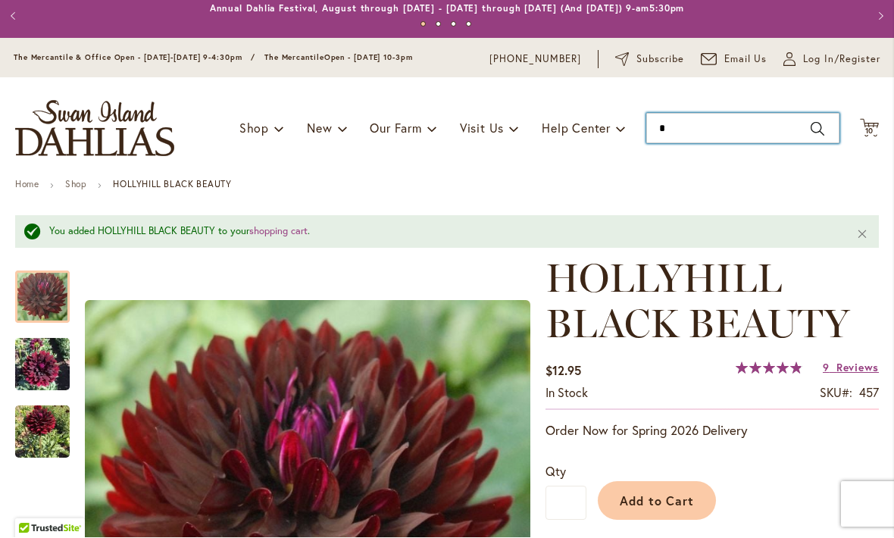
click at [683, 127] on input "*" at bounding box center [742, 129] width 193 height 30
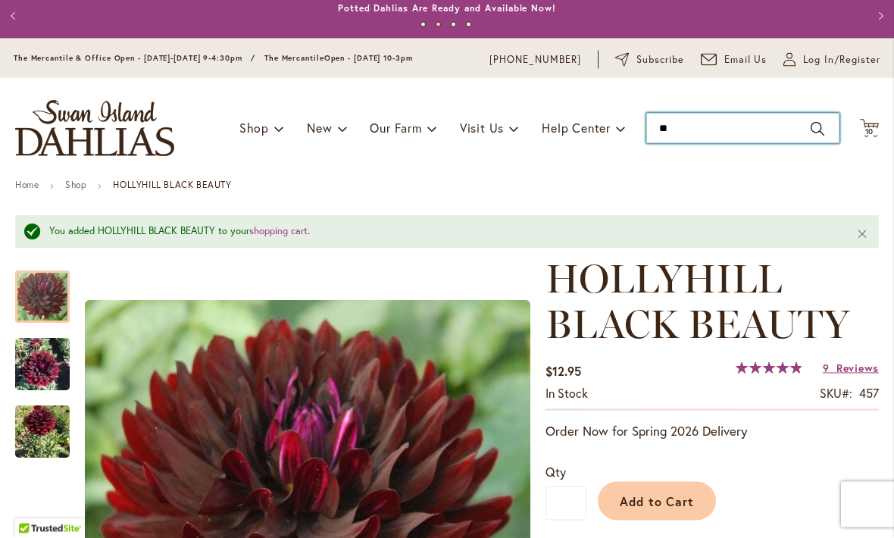
click at [819, 126] on input "**" at bounding box center [742, 129] width 193 height 30
click at [796, 170] on div "Toggle Nav Shop Dahlia Tubers Collections Fresh Cut Dahlias Gardening Supplies …" at bounding box center [447, 129] width 894 height 102
click at [827, 117] on input "**" at bounding box center [742, 129] width 193 height 30
click at [815, 128] on input "**" at bounding box center [742, 129] width 193 height 30
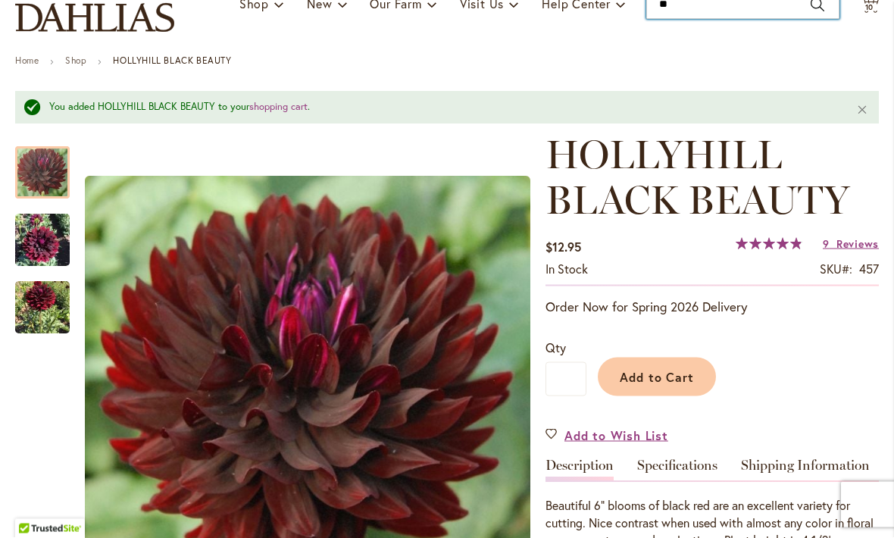
scroll to position [114, 0]
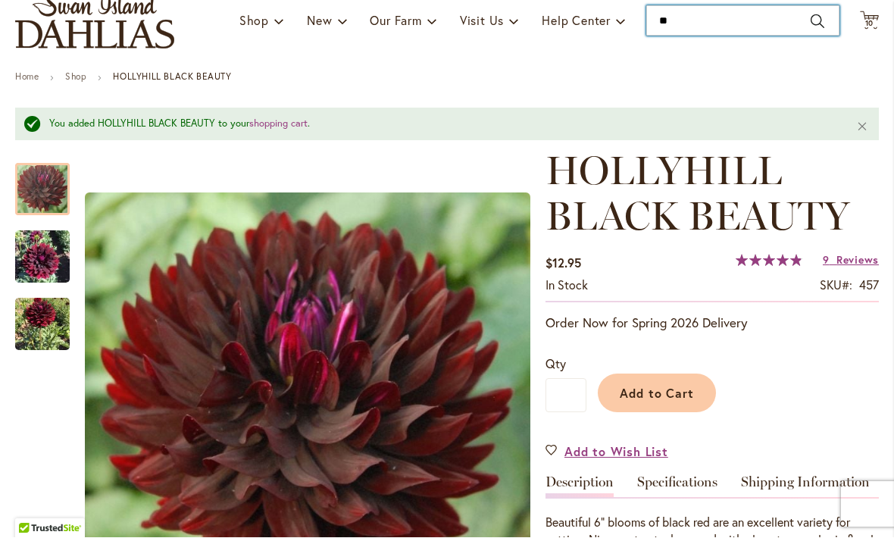
type input "**"
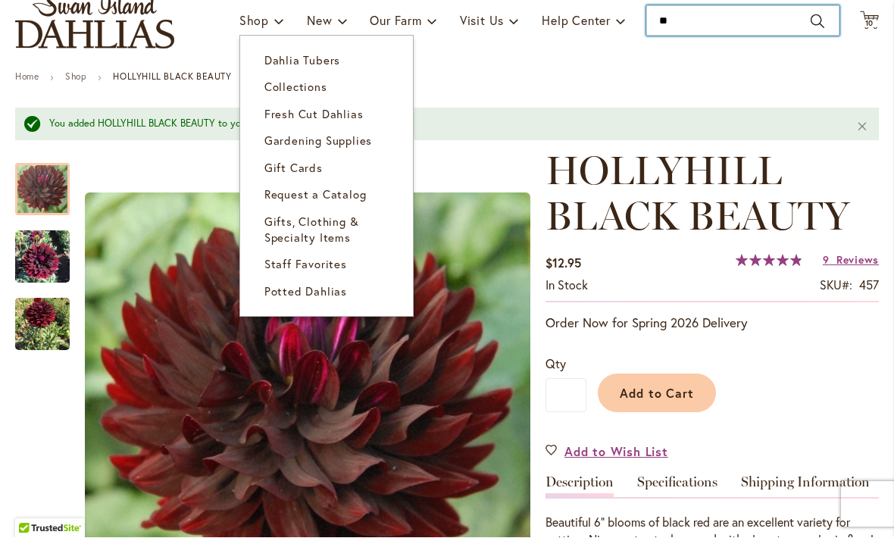
click at [280, 62] on span "Dahlia Tubers" at bounding box center [302, 60] width 76 height 15
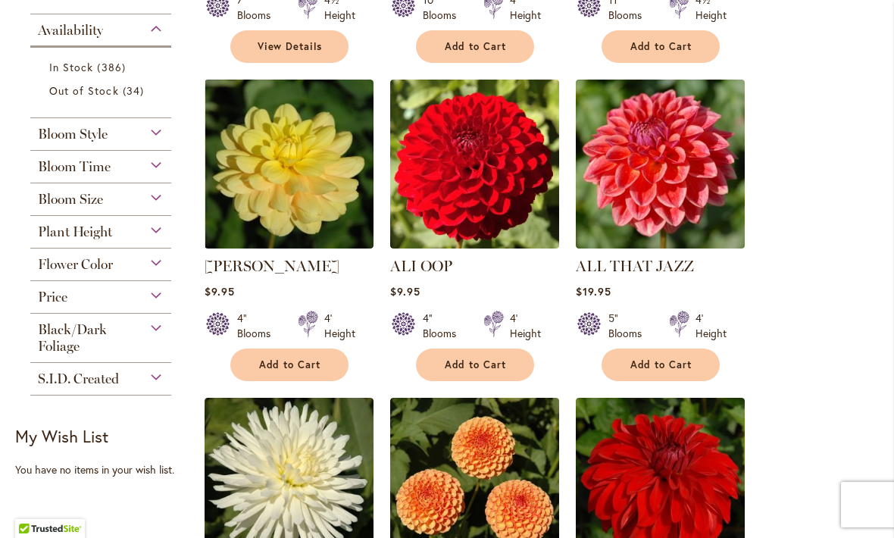
scroll to position [625, 0]
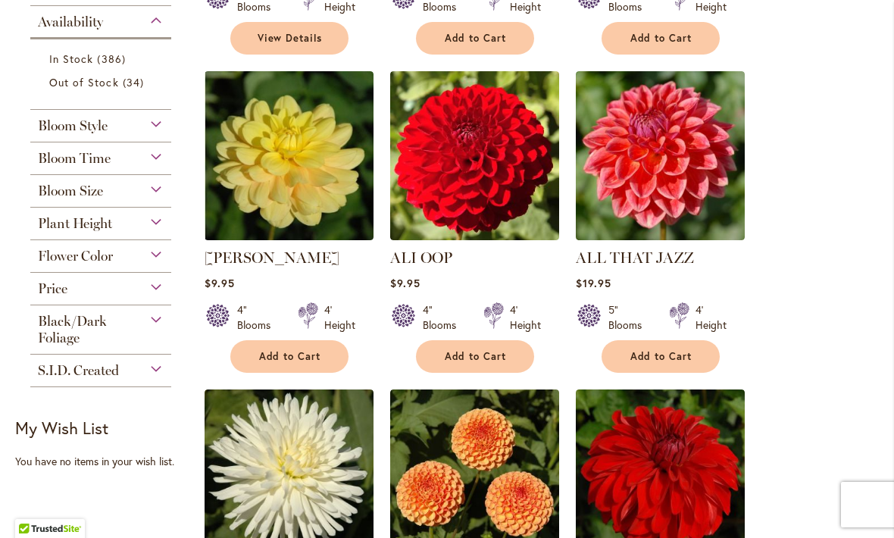
click at [74, 199] on span "Bloom Size" at bounding box center [70, 191] width 65 height 17
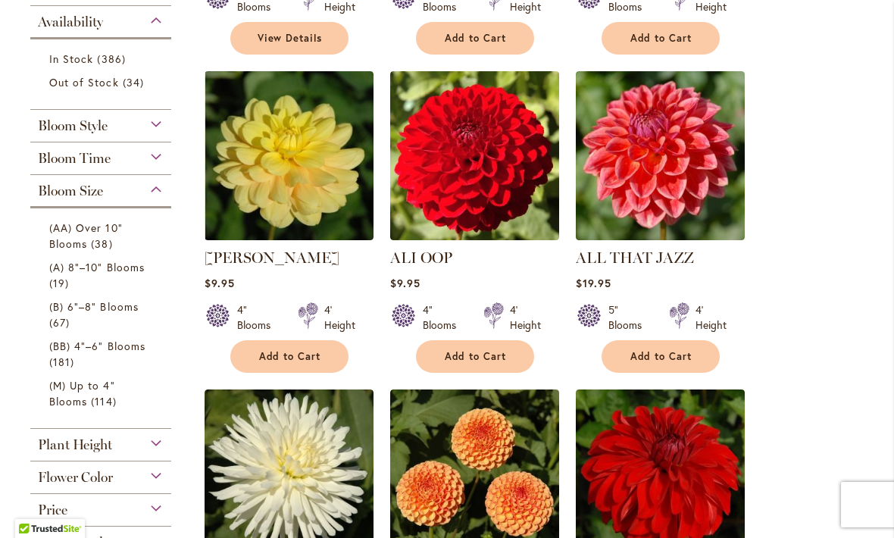
click at [79, 236] on span "(AA) Over 10" Blooms" at bounding box center [86, 236] width 74 height 30
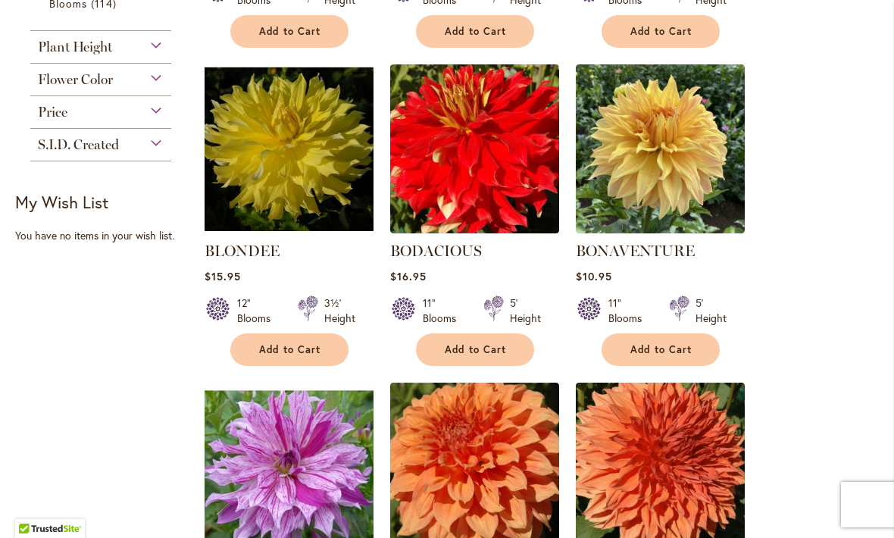
scroll to position [601, 0]
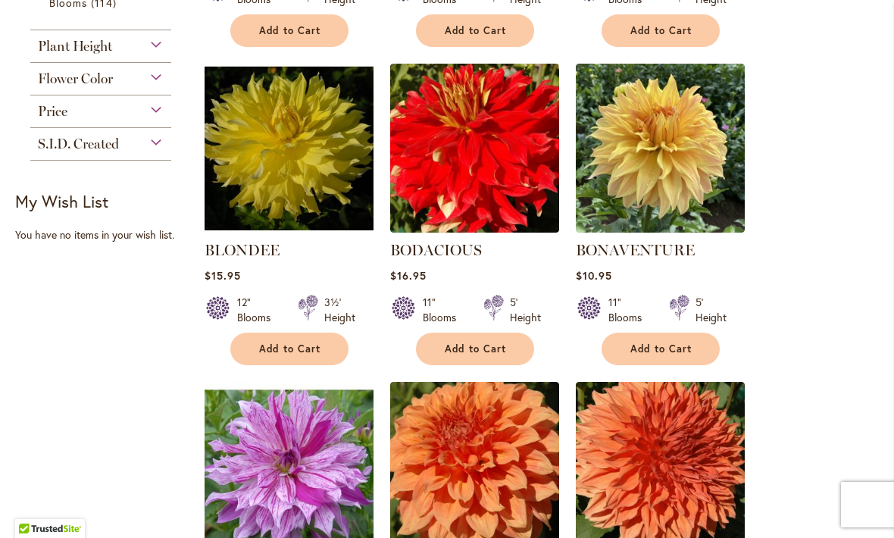
click at [640, 167] on img at bounding box center [660, 148] width 169 height 169
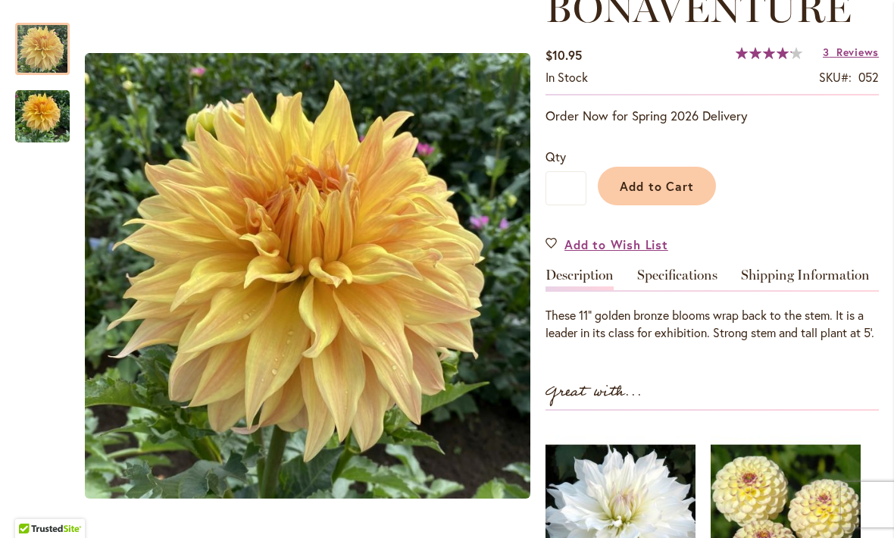
scroll to position [237, 0]
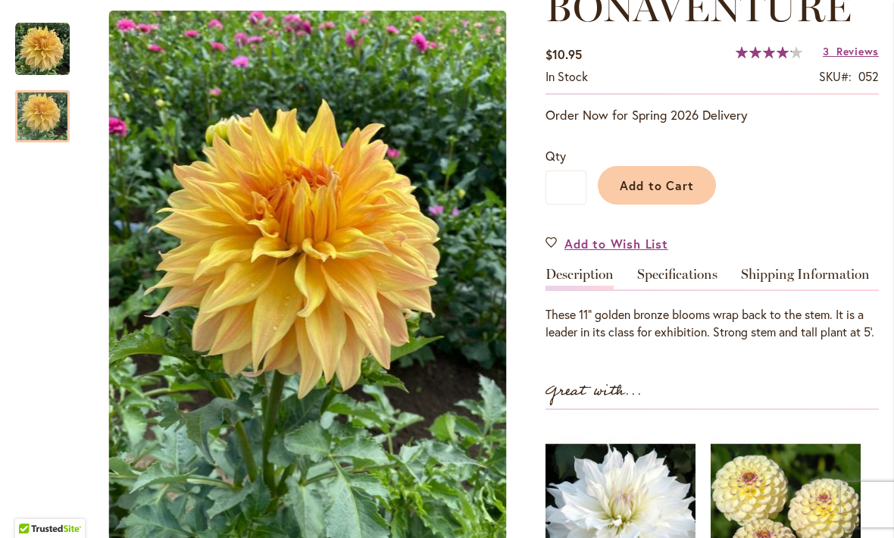
click at [52, 116] on img "Bonaventure" at bounding box center [42, 116] width 55 height 73
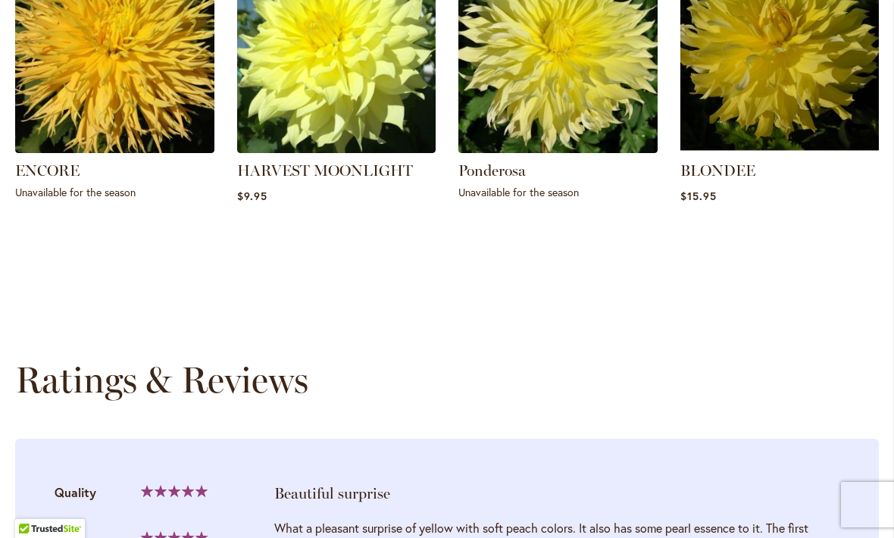
scroll to position [1138, 0]
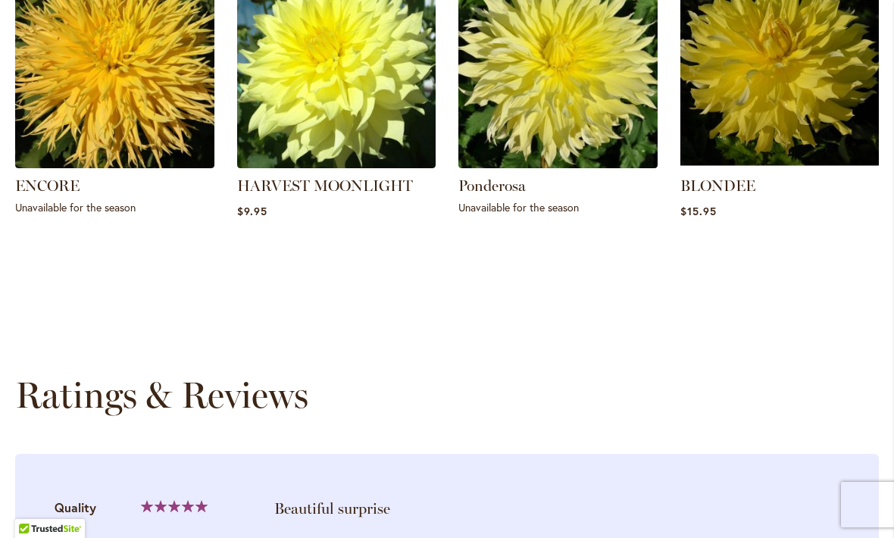
click at [321, 107] on img at bounding box center [336, 68] width 199 height 199
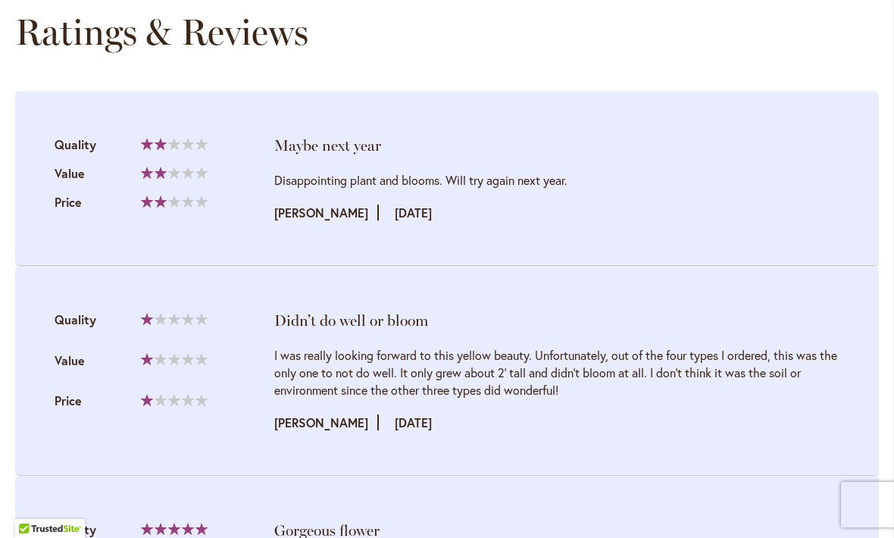
click at [88, 209] on li "Maybe next year Quality 40% Value" at bounding box center [447, 178] width 864 height 175
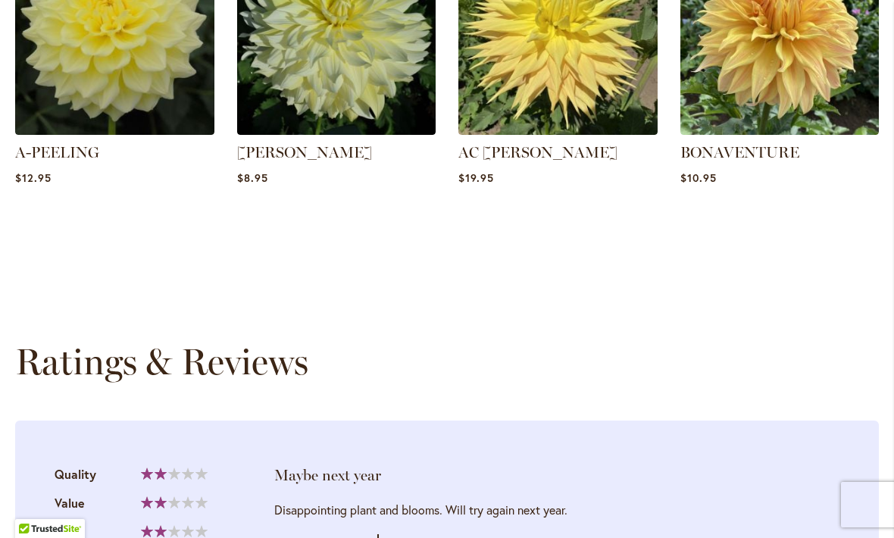
scroll to position [1242, 0]
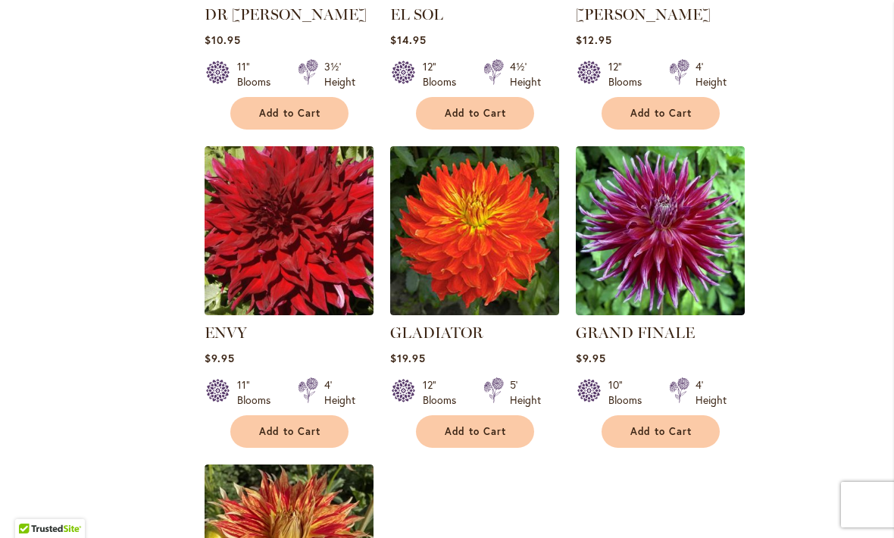
scroll to position [1497, 0]
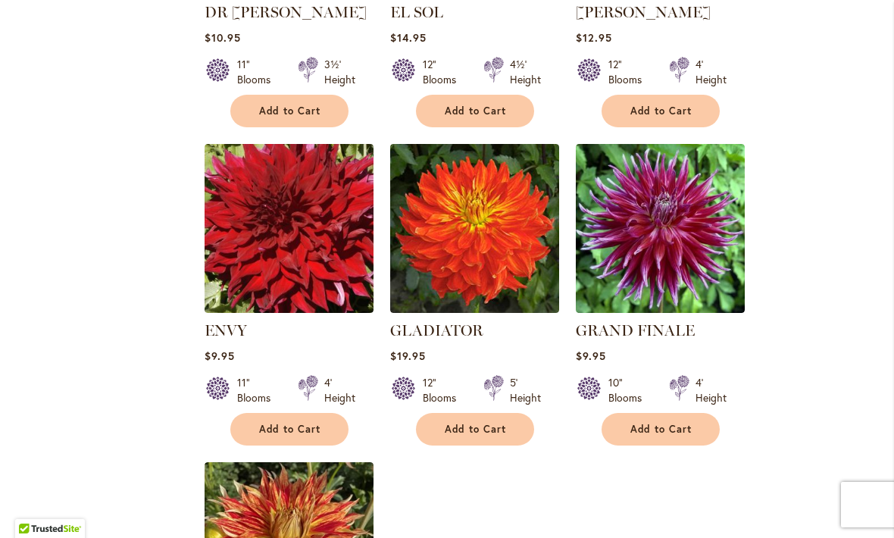
click at [471, 235] on img at bounding box center [474, 228] width 169 height 169
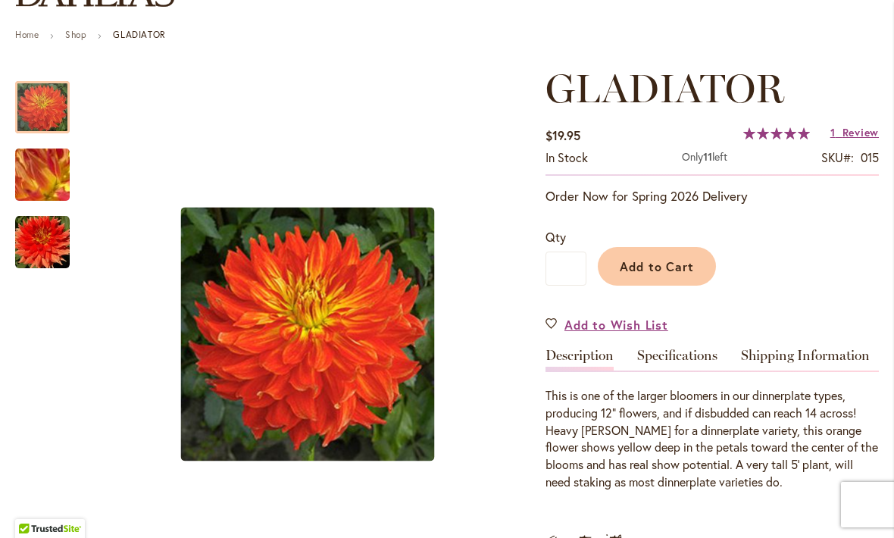
scroll to position [157, 0]
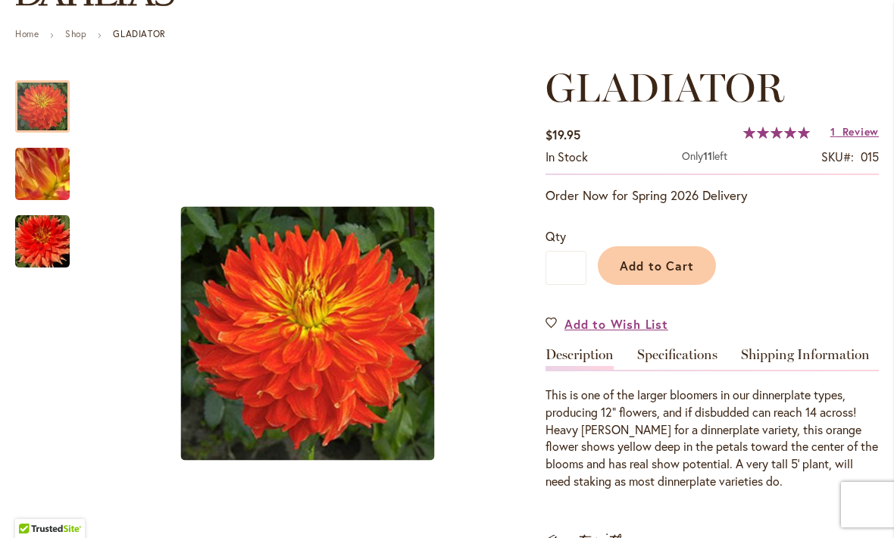
click at [846, 127] on span "Review" at bounding box center [861, 131] width 36 height 14
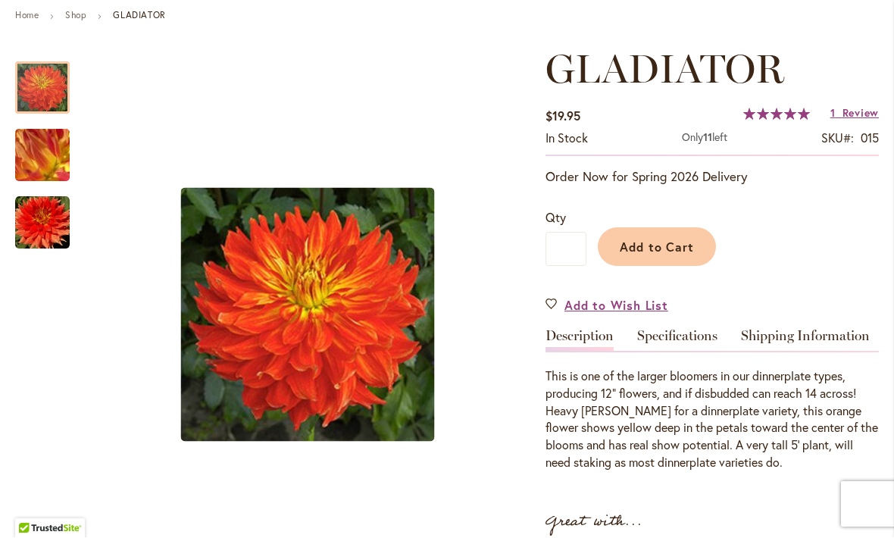
scroll to position [177, 0]
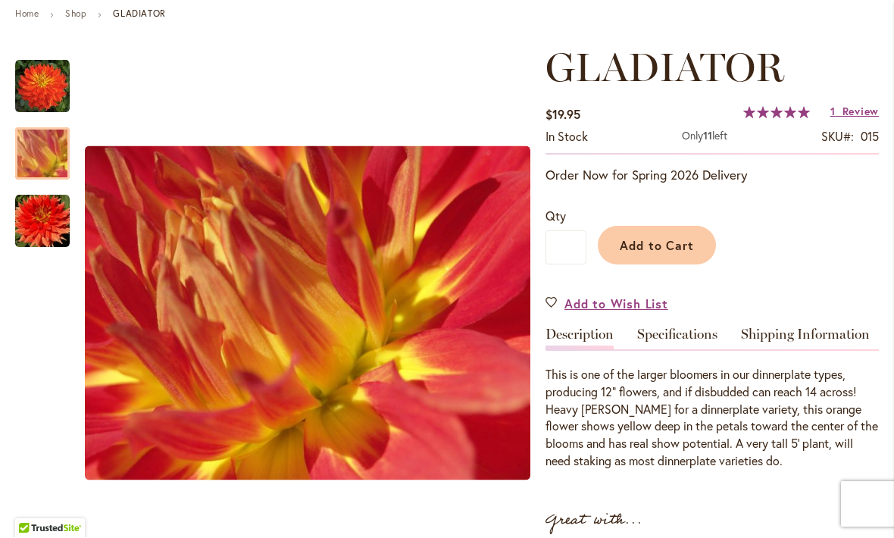
click at [48, 152] on img "Gladiator" at bounding box center [42, 155] width 109 height 82
click at [49, 180] on div at bounding box center [42, 154] width 55 height 52
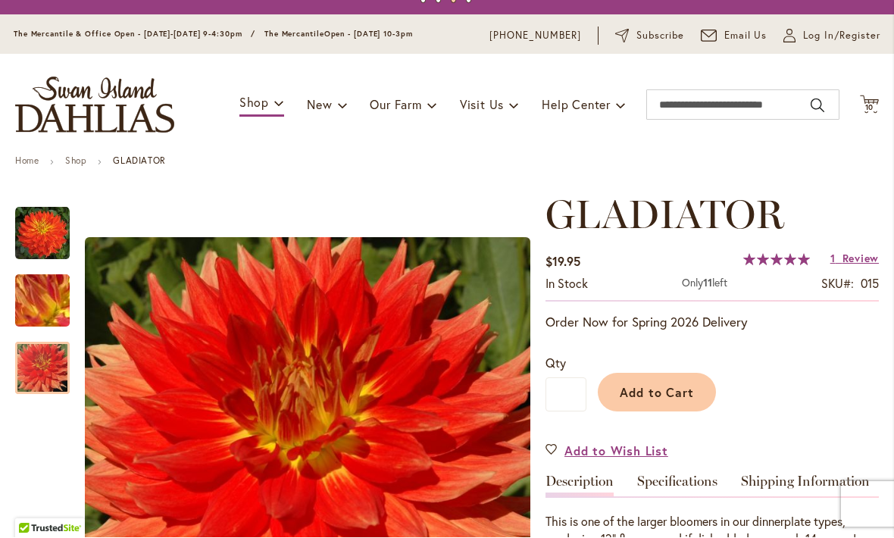
scroll to position [24, 0]
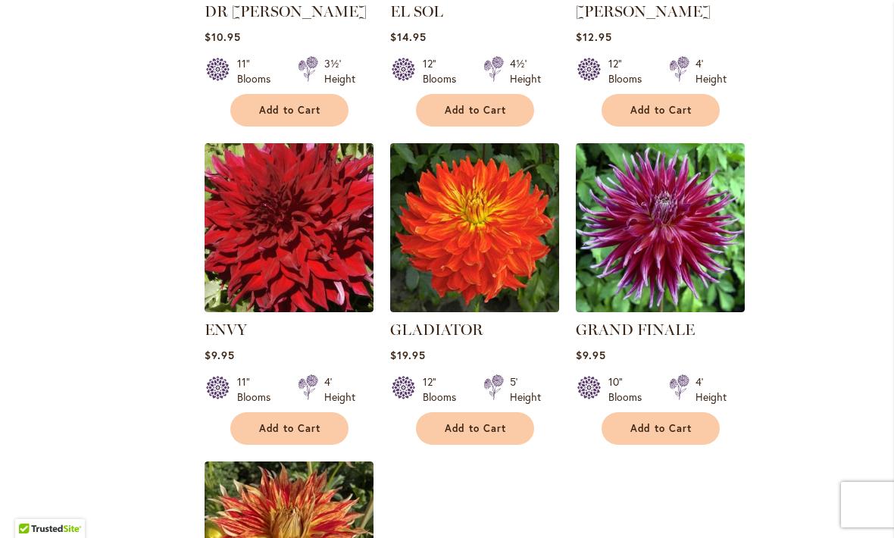
scroll to position [1498, 0]
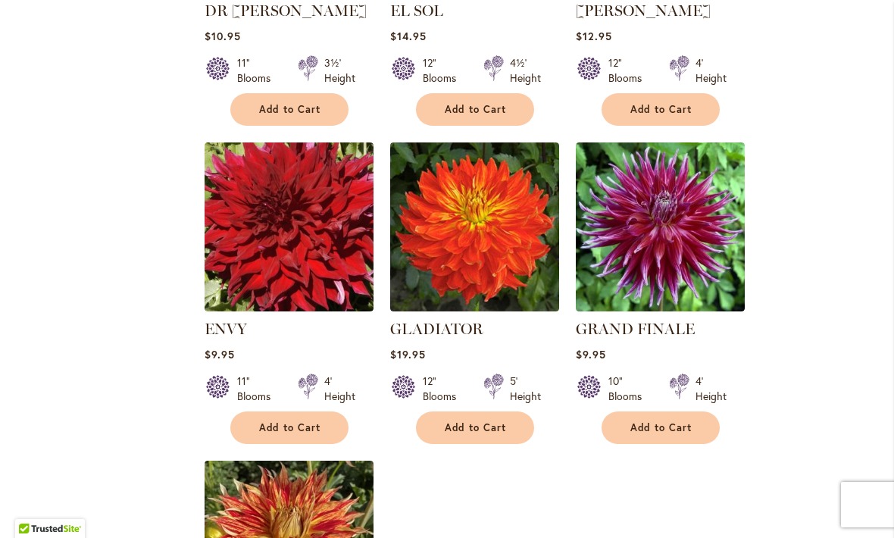
click at [276, 258] on img at bounding box center [289, 226] width 169 height 169
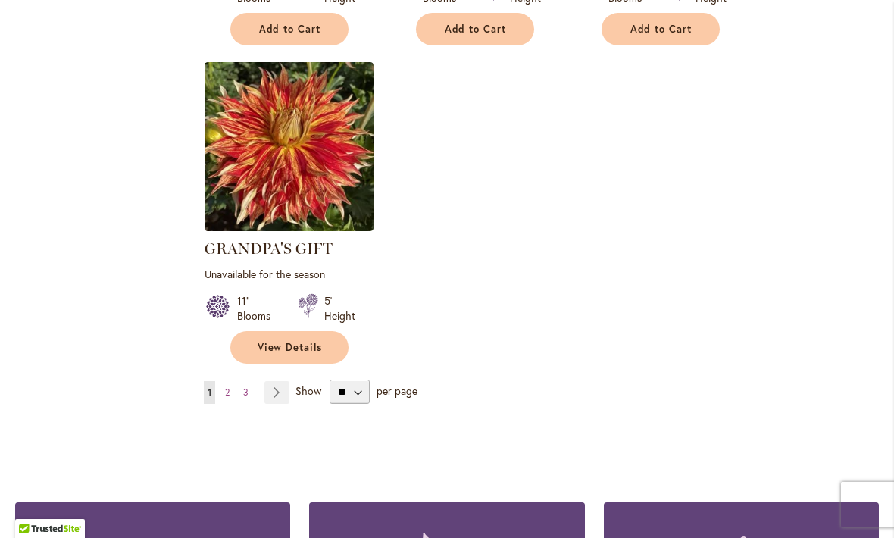
scroll to position [1910, 0]
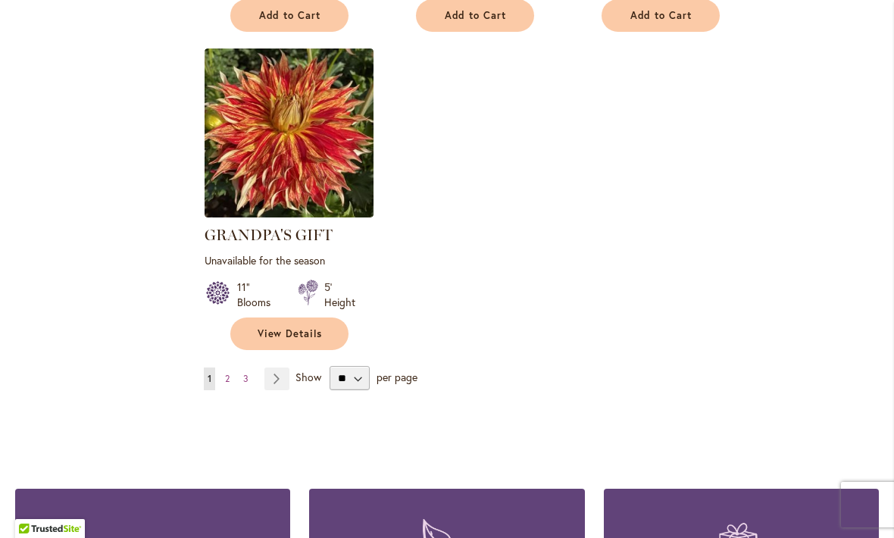
click at [229, 373] on span "2" at bounding box center [227, 378] width 5 height 11
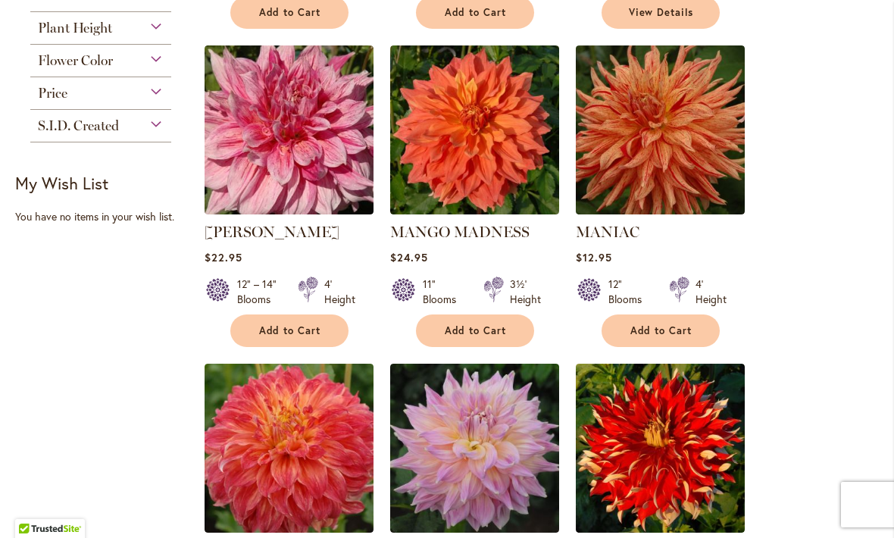
scroll to position [621, 0]
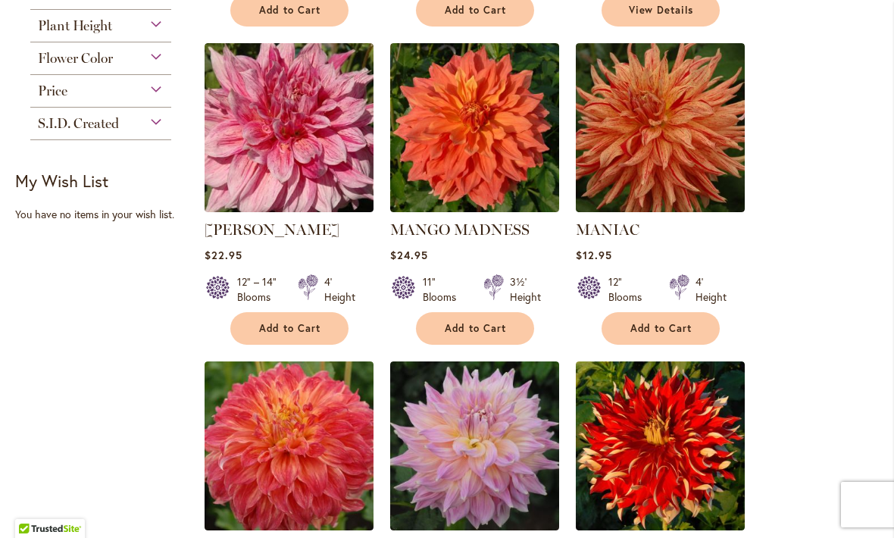
click at [626, 124] on img at bounding box center [660, 127] width 169 height 169
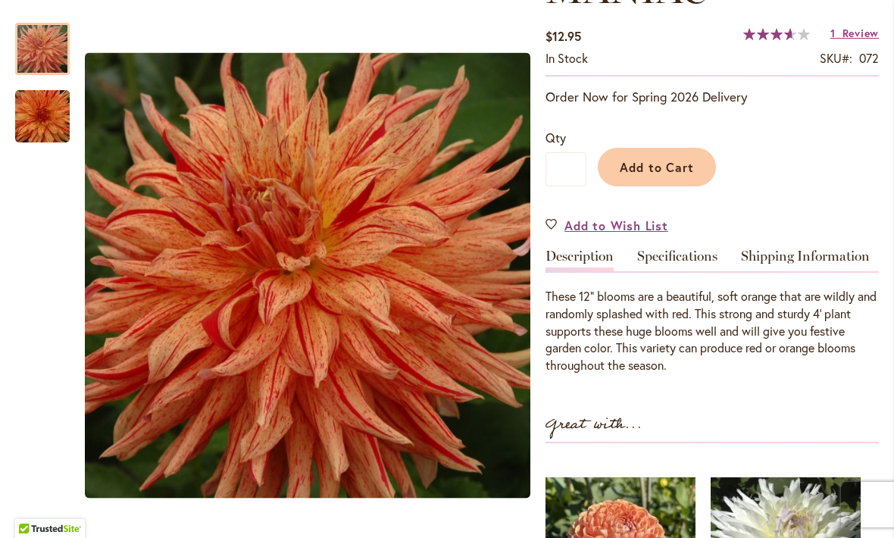
scroll to position [263, 0]
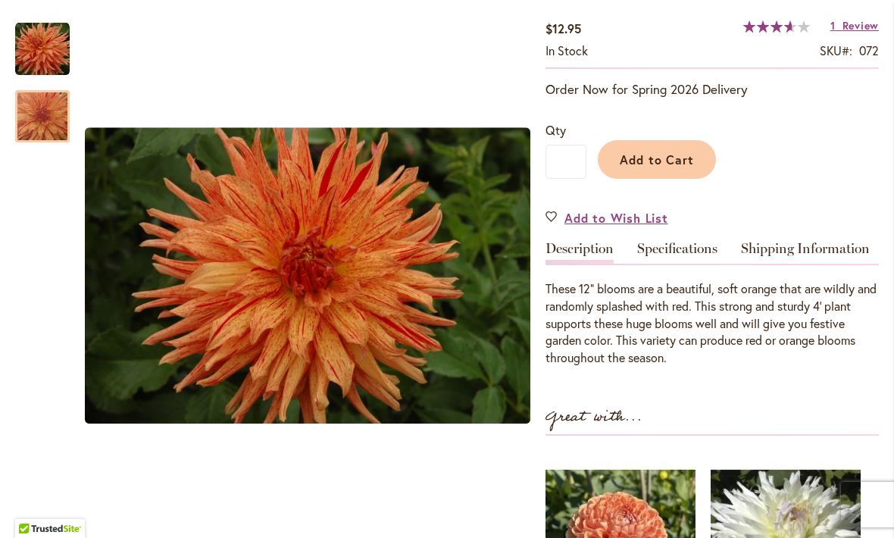
click at [34, 124] on img "Maniac" at bounding box center [42, 116] width 109 height 73
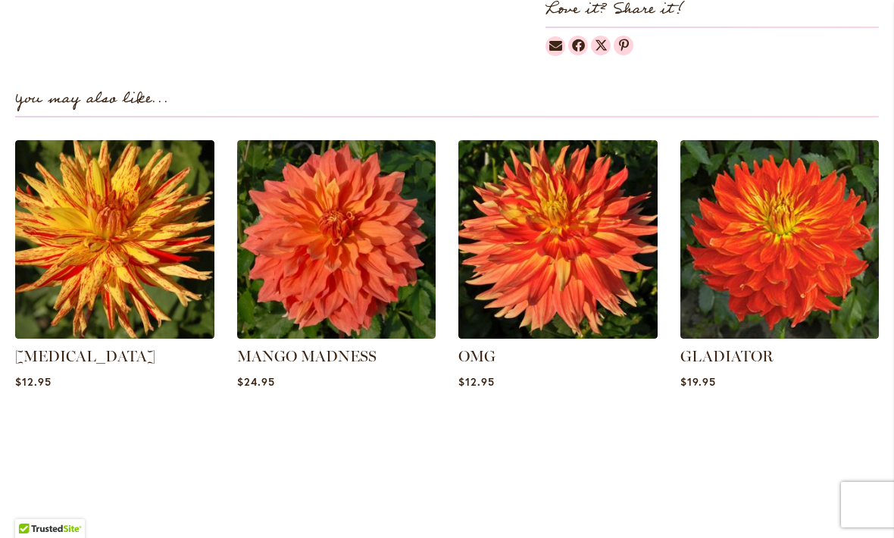
scroll to position [1021, 0]
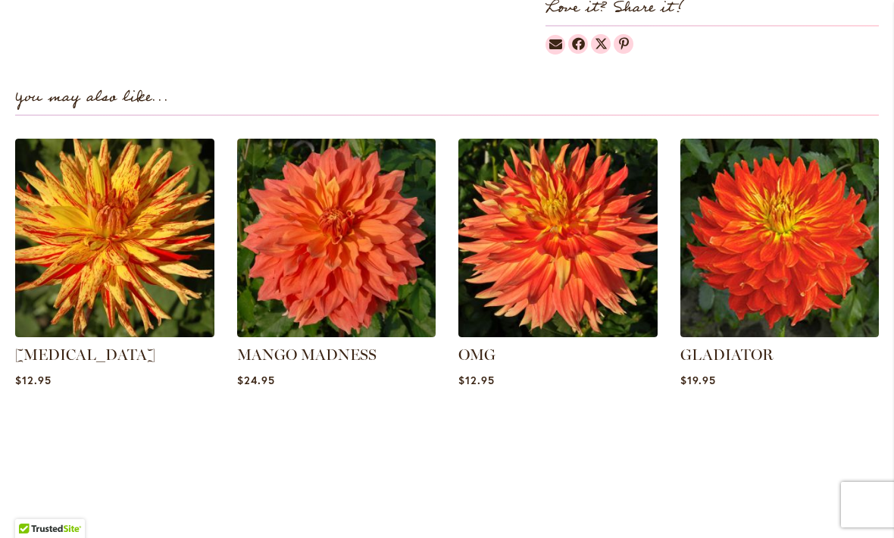
click at [540, 254] on img at bounding box center [557, 238] width 199 height 199
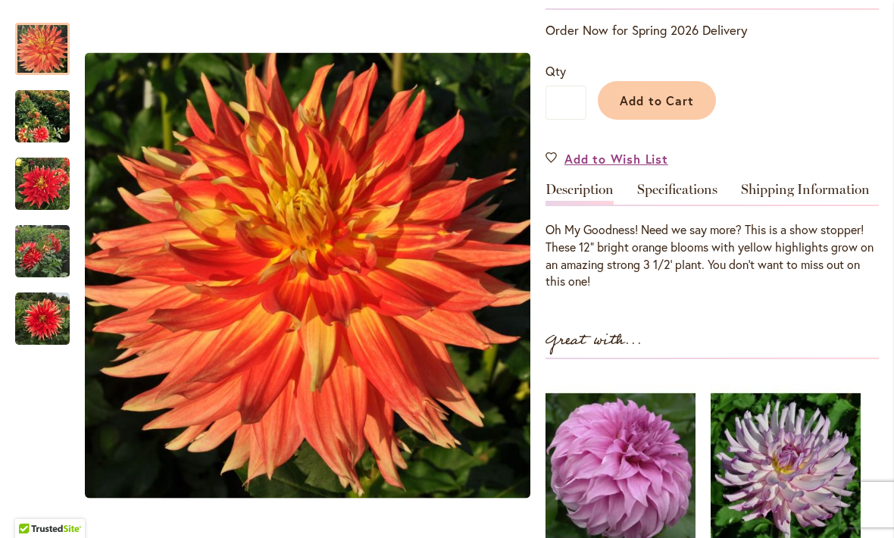
scroll to position [324, 0]
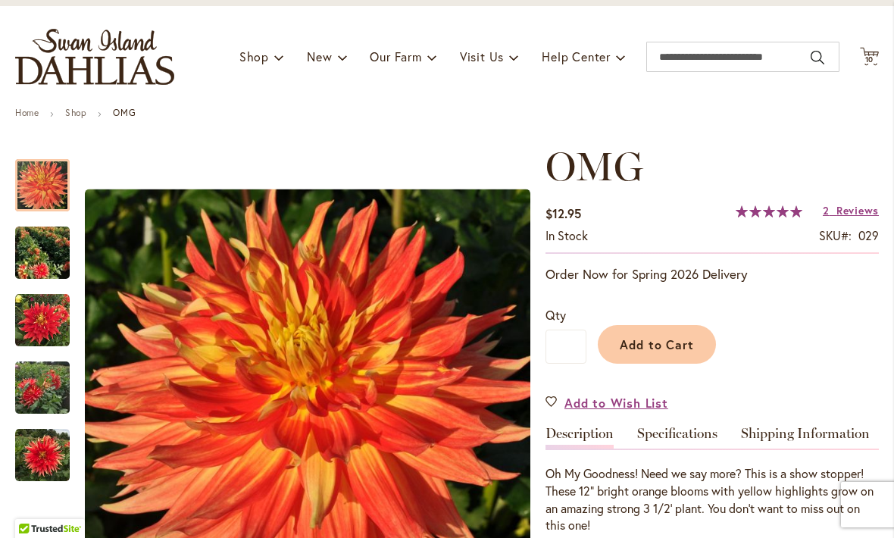
click at [855, 212] on span "Reviews" at bounding box center [858, 210] width 42 height 14
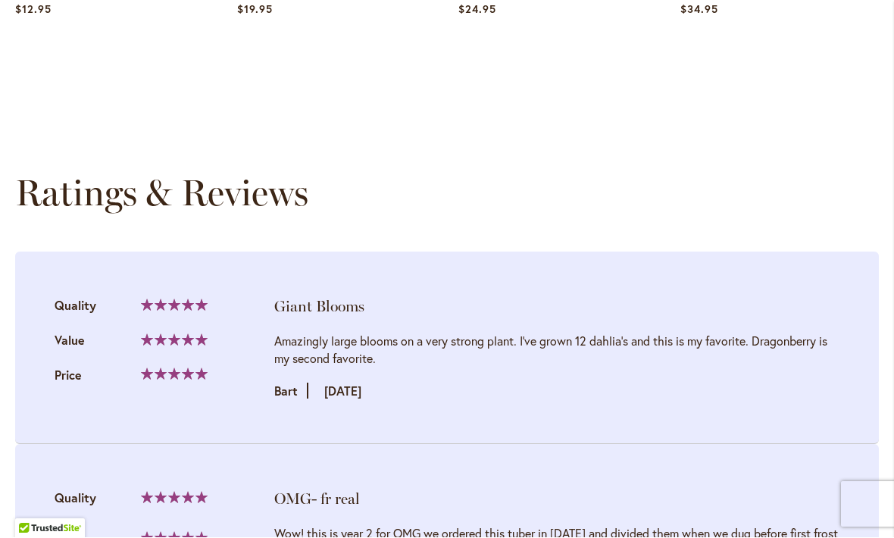
scroll to position [1394, 0]
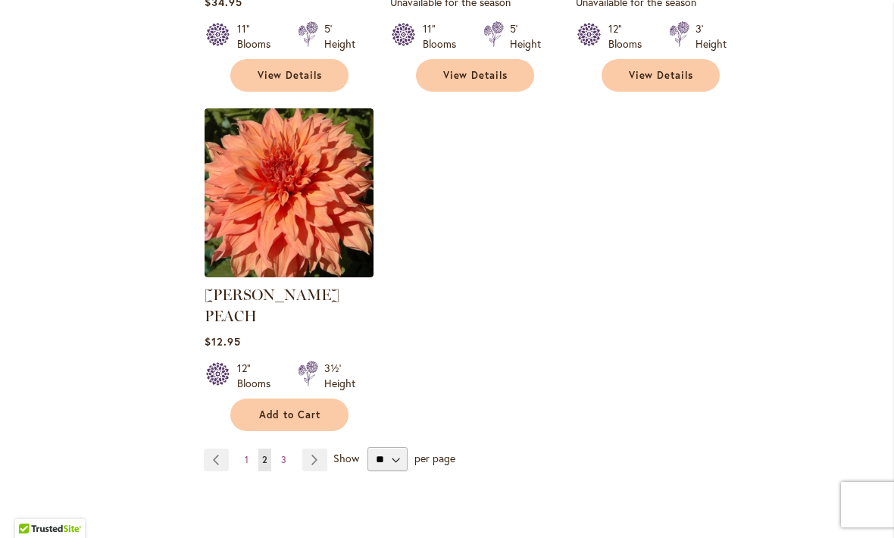
scroll to position [1830, 0]
click at [241, 448] on link "Page 1" at bounding box center [246, 459] width 11 height 23
click at [245, 448] on link "Page 1" at bounding box center [246, 459] width 11 height 23
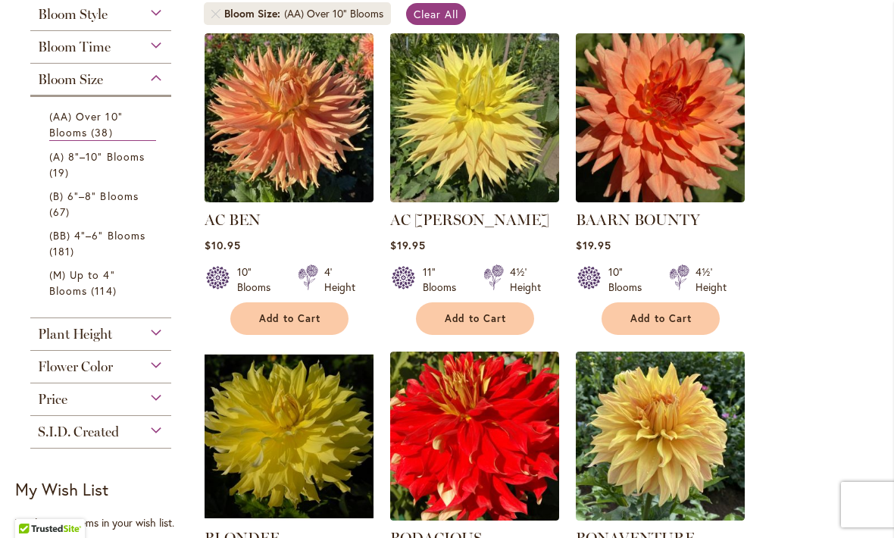
scroll to position [316, 0]
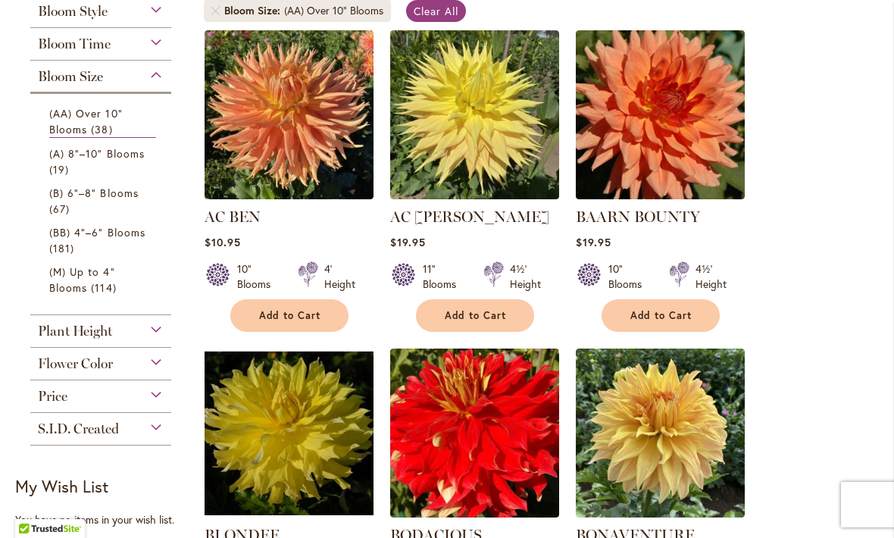
click at [261, 114] on img at bounding box center [289, 114] width 169 height 169
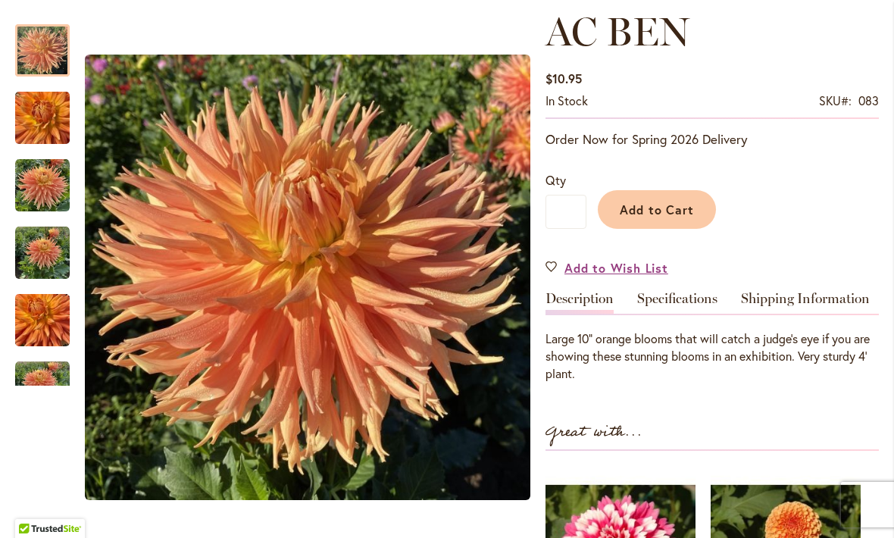
scroll to position [214, 0]
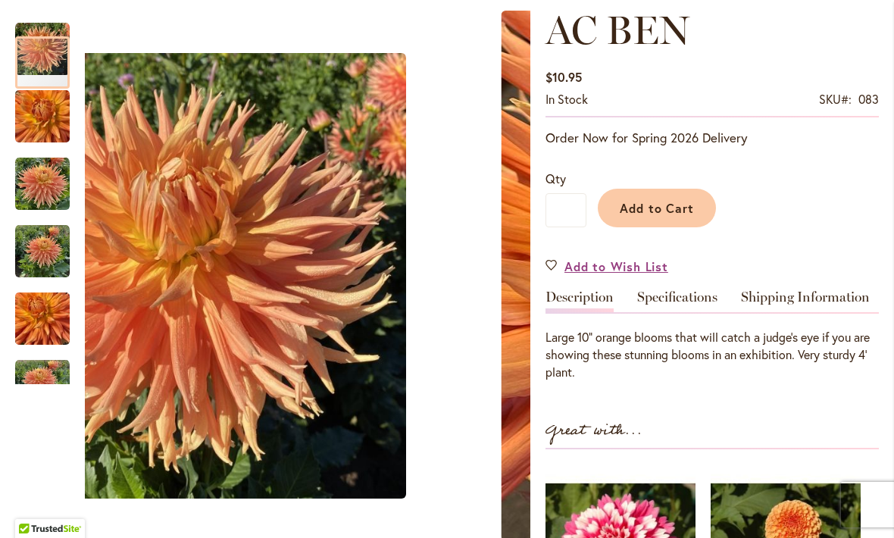
click at [40, 125] on img "AC BEN" at bounding box center [42, 116] width 55 height 73
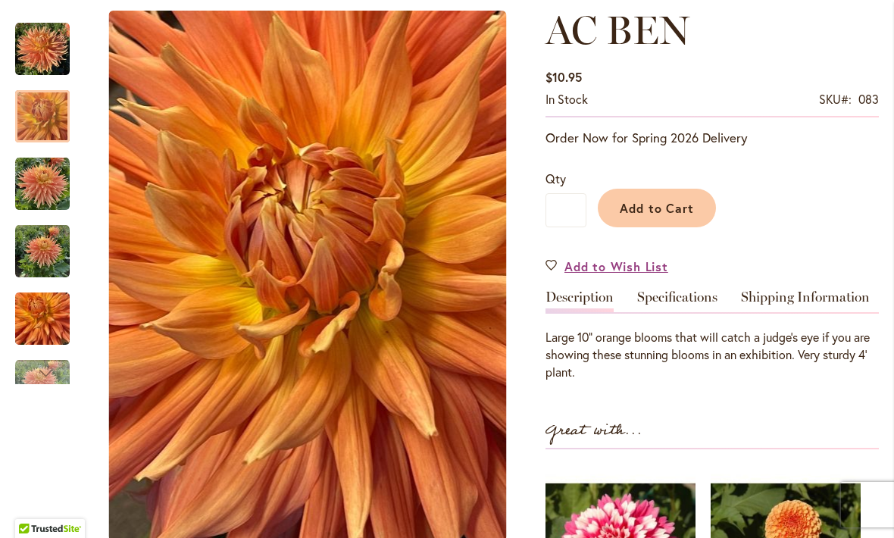
click at [44, 189] on img "AC BEN" at bounding box center [42, 184] width 55 height 55
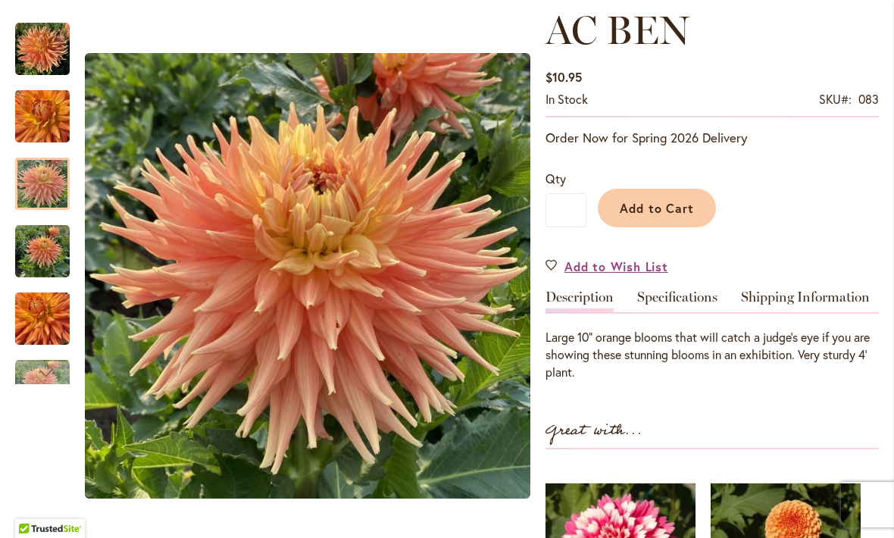
click at [45, 249] on img "AC BEN" at bounding box center [42, 251] width 55 height 55
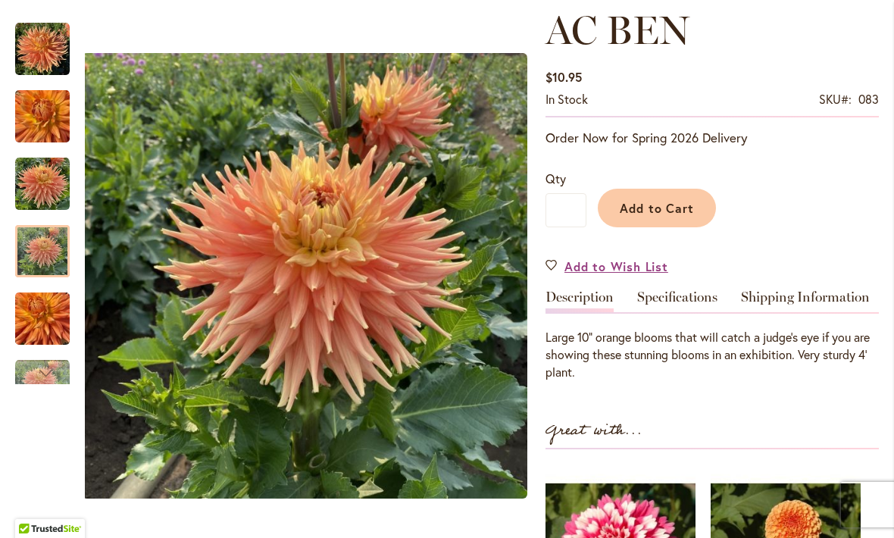
click at [51, 314] on img "AC BEN" at bounding box center [42, 319] width 55 height 73
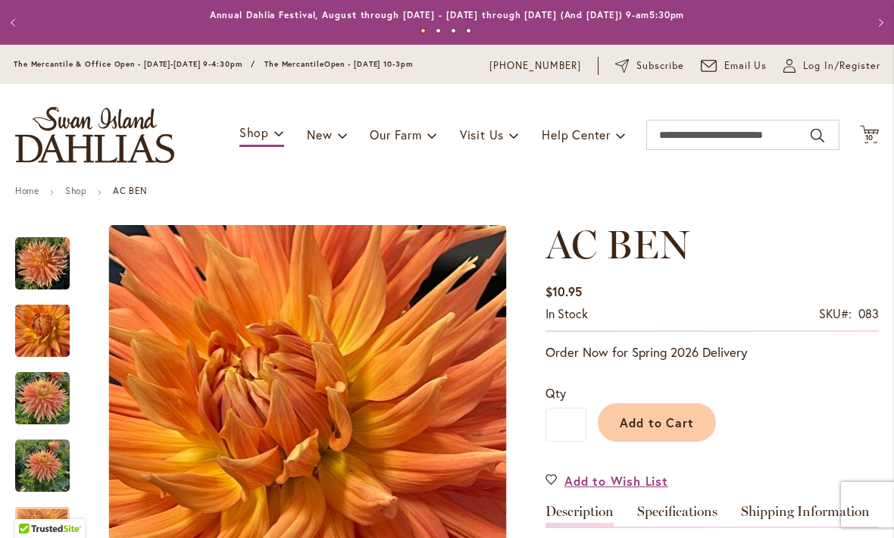
scroll to position [0, 0]
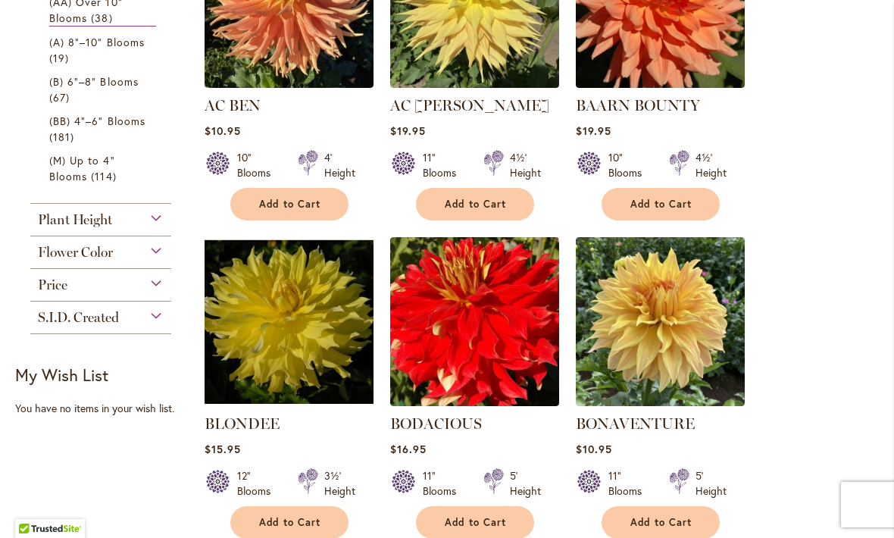
scroll to position [437, 0]
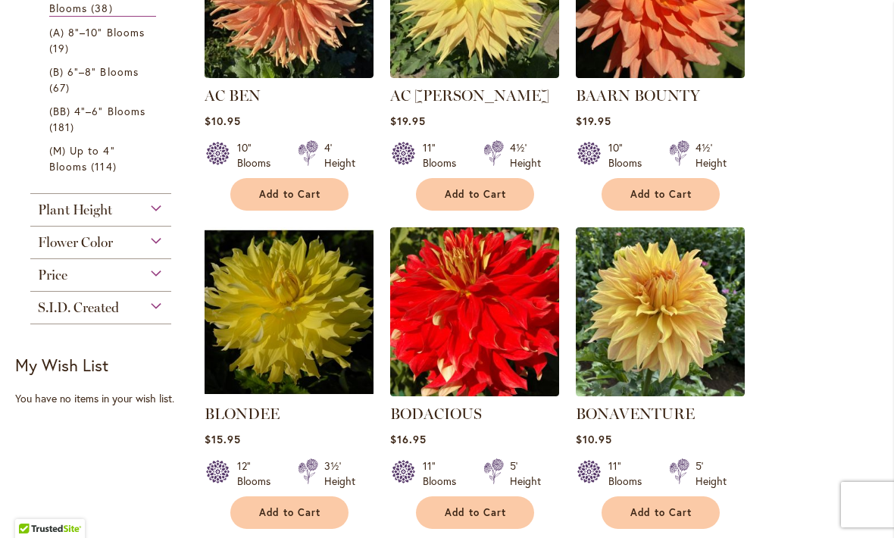
click at [434, 327] on img at bounding box center [474, 311] width 169 height 169
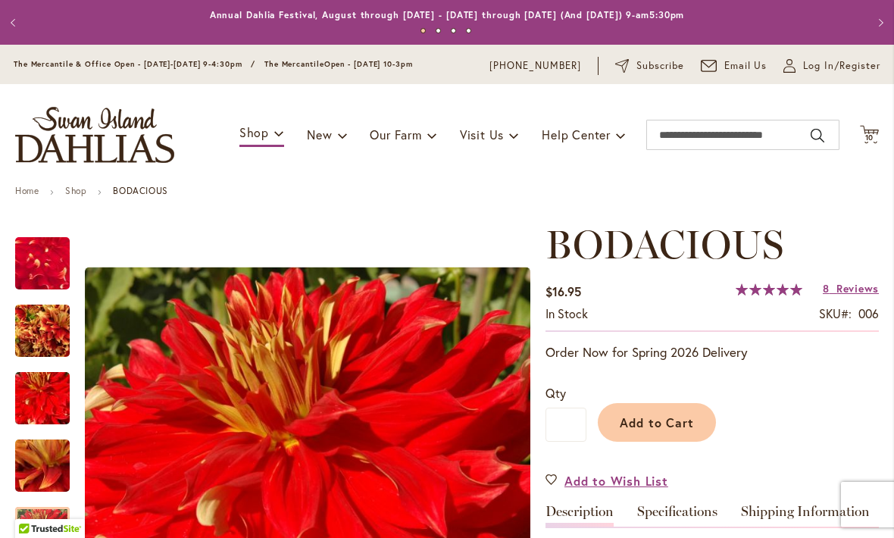
scroll to position [222, 0]
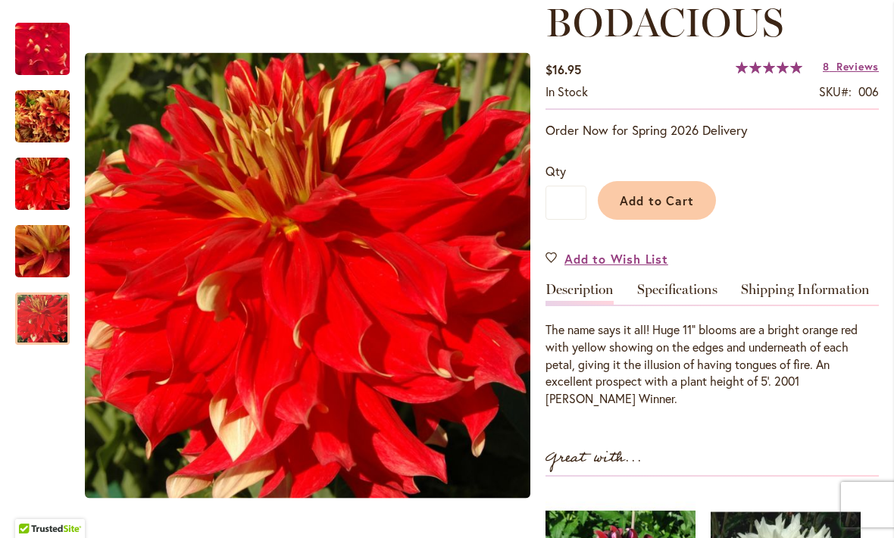
click at [871, 35] on h1 "BODACIOUS" at bounding box center [712, 22] width 333 height 45
click at [858, 67] on span "Reviews" at bounding box center [858, 66] width 42 height 14
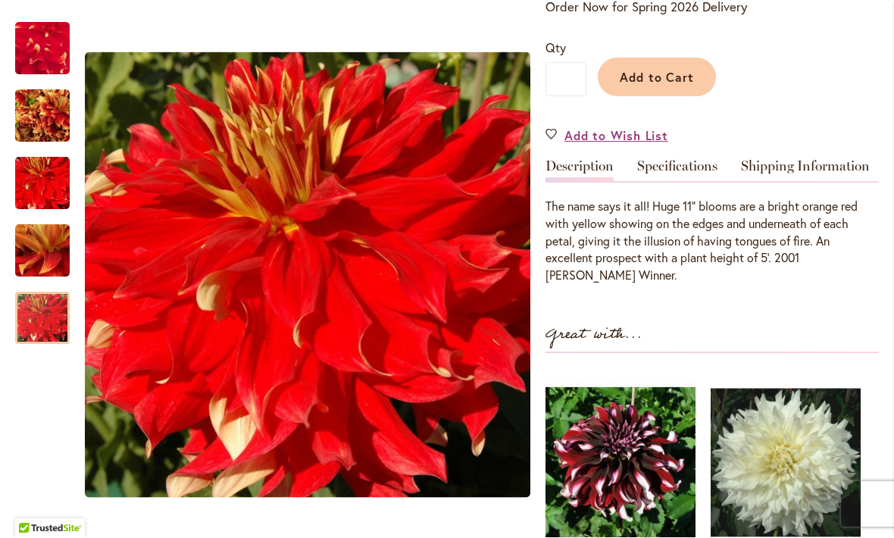
scroll to position [341, 0]
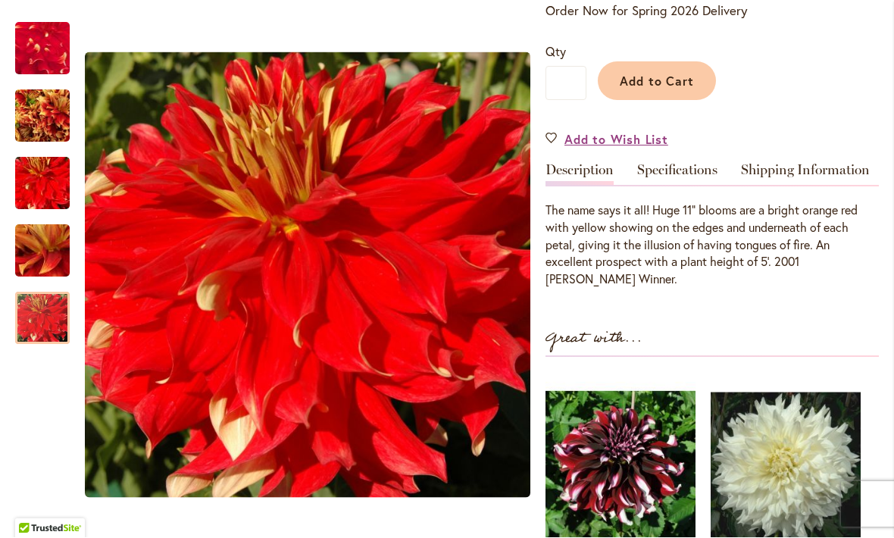
click at [680, 78] on span "Add to Cart" at bounding box center [657, 82] width 75 height 16
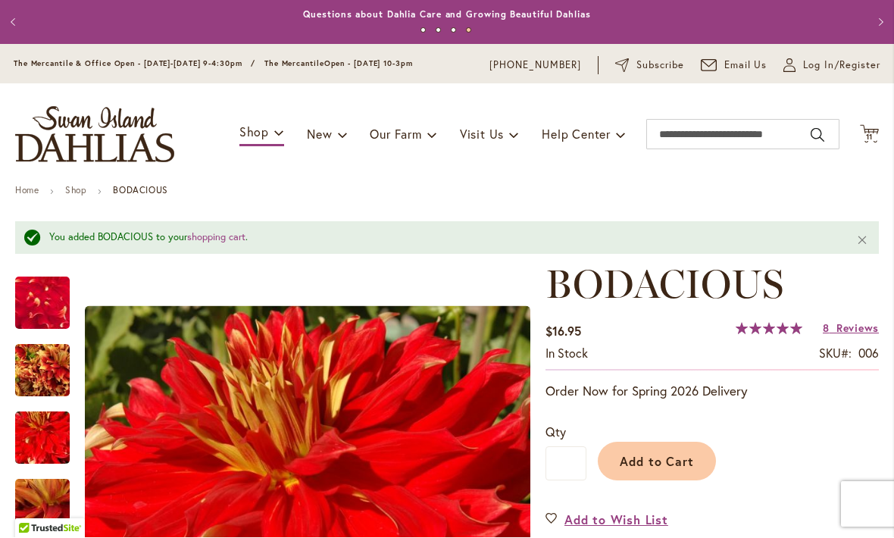
scroll to position [0, 0]
click at [874, 135] on span "11 11 items" at bounding box center [869, 138] width 15 height 8
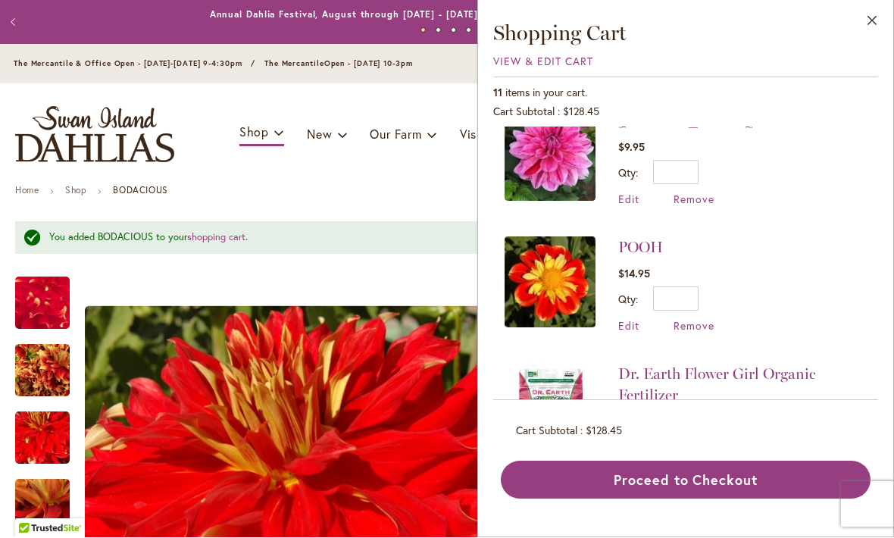
scroll to position [788, 0]
click at [688, 499] on button "Proceed to Checkout" at bounding box center [686, 481] width 370 height 38
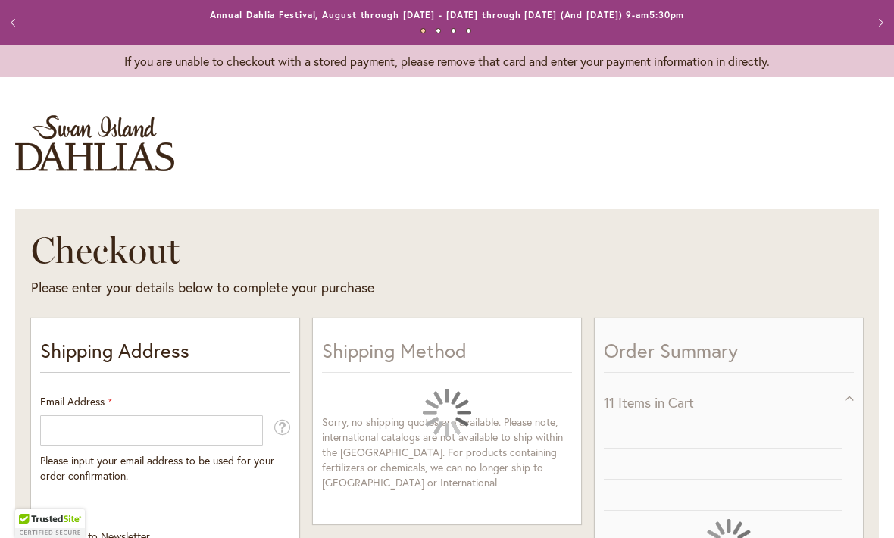
select select "**"
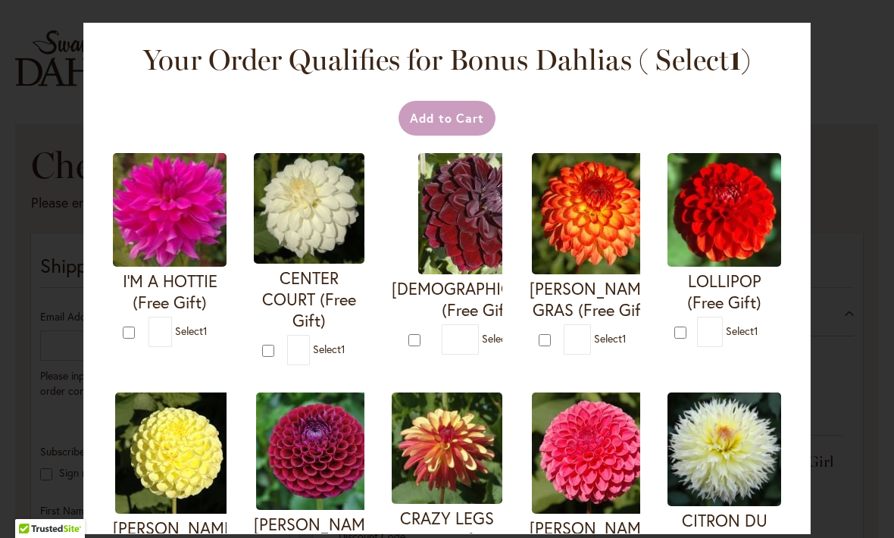
scroll to position [-1, 0]
click at [860, 238] on div "Your Order Qualifies for Bonus Dahlias ( Select 1 ) Add to Cart I'M A HOTTIE (F…" at bounding box center [447, 269] width 894 height 538
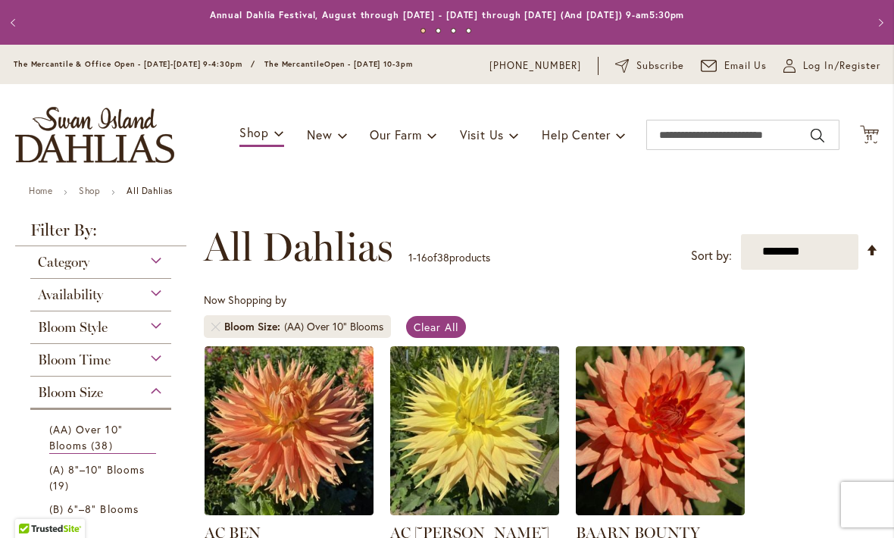
click at [878, 136] on icon "Cart .cls-1 { fill: #231f20; }" at bounding box center [869, 134] width 19 height 19
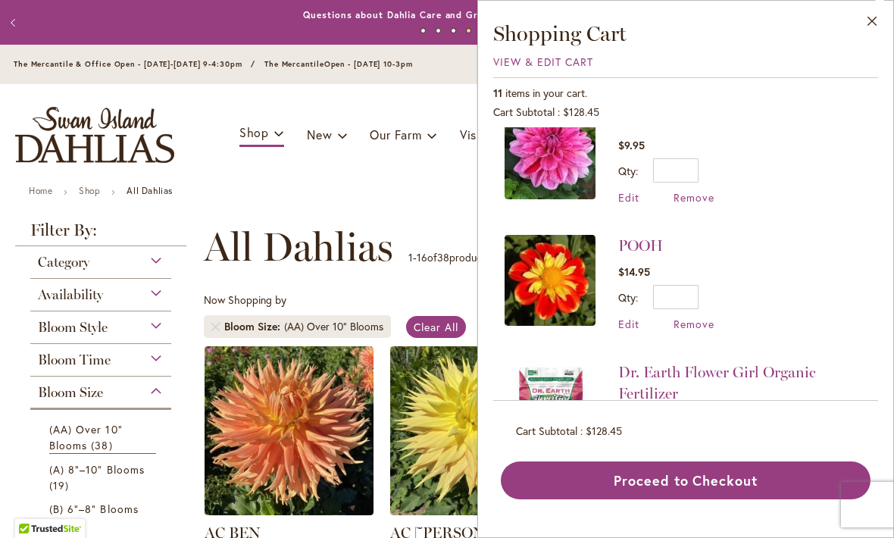
scroll to position [696, 0]
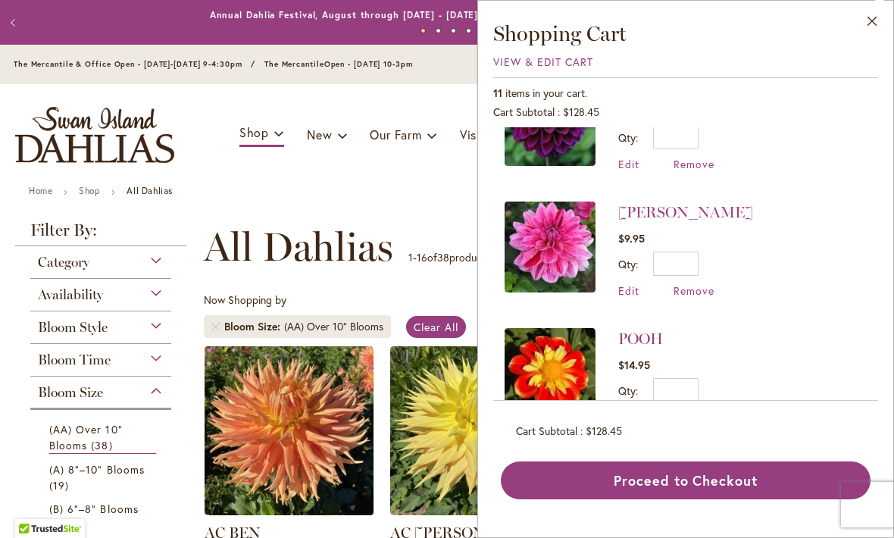
click at [721, 499] on button "Proceed to Checkout" at bounding box center [686, 481] width 370 height 38
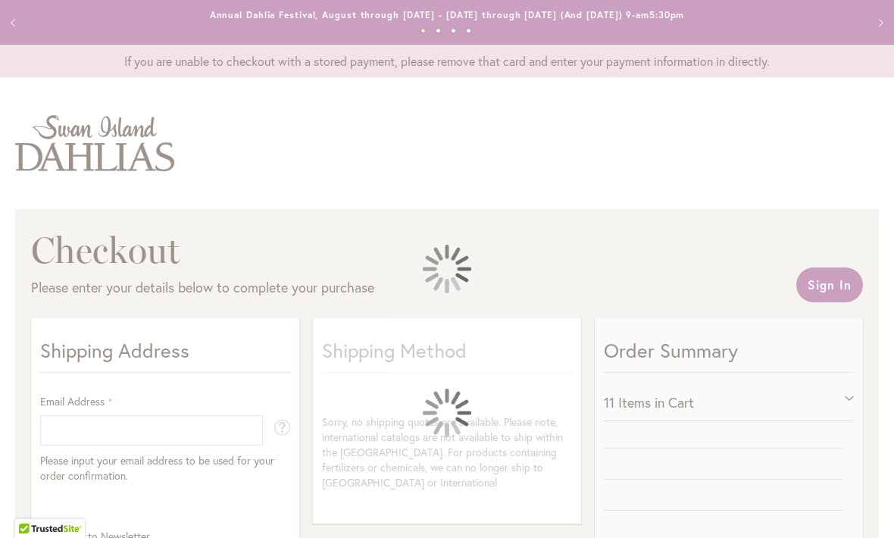
select select "**"
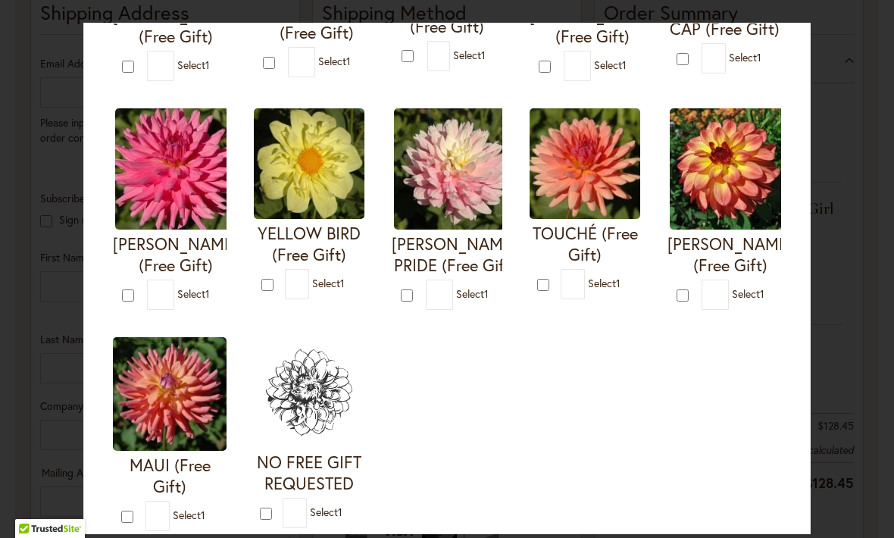
scroll to position [514, 0]
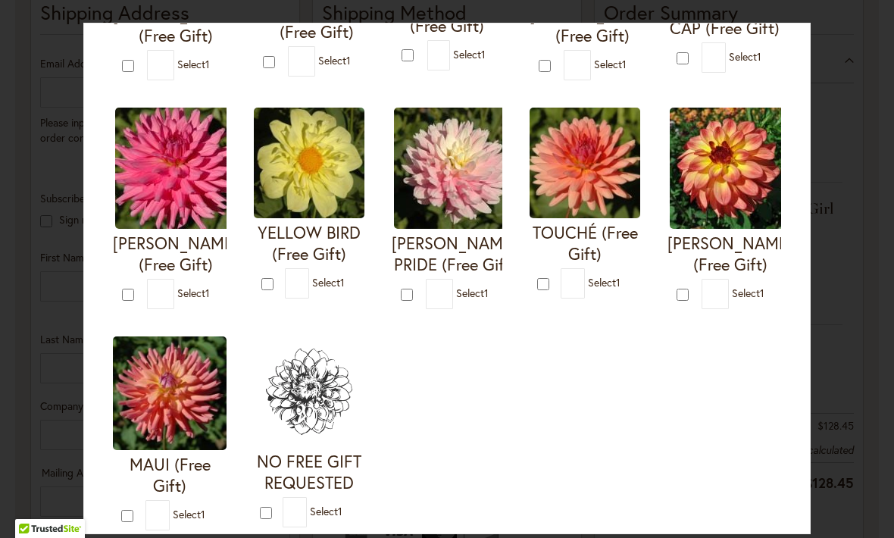
type input "*"
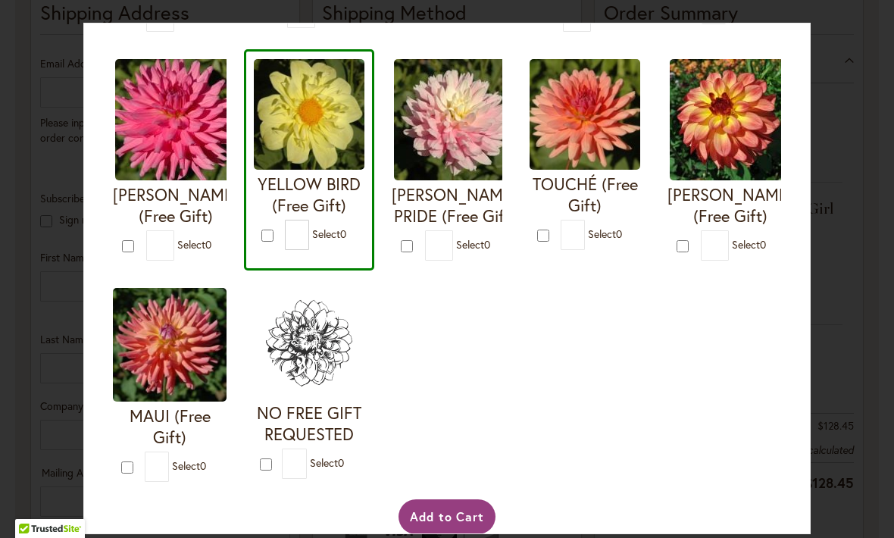
scroll to position [562, 0]
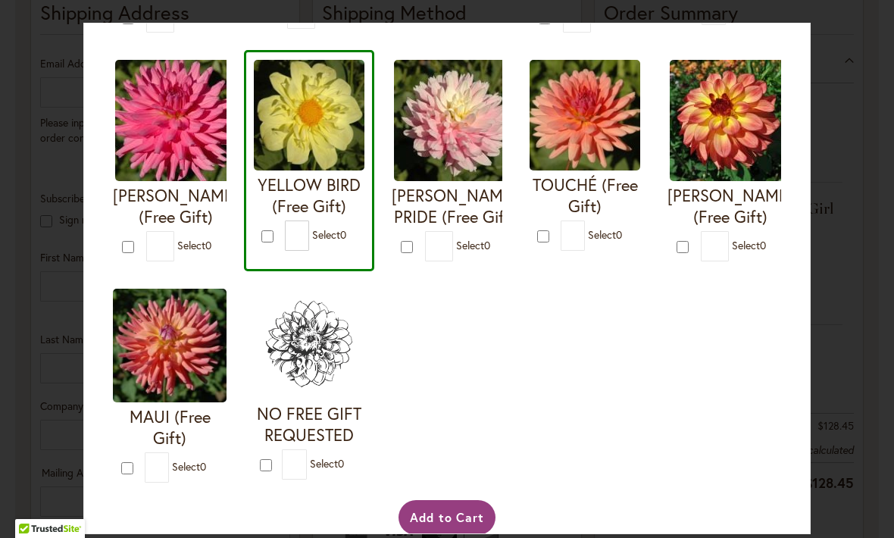
click at [458, 533] on button "Add to Cart" at bounding box center [448, 517] width 98 height 35
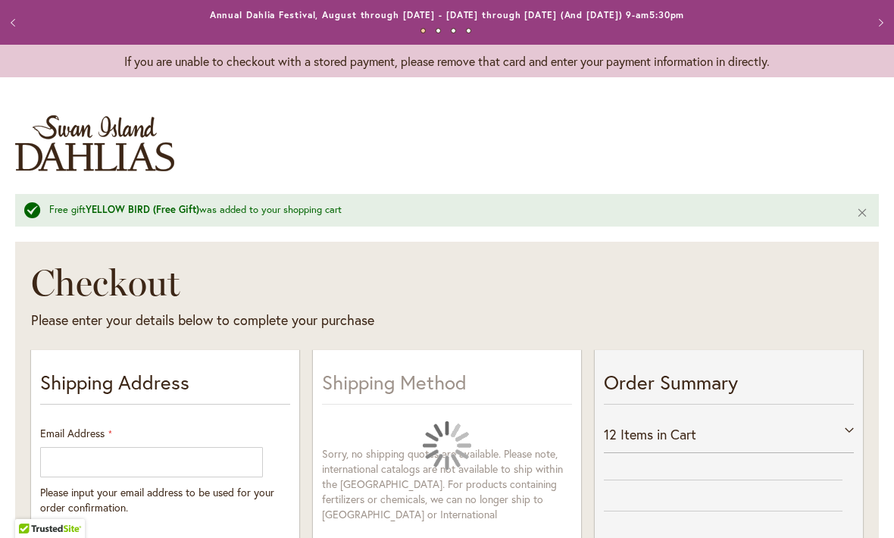
select select "**"
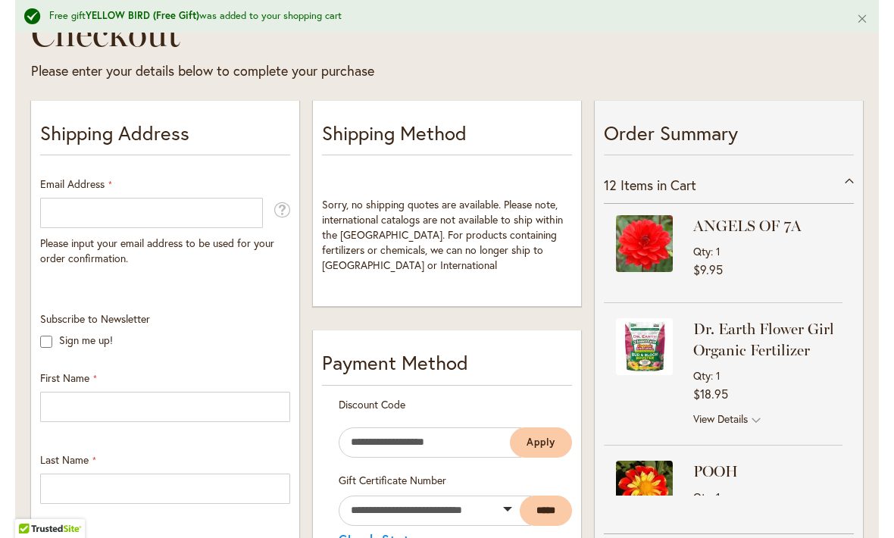
scroll to position [247, 0]
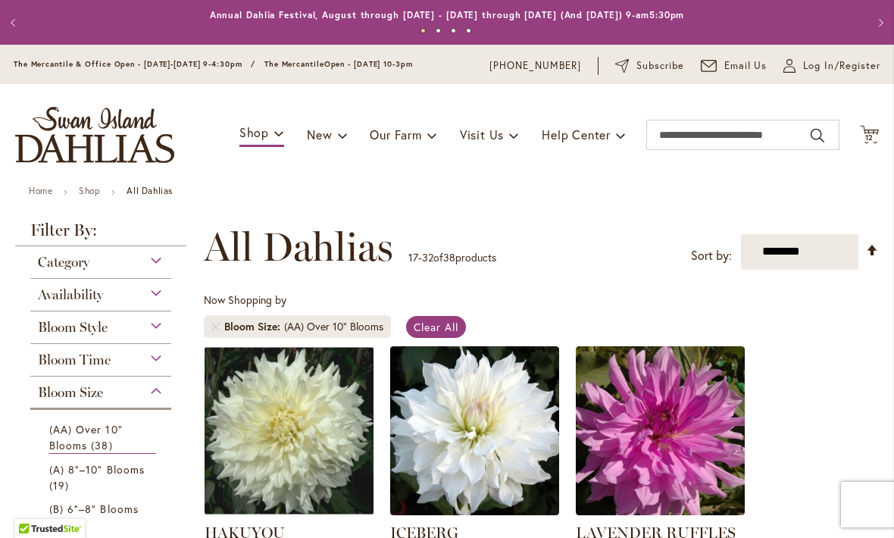
click at [874, 142] on icon "Cart .cls-1 { fill: #231f20; }" at bounding box center [869, 134] width 19 height 19
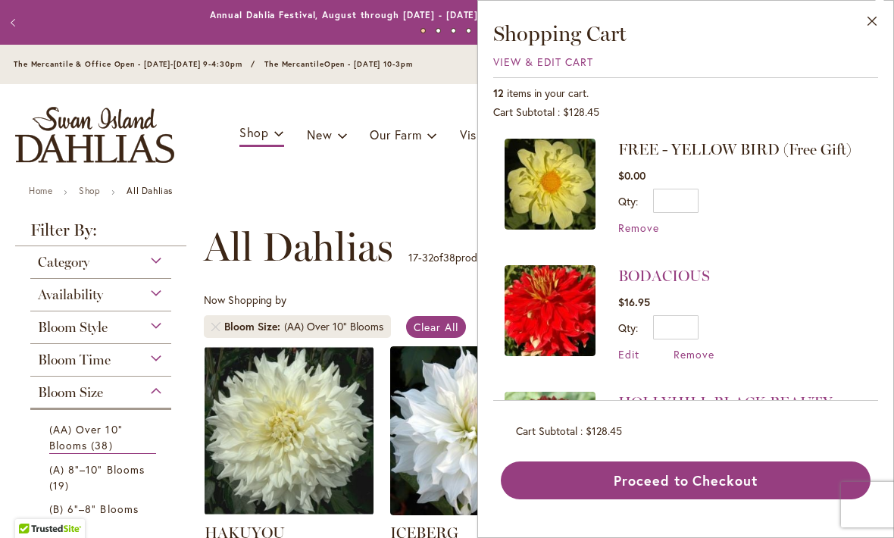
click at [523, 377] on li "HOLLYHILL BLACK BEAUTY $12.95 Qty * Update Edit Remove" at bounding box center [686, 440] width 362 height 127
click at [627, 232] on span "Remove" at bounding box center [638, 228] width 41 height 14
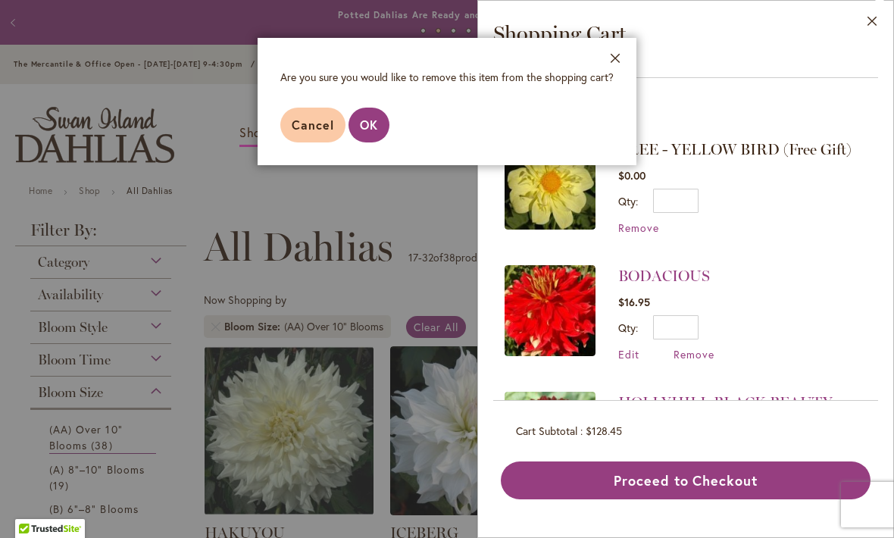
click at [368, 116] on button "OK" at bounding box center [369, 125] width 41 height 35
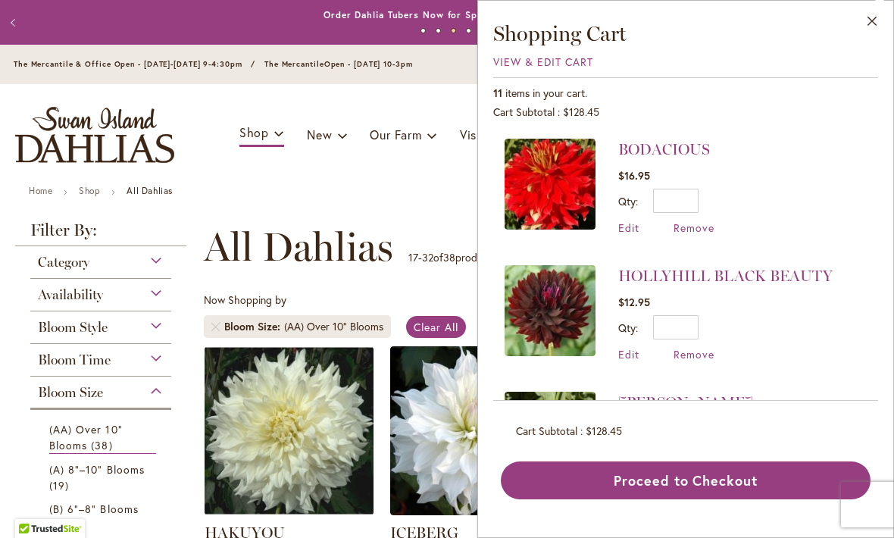
scroll to position [16, 0]
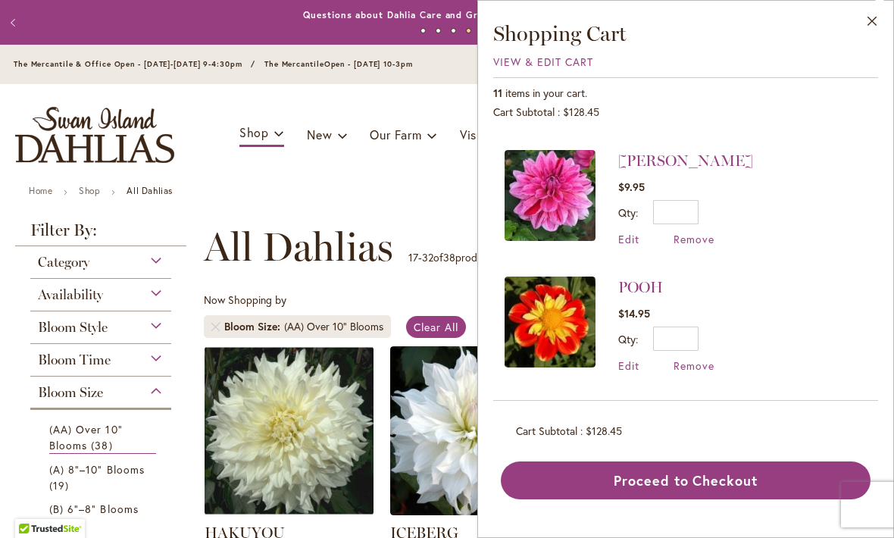
click at [570, 499] on button "Proceed to Checkout" at bounding box center [686, 481] width 370 height 38
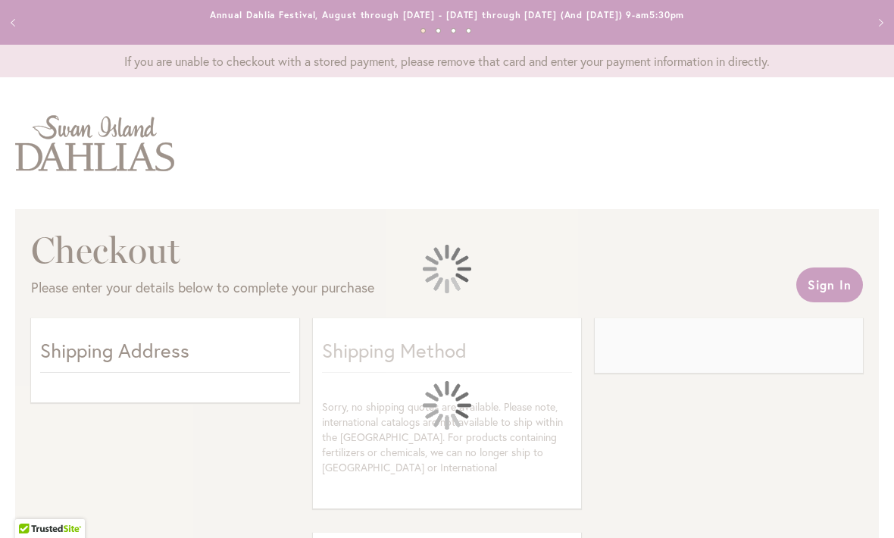
select select "**"
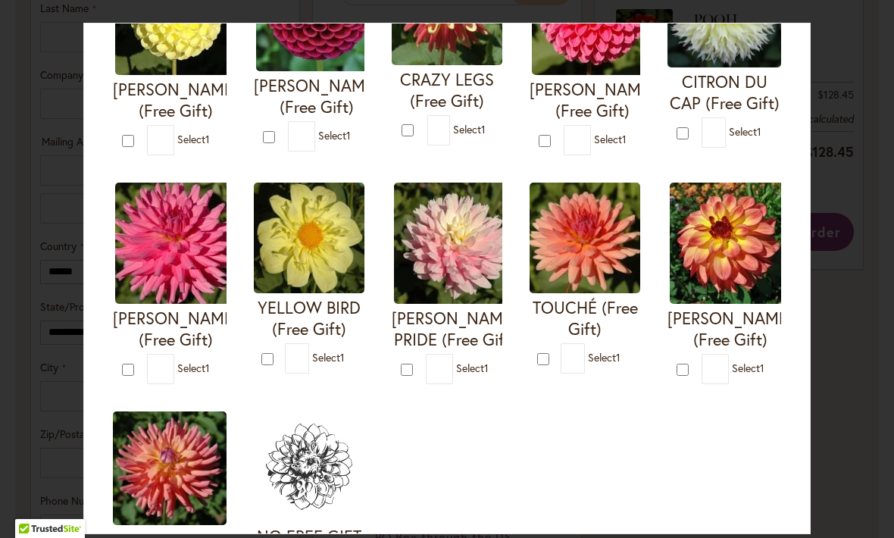
scroll to position [455, 0]
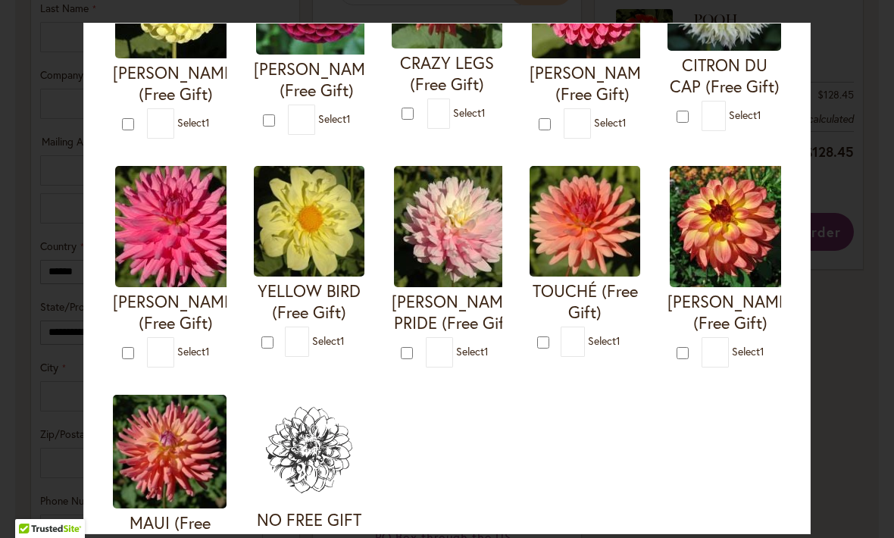
type input "*"
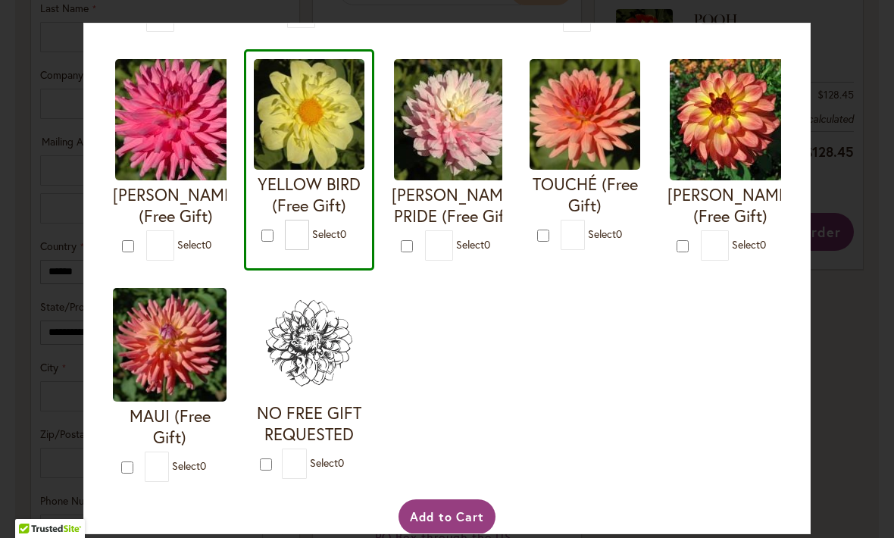
scroll to position [562, 0]
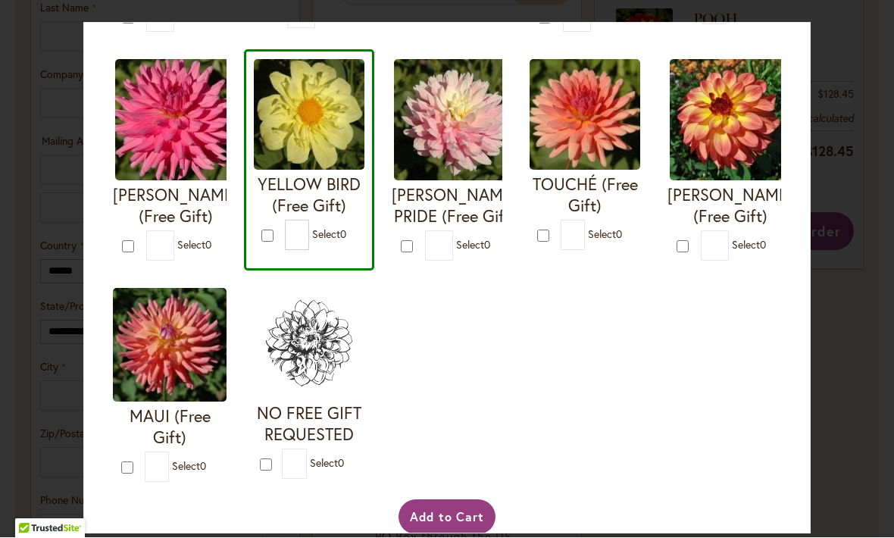
click at [450, 525] on button "Add to Cart" at bounding box center [448, 517] width 98 height 35
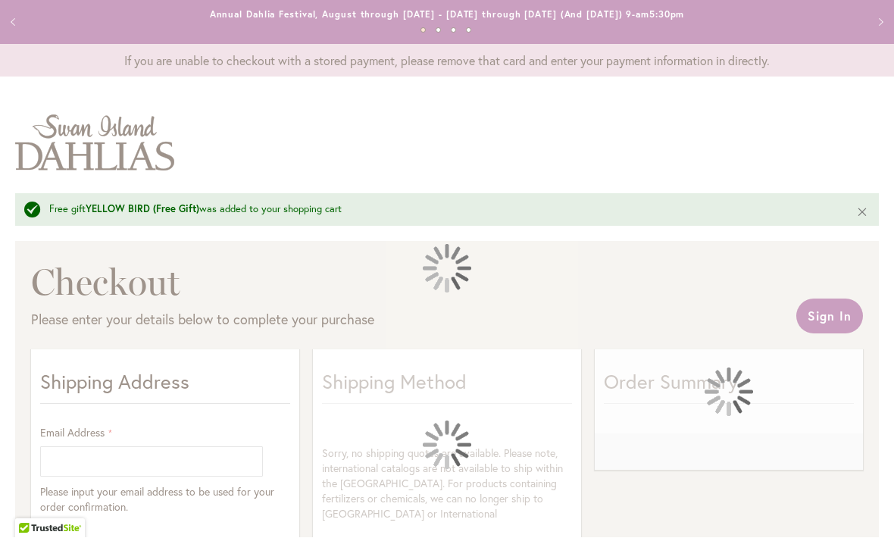
select select "**"
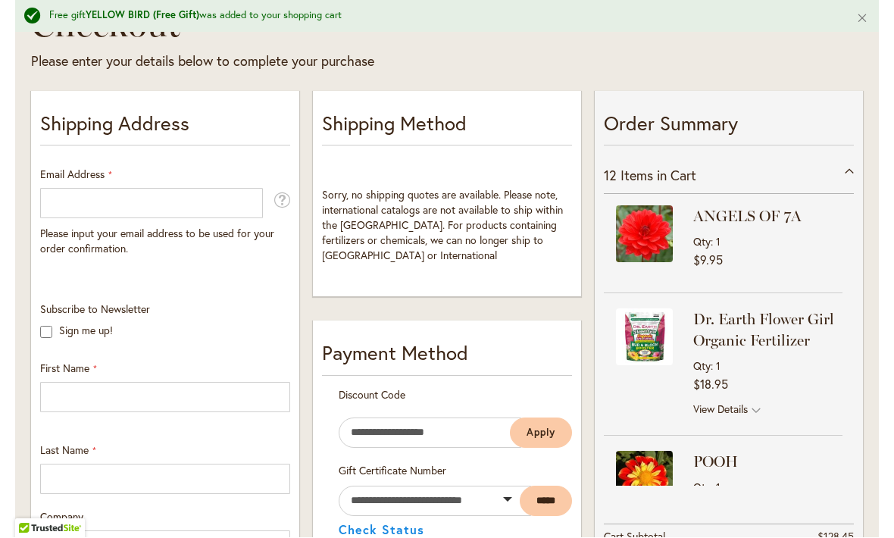
scroll to position [264, 0]
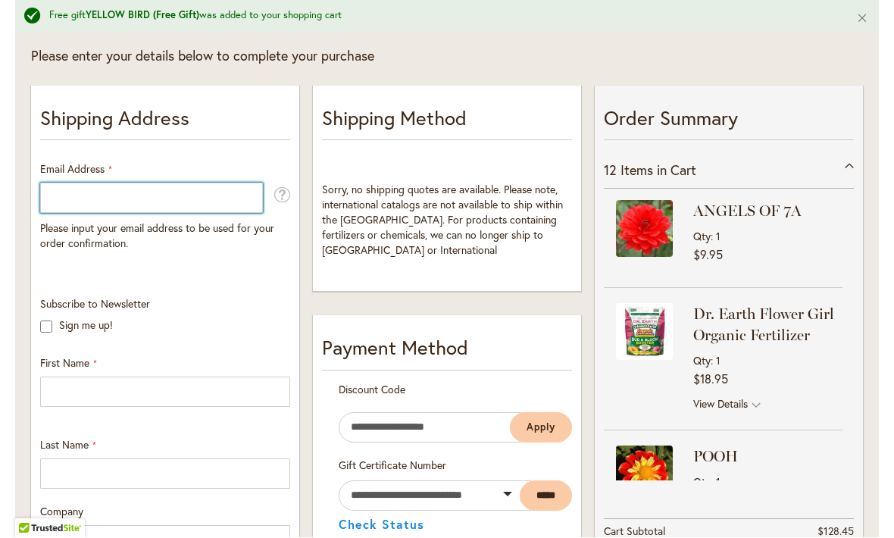
click at [114, 193] on input "Email Address" at bounding box center [151, 198] width 223 height 30
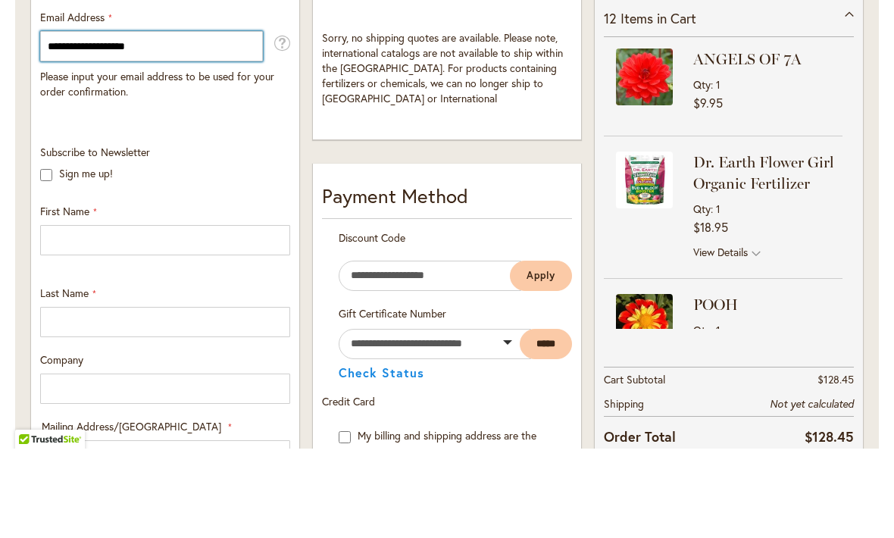
type input "**********"
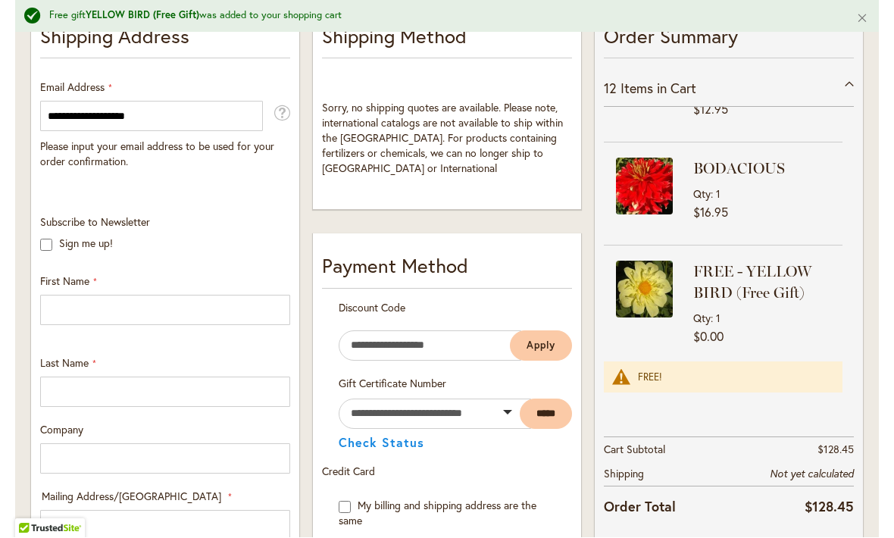
scroll to position [349, 0]
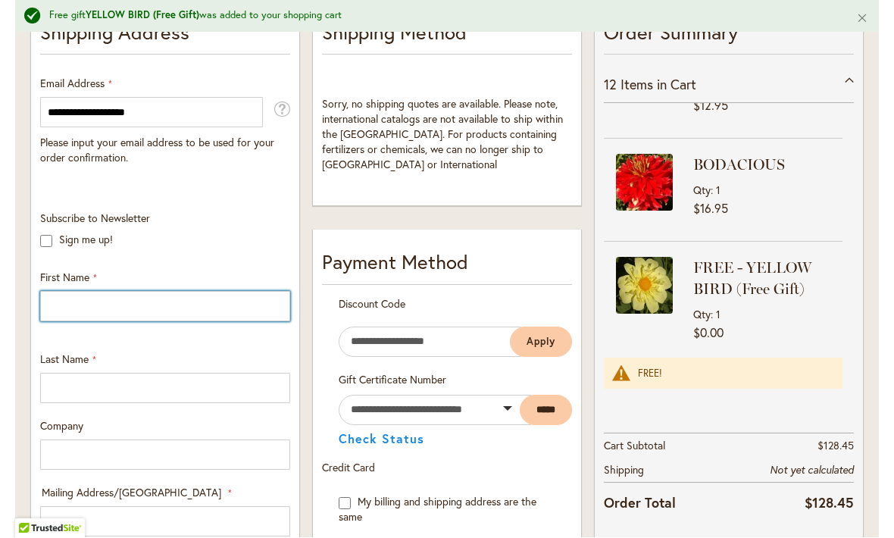
click at [77, 304] on input "First Name" at bounding box center [165, 307] width 250 height 30
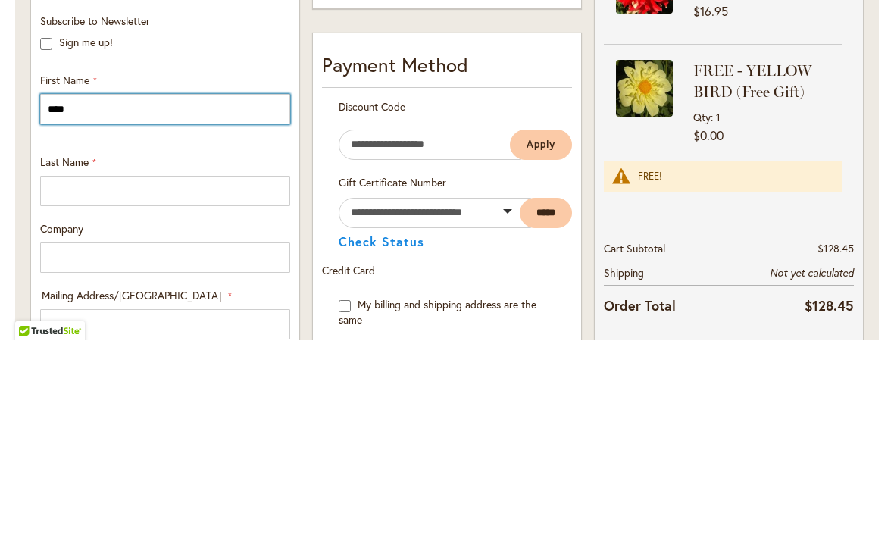
type input "****"
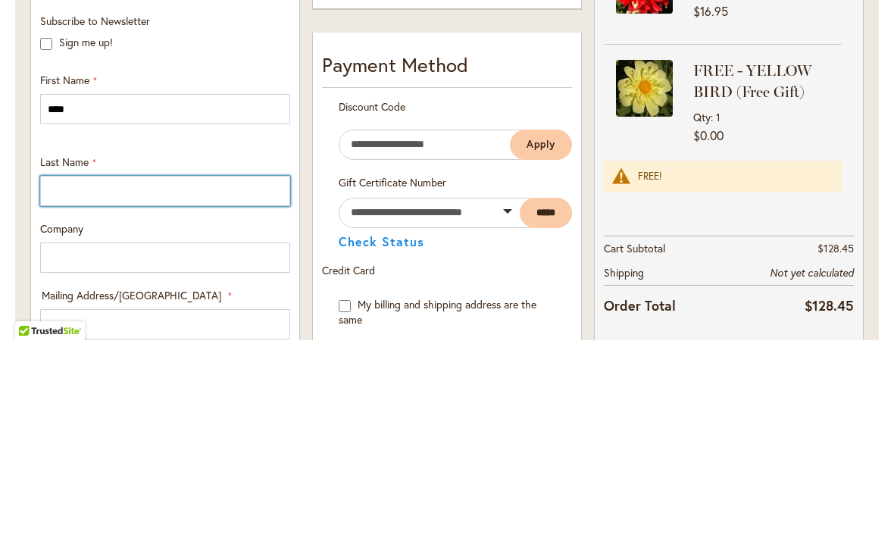
click at [99, 374] on input "Last Name" at bounding box center [165, 389] width 250 height 30
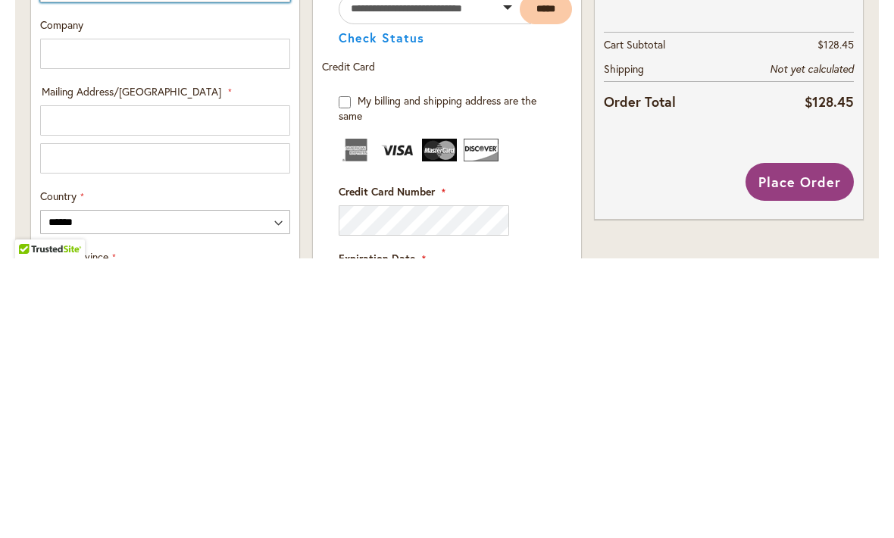
scroll to position [482, 0]
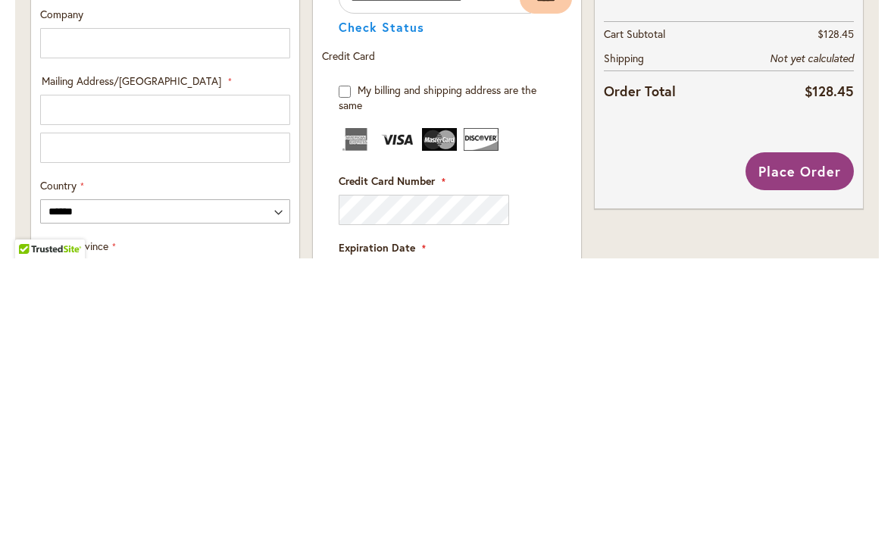
type input "*******"
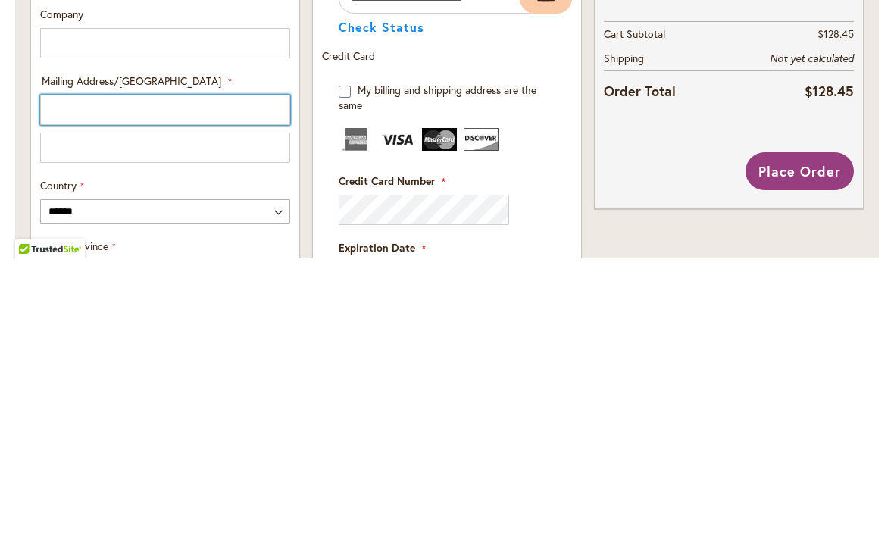
click at [67, 374] on input "Mailing Address/PO BOX: Line 1" at bounding box center [165, 389] width 250 height 30
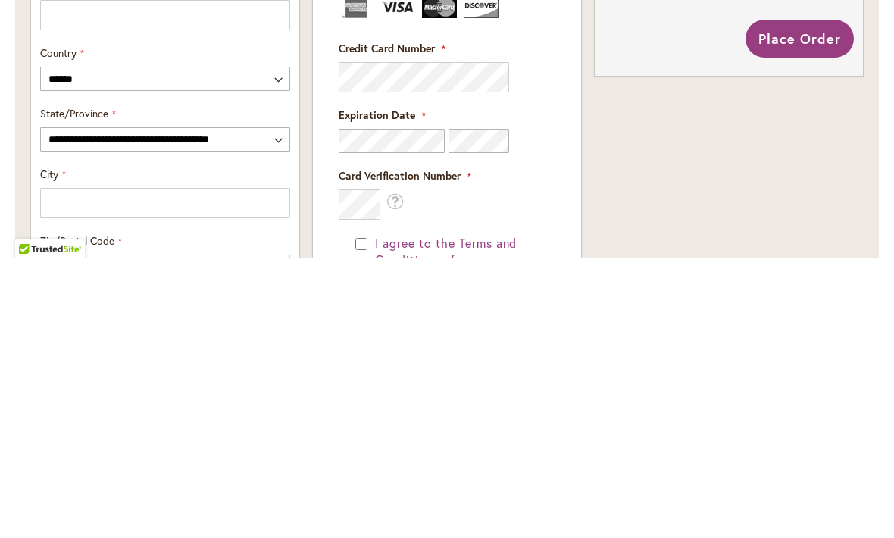
scroll to position [661, 0]
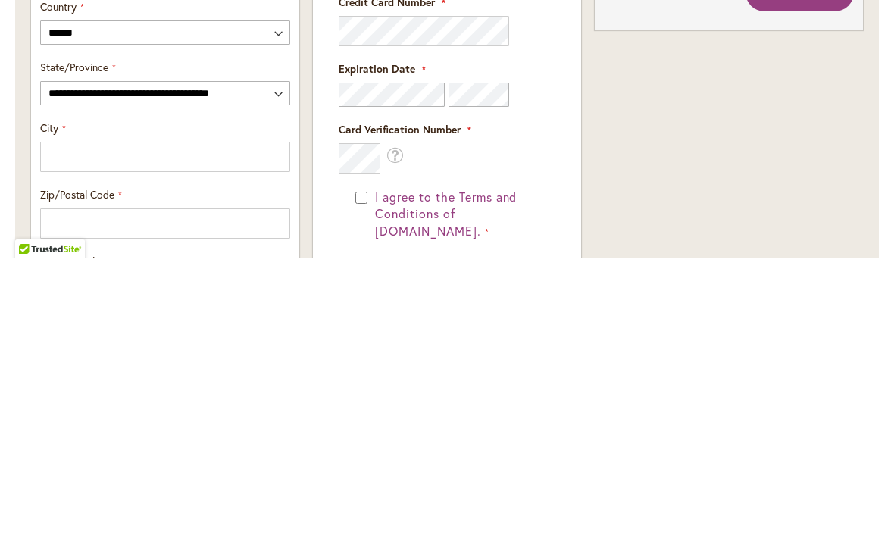
type input "**********"
click at [92, 361] on select "**********" at bounding box center [165, 373] width 250 height 24
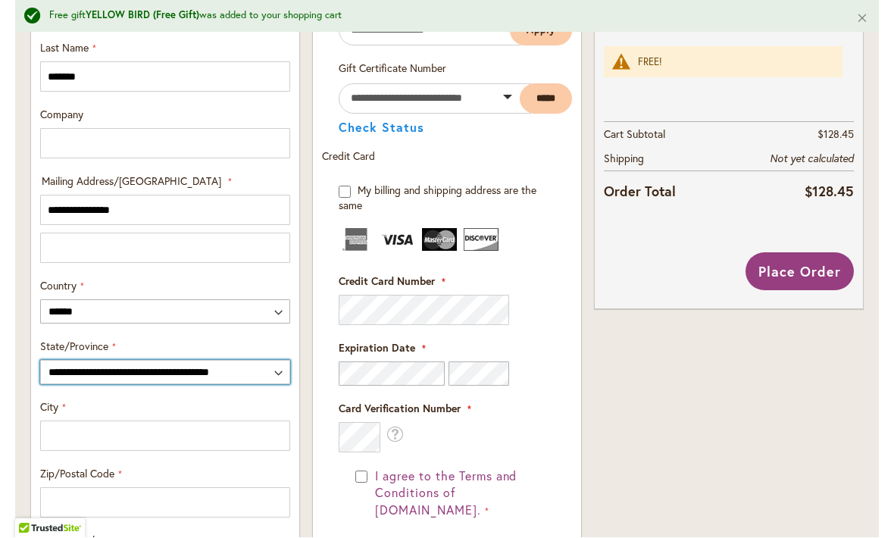
select select "**"
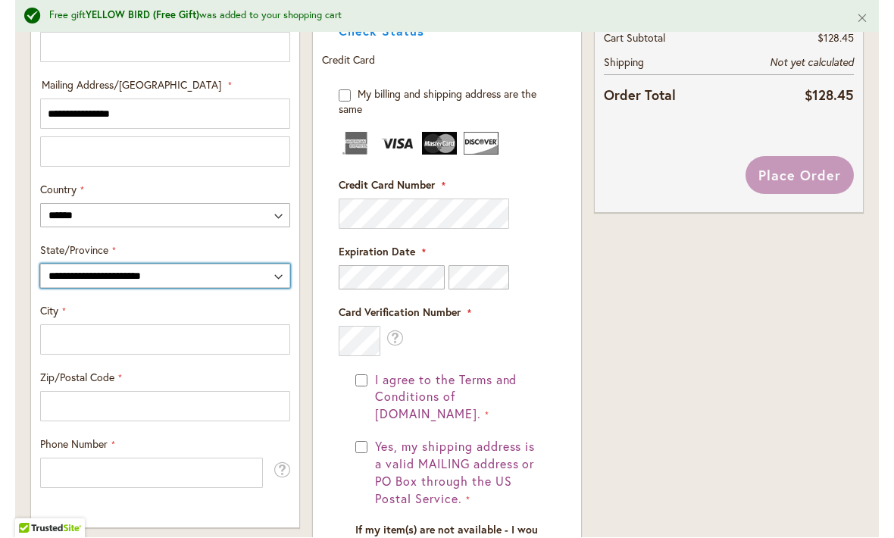
scroll to position [759, 0]
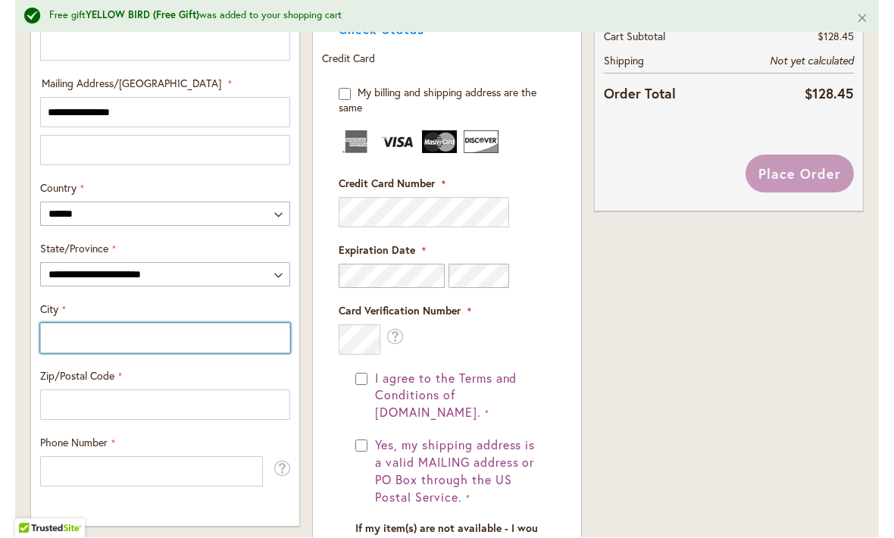
click at [79, 335] on input "City" at bounding box center [165, 339] width 250 height 30
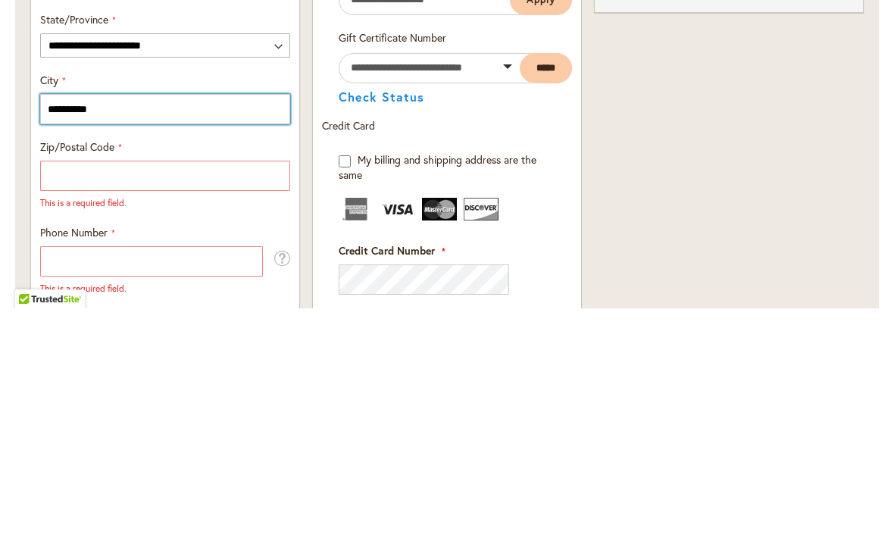
type input "**********"
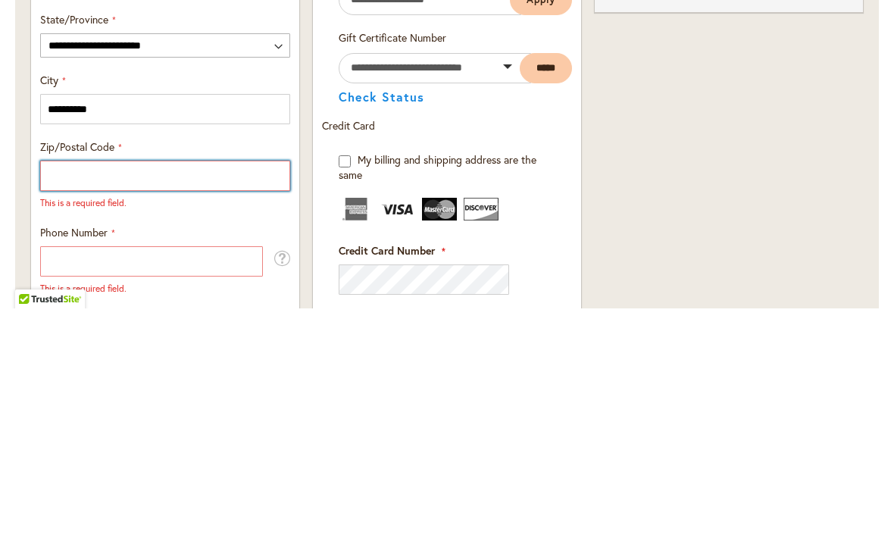
click at [74, 390] on input "Zip/Postal Code" at bounding box center [165, 405] width 250 height 30
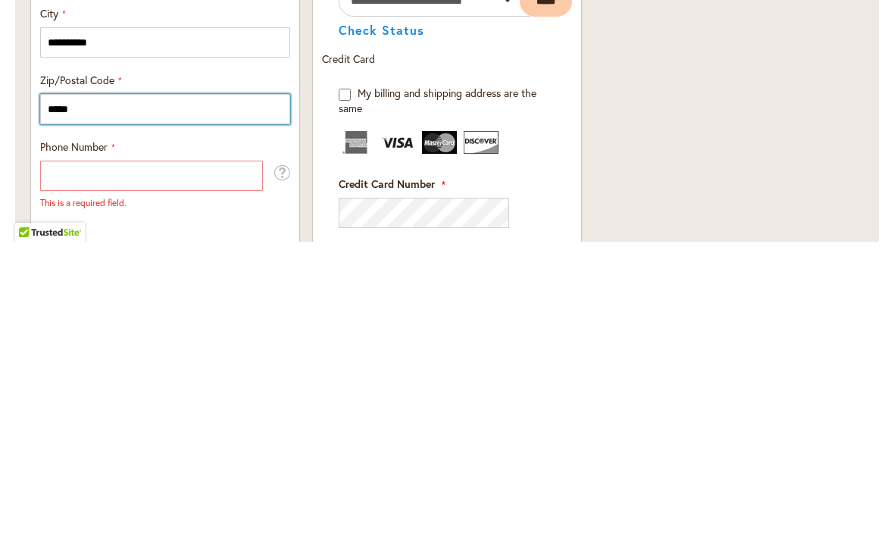
type input "*****"
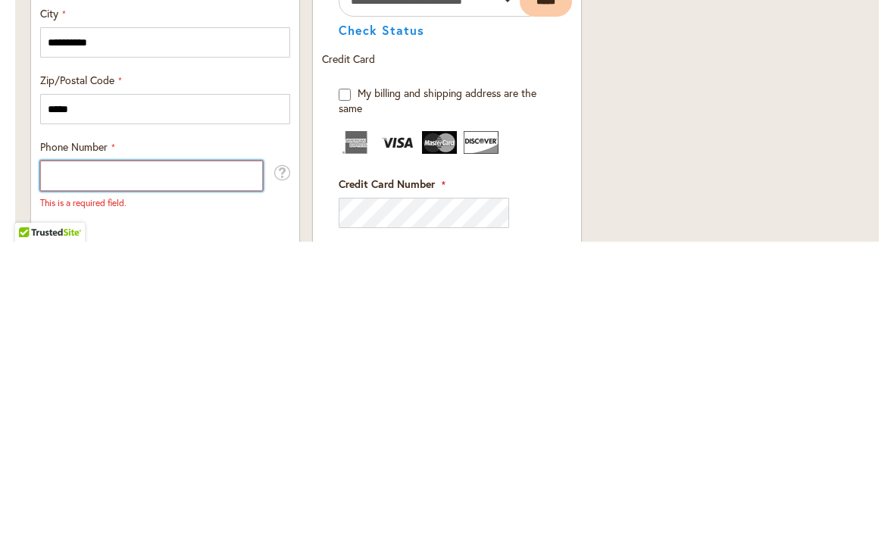
click at [89, 457] on input "Phone Number" at bounding box center [151, 472] width 223 height 30
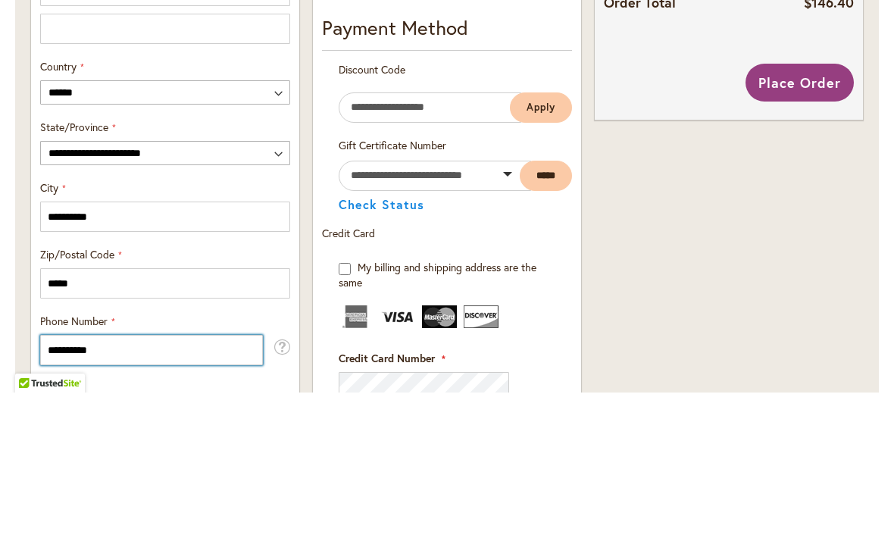
scroll to position [734, 0]
type input "**********"
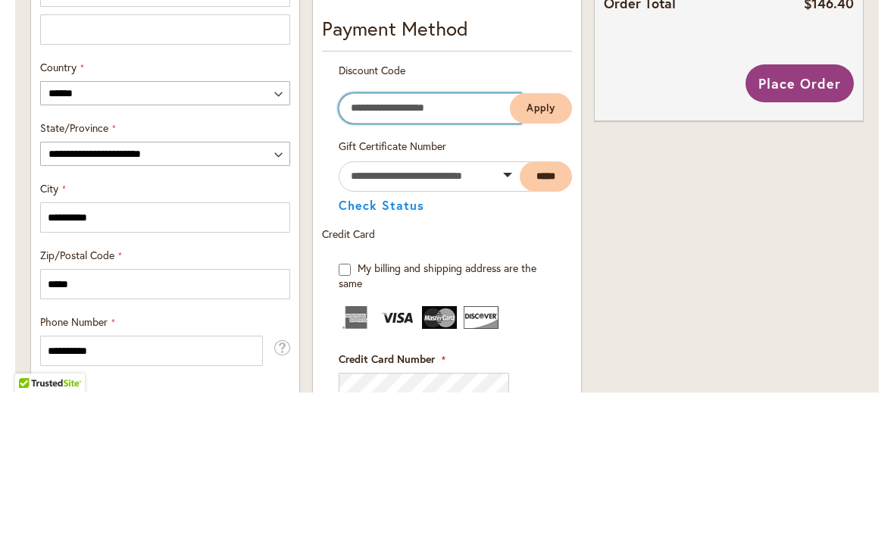
click at [369, 239] on input "Enter discount code" at bounding box center [430, 254] width 183 height 30
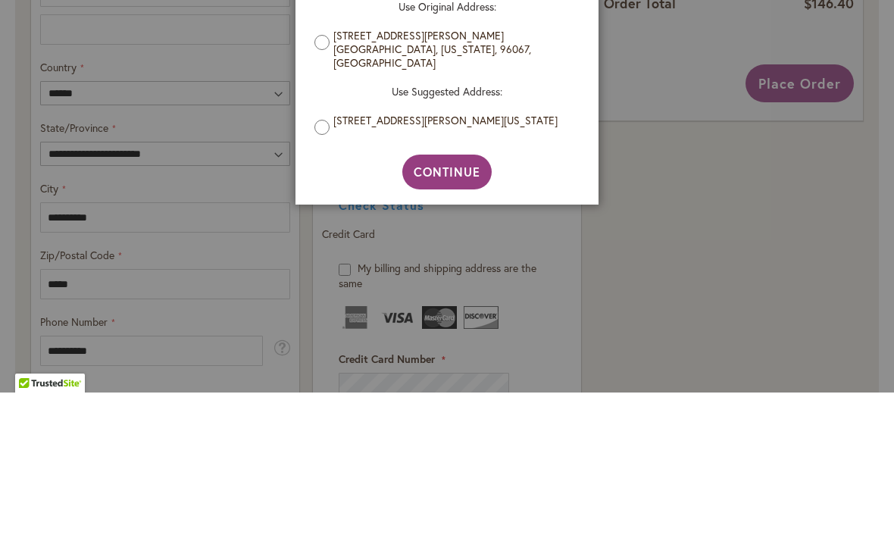
type input "*****"
click at [308, 114] on div "Please review your address and make any necessary changes. Please remember this…" at bounding box center [447, 184] width 296 height 232
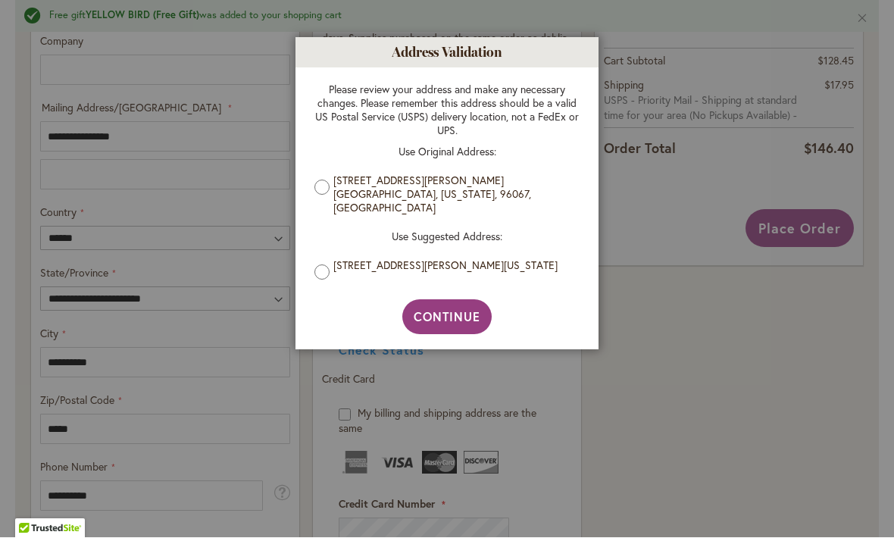
click at [472, 309] on span "Continue" at bounding box center [447, 317] width 67 height 16
type input "**********"
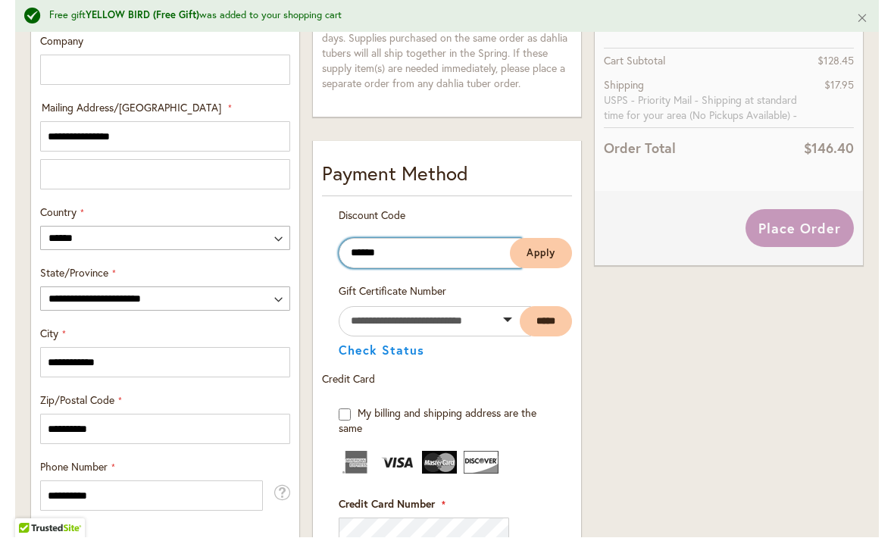
click at [376, 256] on input "*****" at bounding box center [430, 254] width 183 height 30
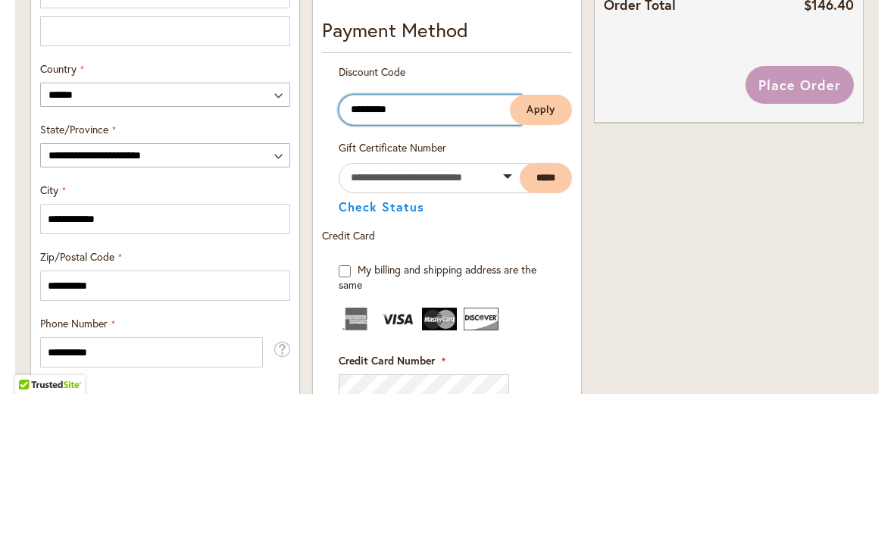
type input "*********"
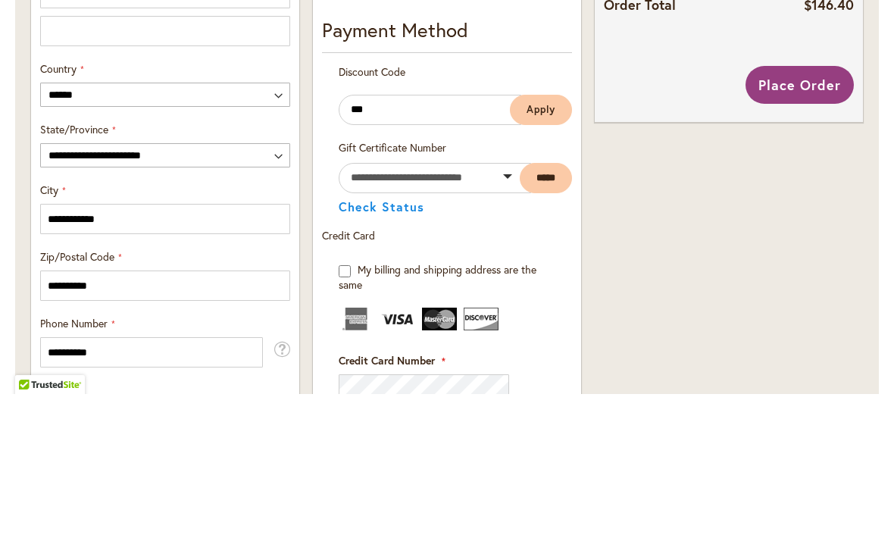
click at [548, 247] on span "Apply" at bounding box center [541, 253] width 29 height 13
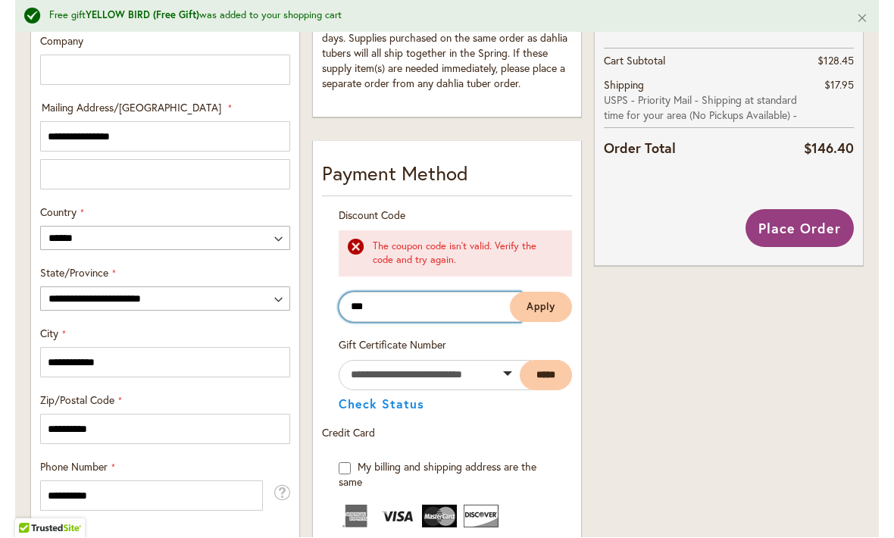
click at [452, 293] on input "***" at bounding box center [430, 308] width 183 height 30
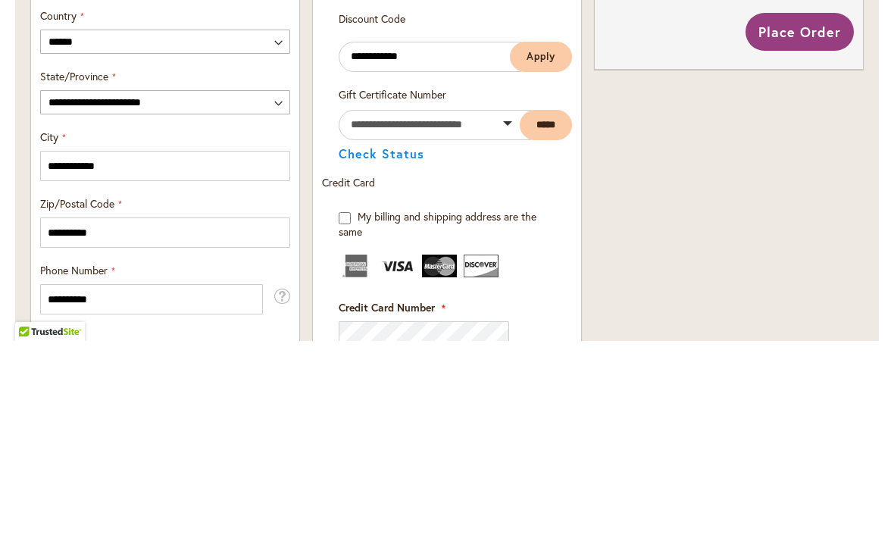
click at [549, 247] on span "Apply" at bounding box center [541, 253] width 29 height 13
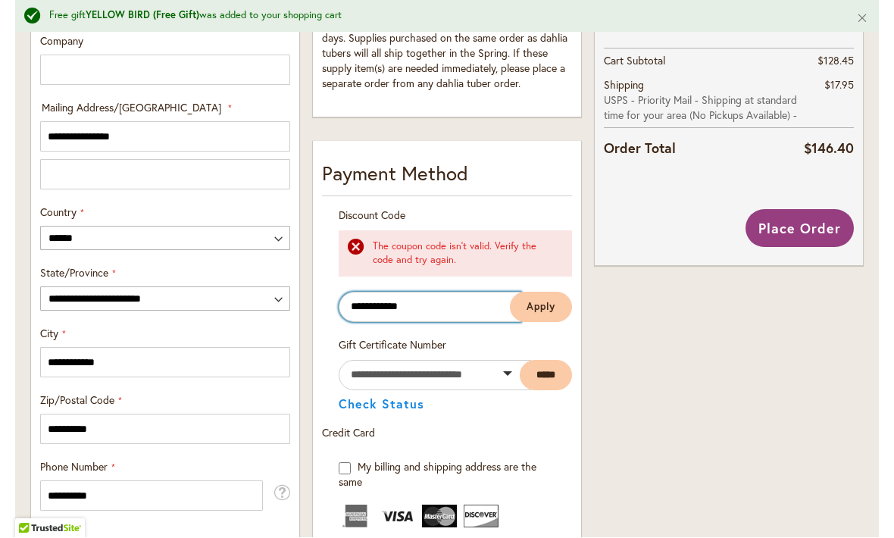
click at [442, 303] on input "**********" at bounding box center [430, 308] width 183 height 30
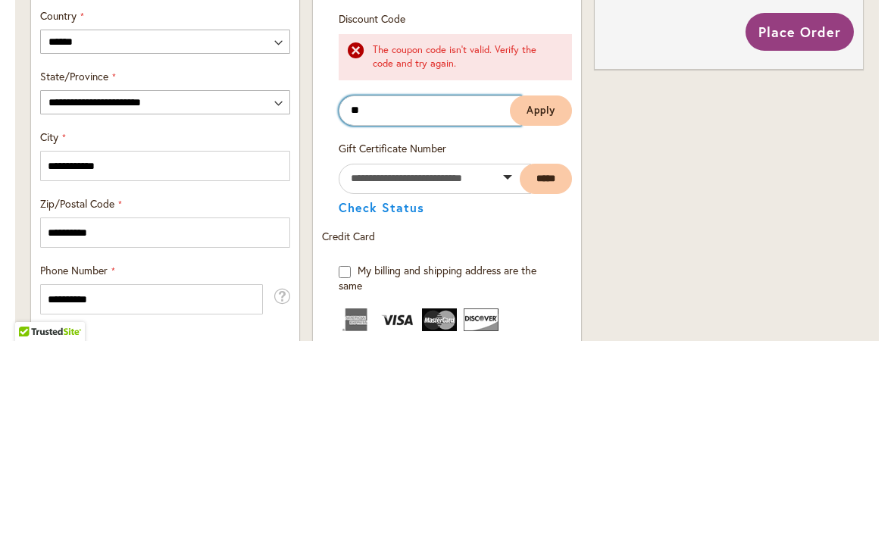
type input "*"
type input "**********"
click at [549, 301] on span "Apply" at bounding box center [541, 307] width 29 height 13
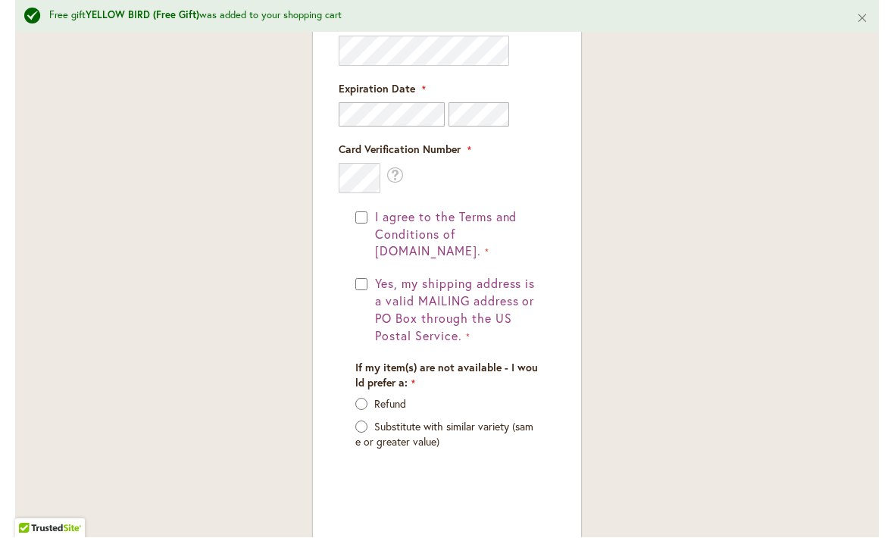
scroll to position [1269, 0]
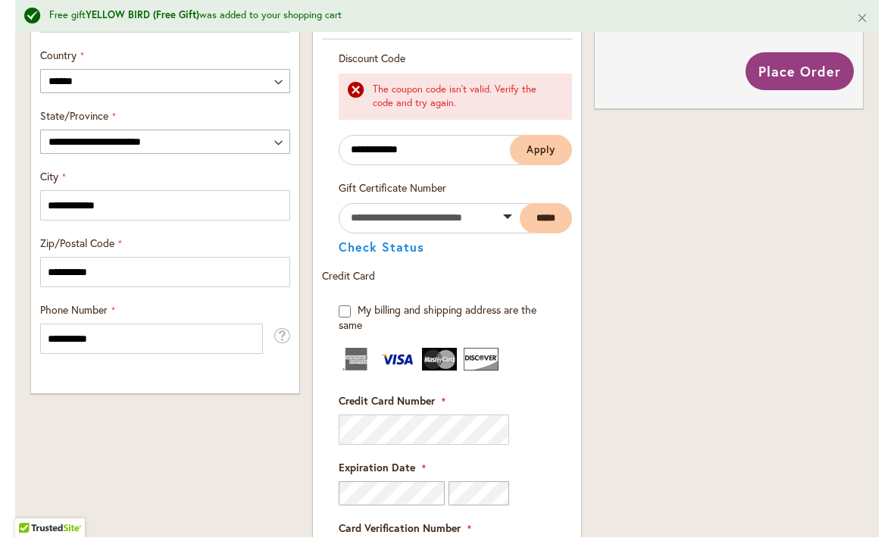
scroll to position [877, 0]
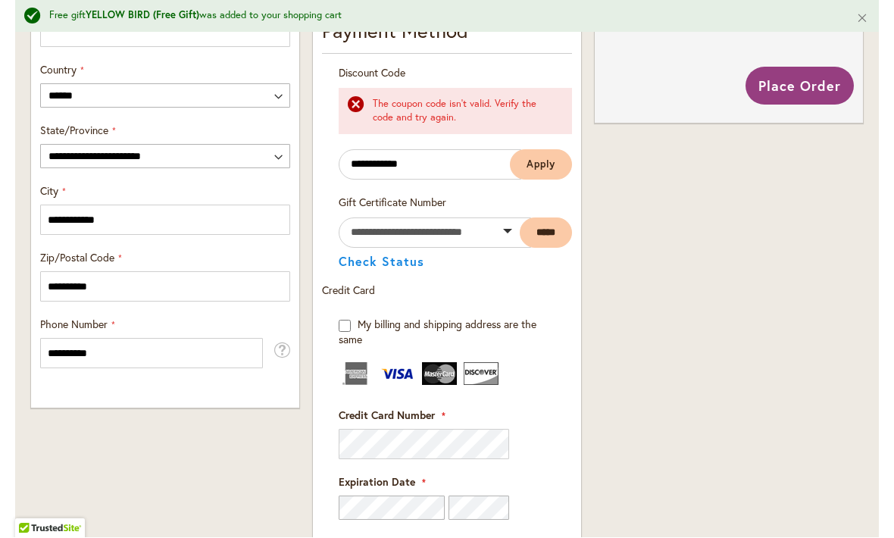
click at [796, 86] on span "Place Order" at bounding box center [800, 86] width 83 height 18
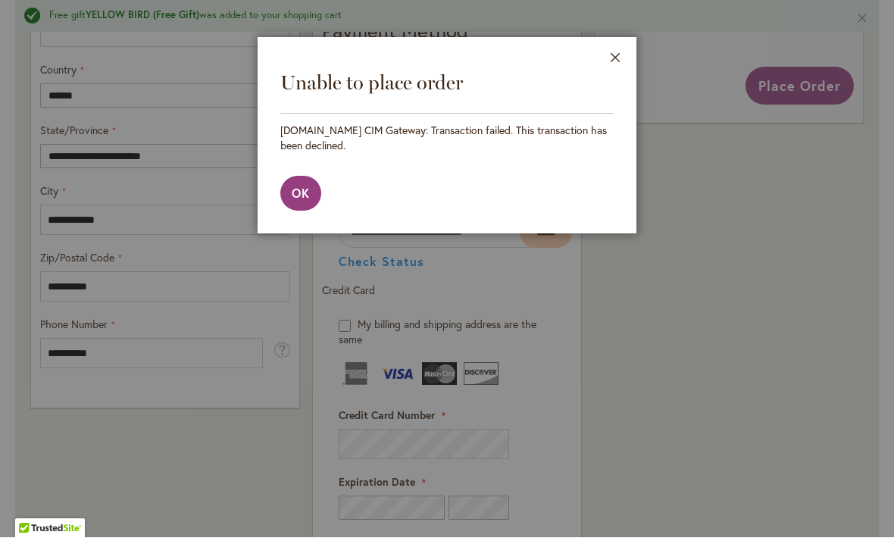
click at [305, 192] on span "OK" at bounding box center [301, 194] width 18 height 16
